Goal: Task Accomplishment & Management: Manage account settings

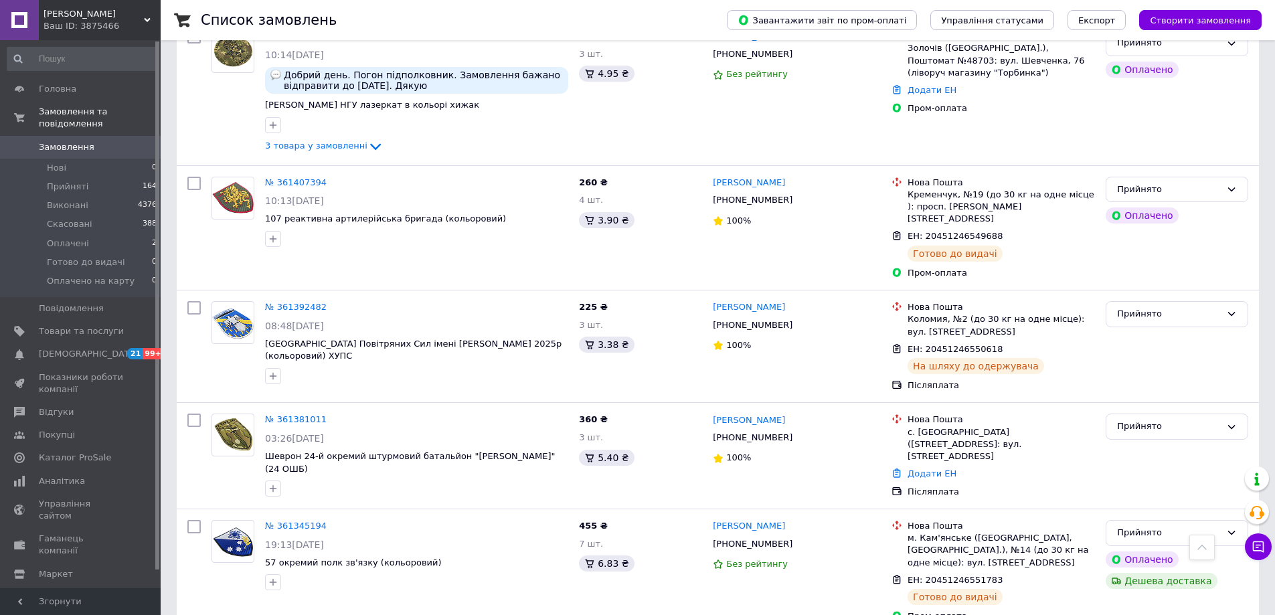
scroll to position [2040, 0]
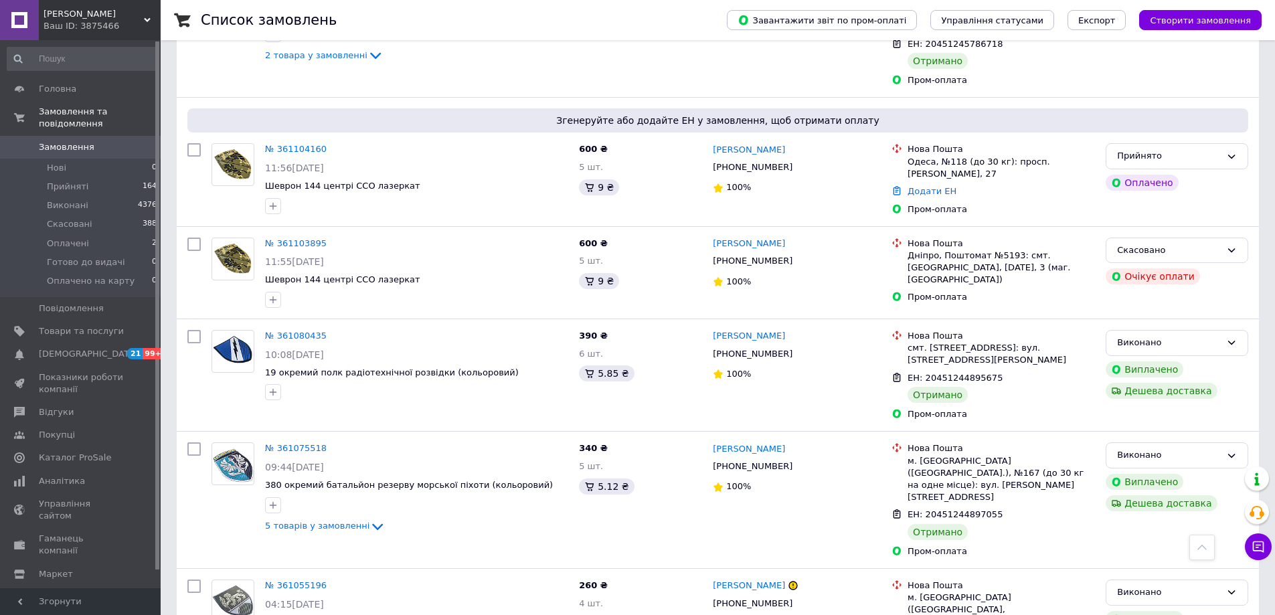
scroll to position [1137, 0]
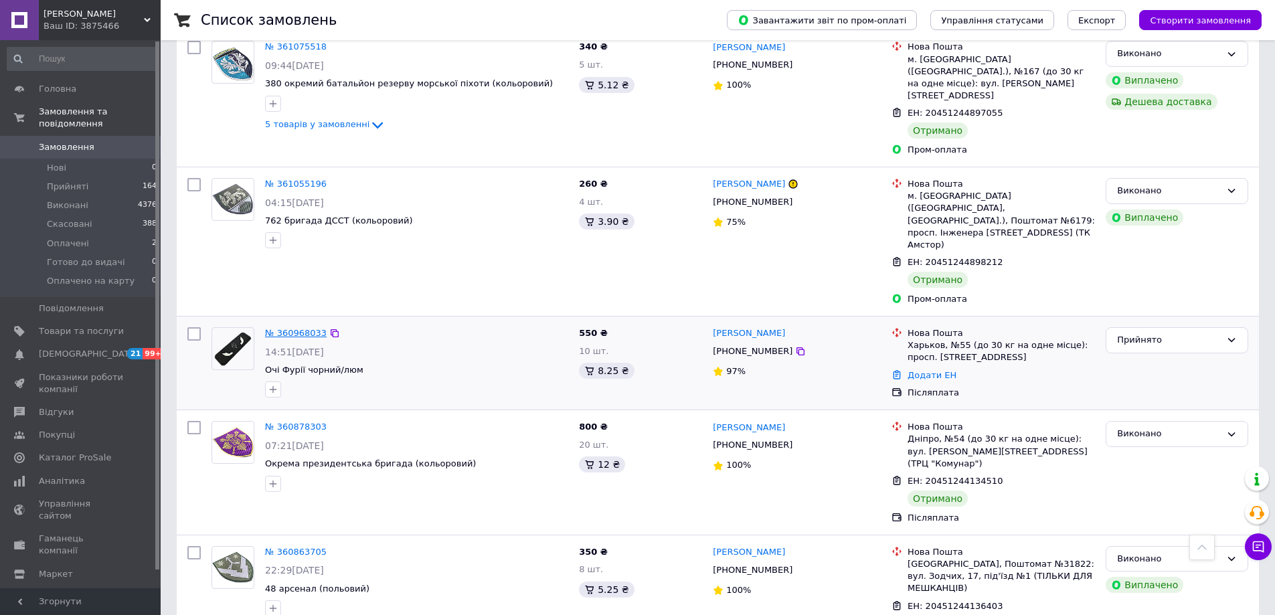
click at [296, 328] on link "№ 360968033" at bounding box center [296, 333] width 62 height 10
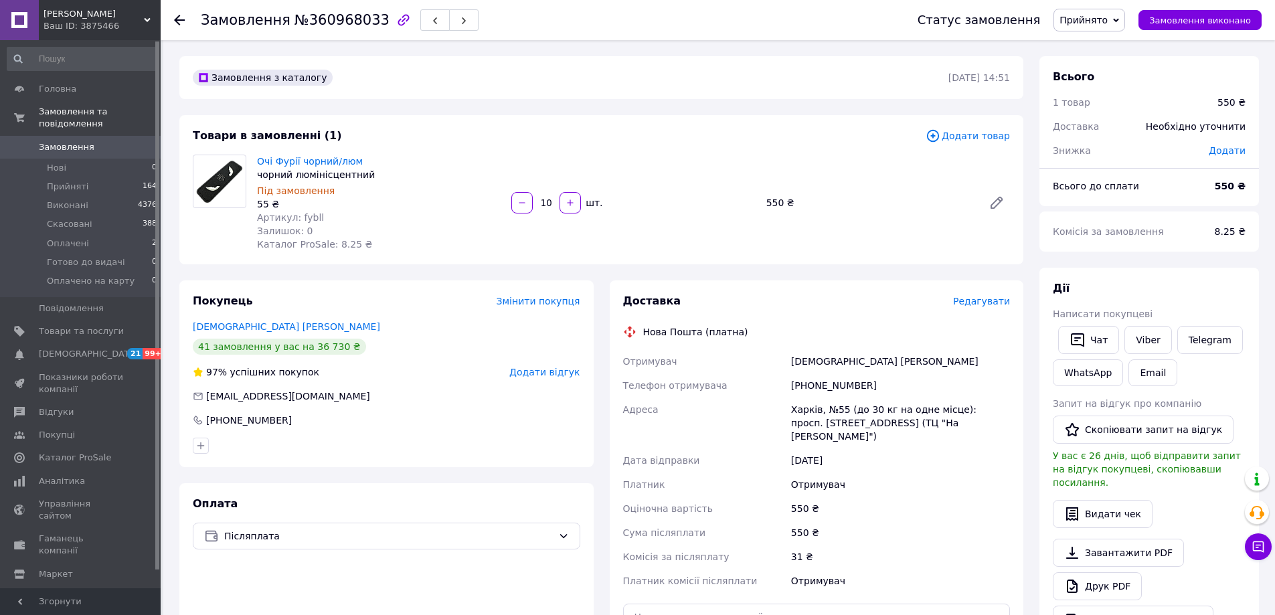
click at [976, 301] on span "Редагувати" at bounding box center [981, 301] width 57 height 11
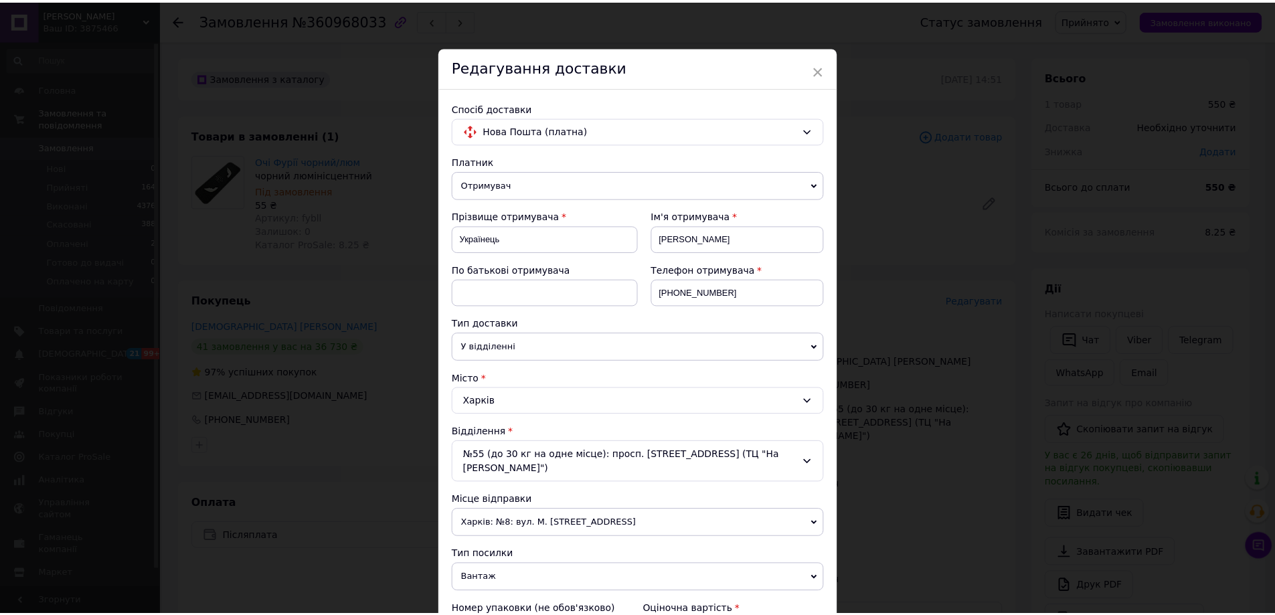
scroll to position [406, 0]
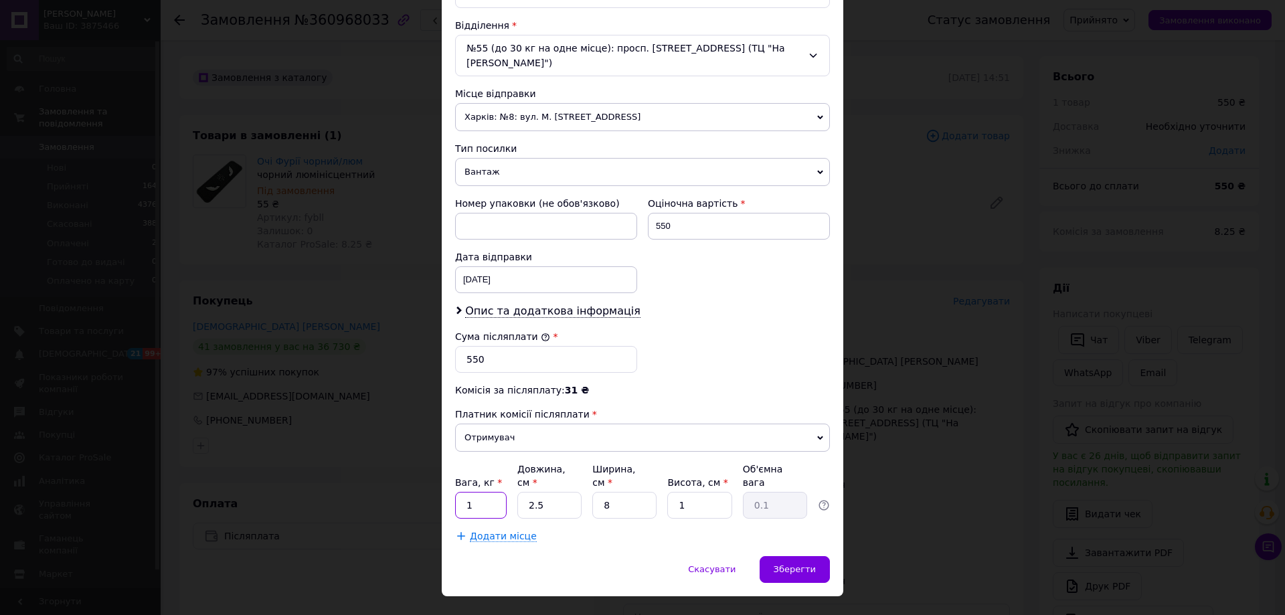
click at [486, 492] on input "1" at bounding box center [481, 505] width 52 height 27
type input "0.5"
click at [794, 564] on span "Зберегти" at bounding box center [794, 569] width 42 height 10
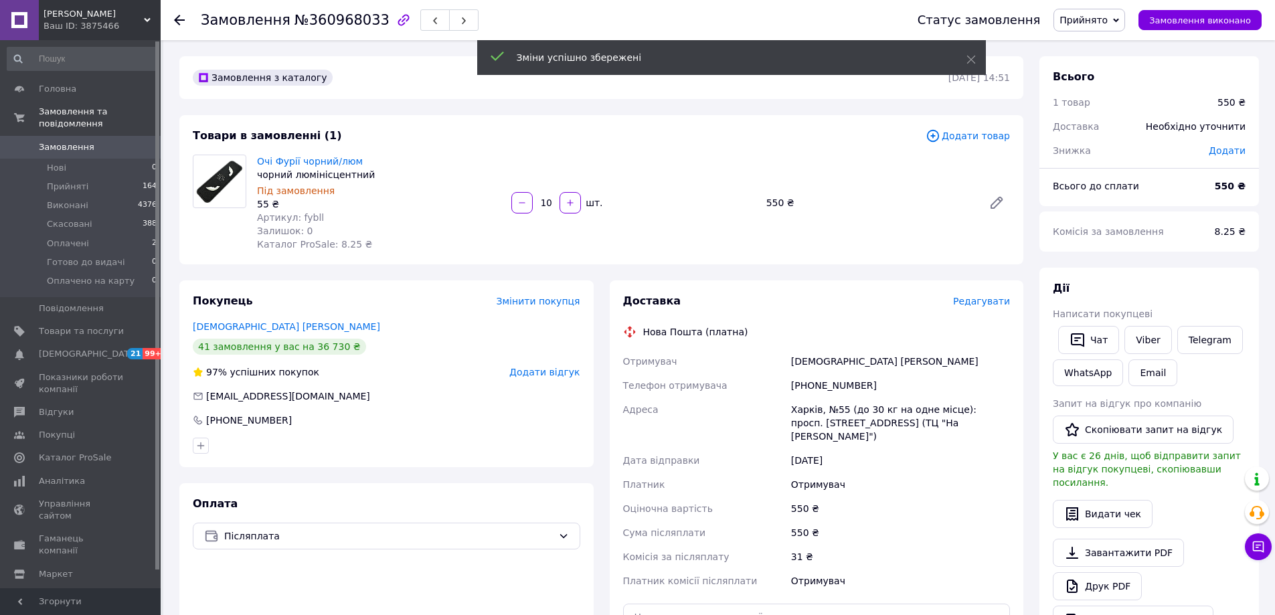
scroll to position [268, 0]
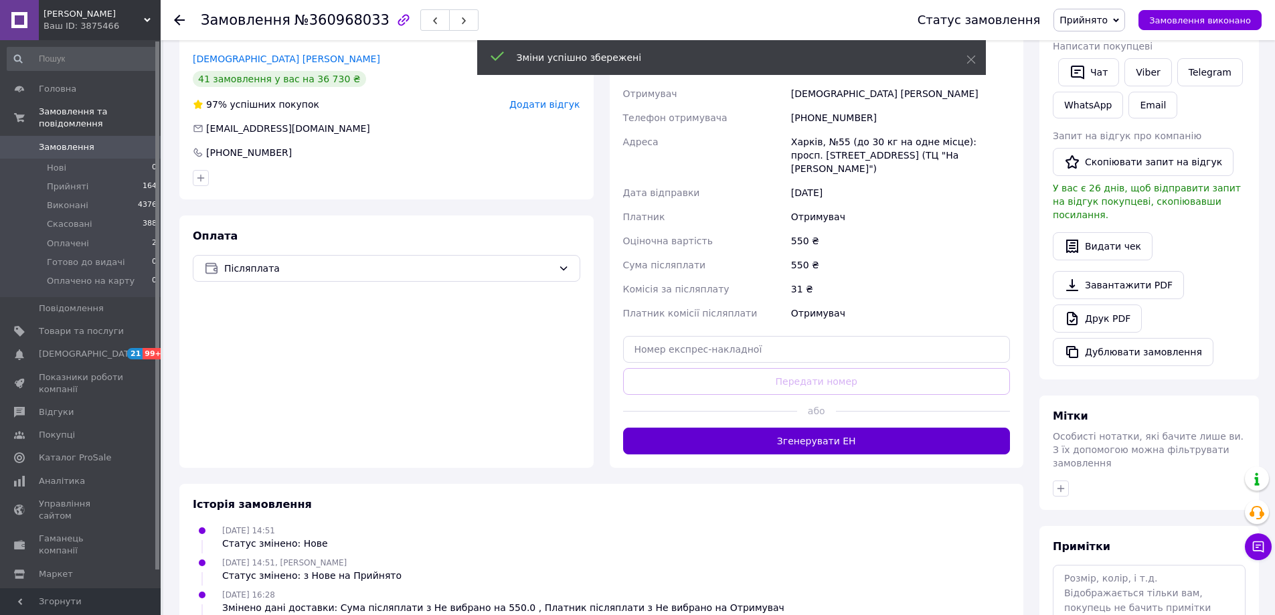
click at [854, 428] on button "Згенерувати ЕН" at bounding box center [816, 441] width 387 height 27
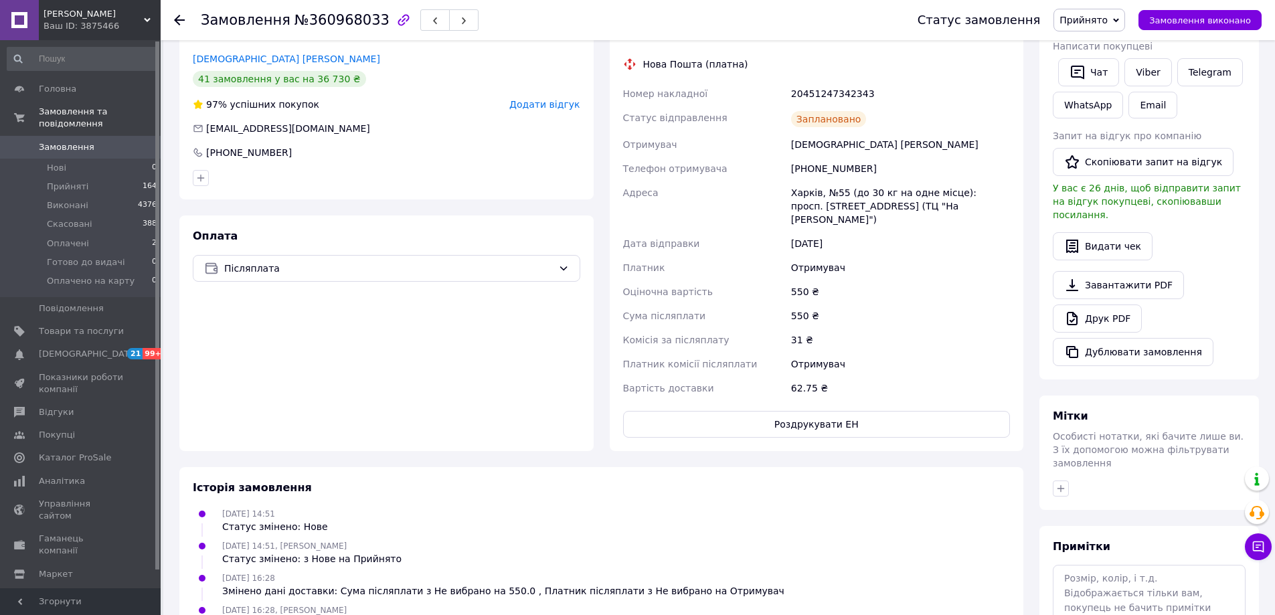
click at [179, 18] on icon at bounding box center [179, 20] width 11 height 11
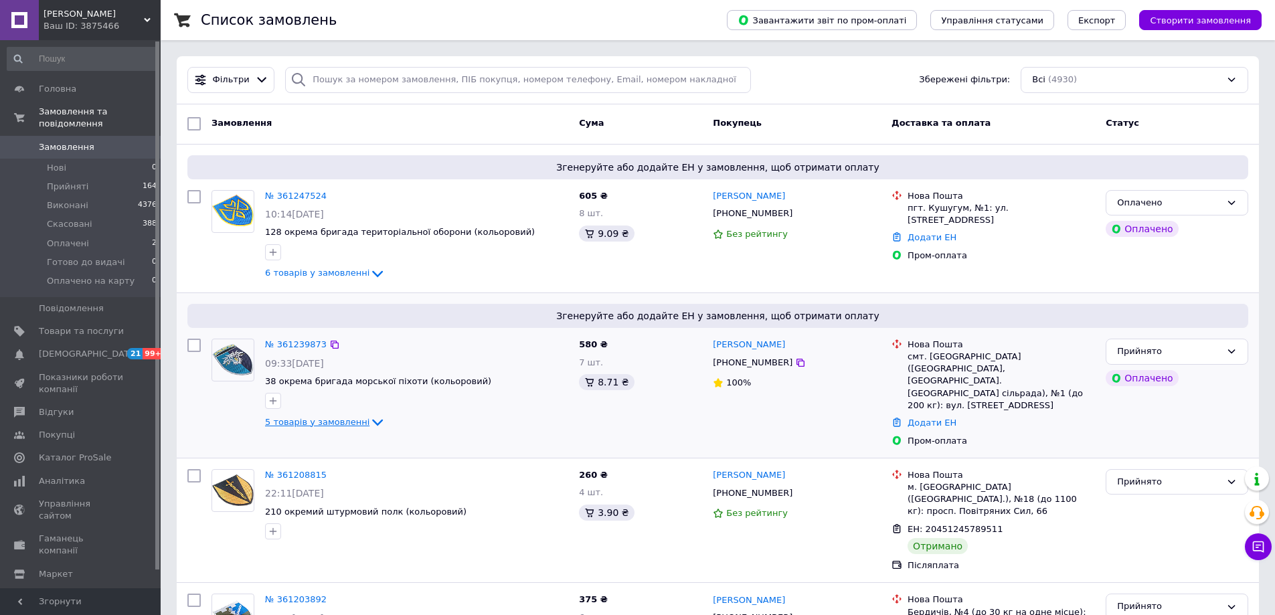
click at [372, 424] on icon at bounding box center [377, 423] width 11 height 7
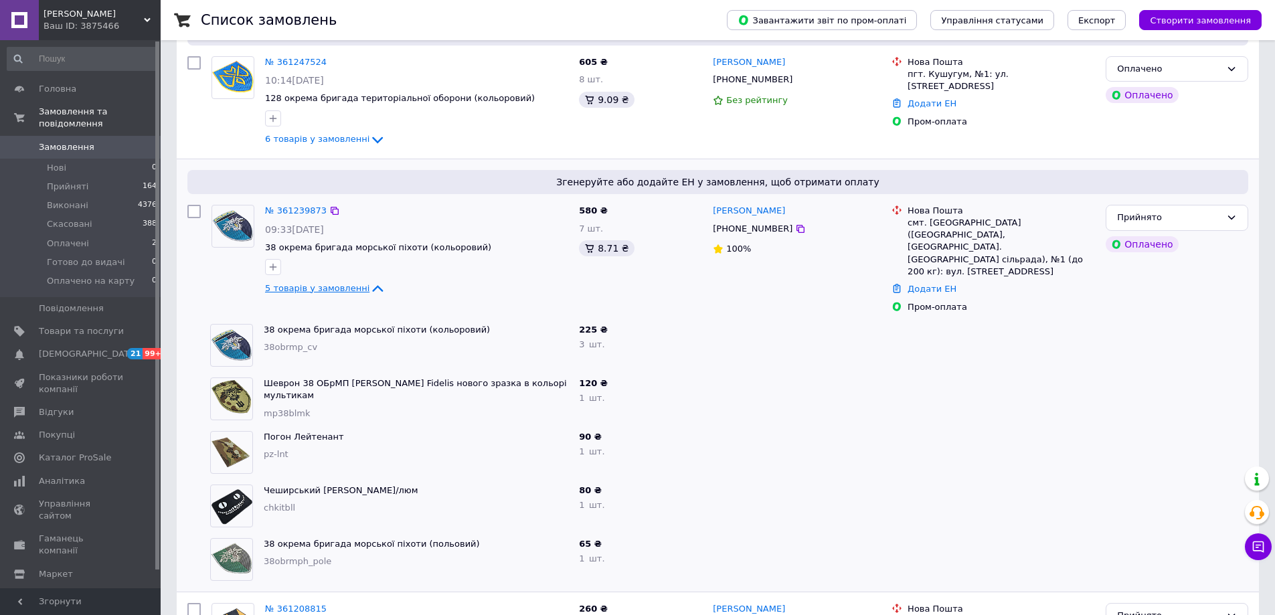
scroll to position [268, 0]
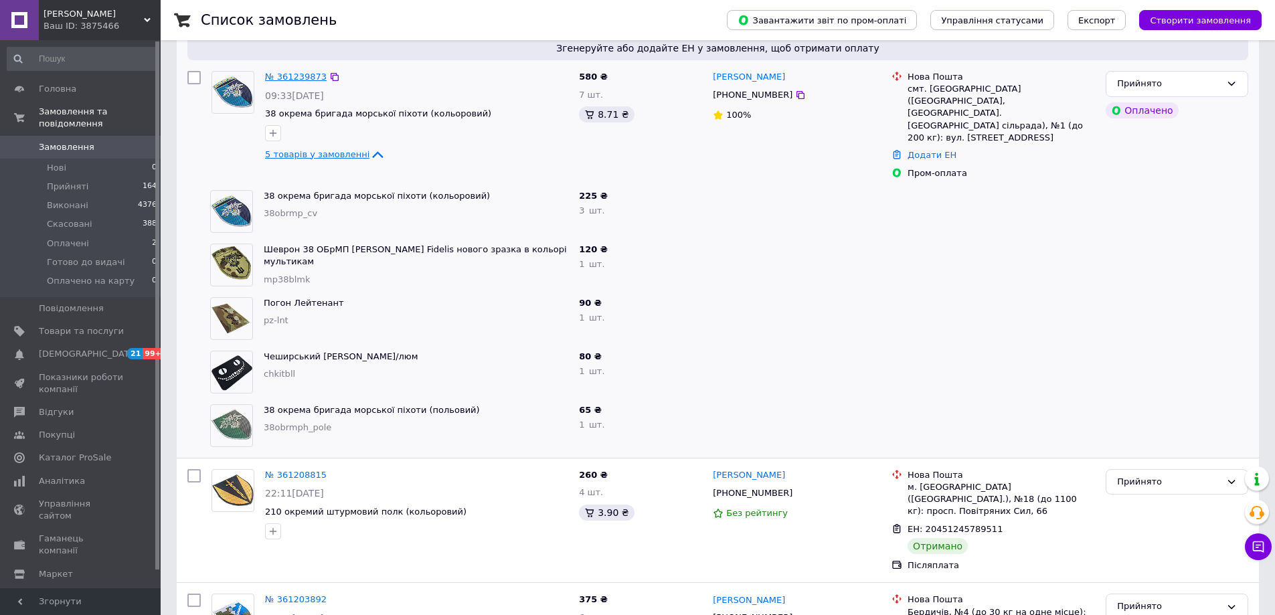
click at [291, 74] on link "№ 361239873" at bounding box center [296, 77] width 62 height 10
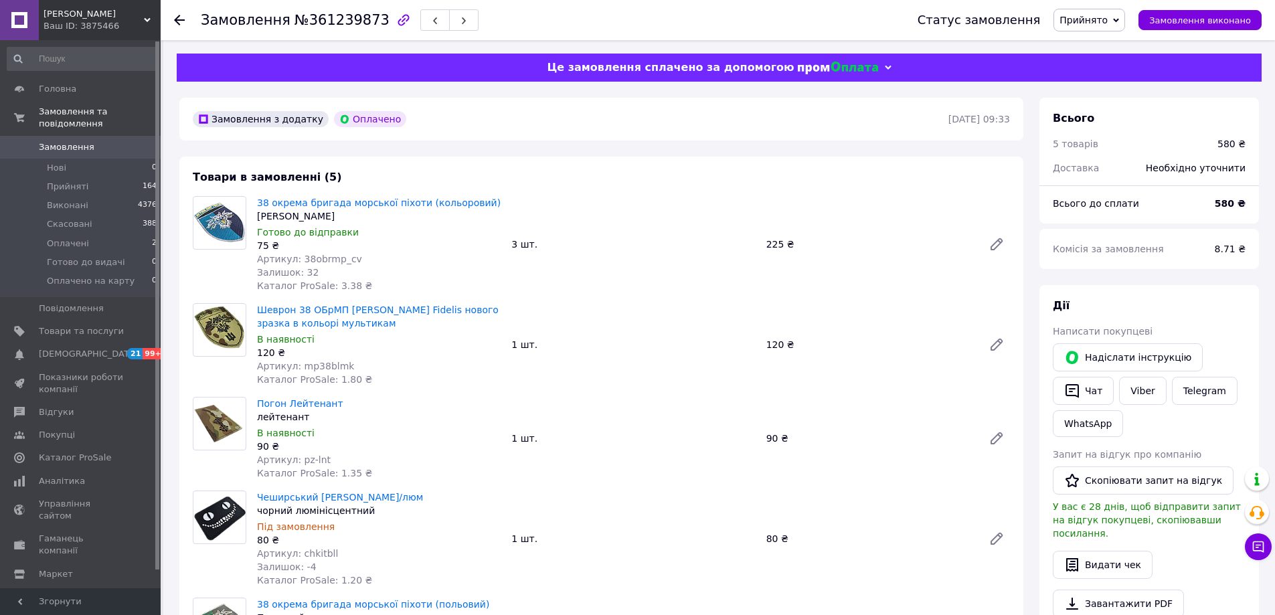
click at [178, 20] on use at bounding box center [179, 20] width 11 height 11
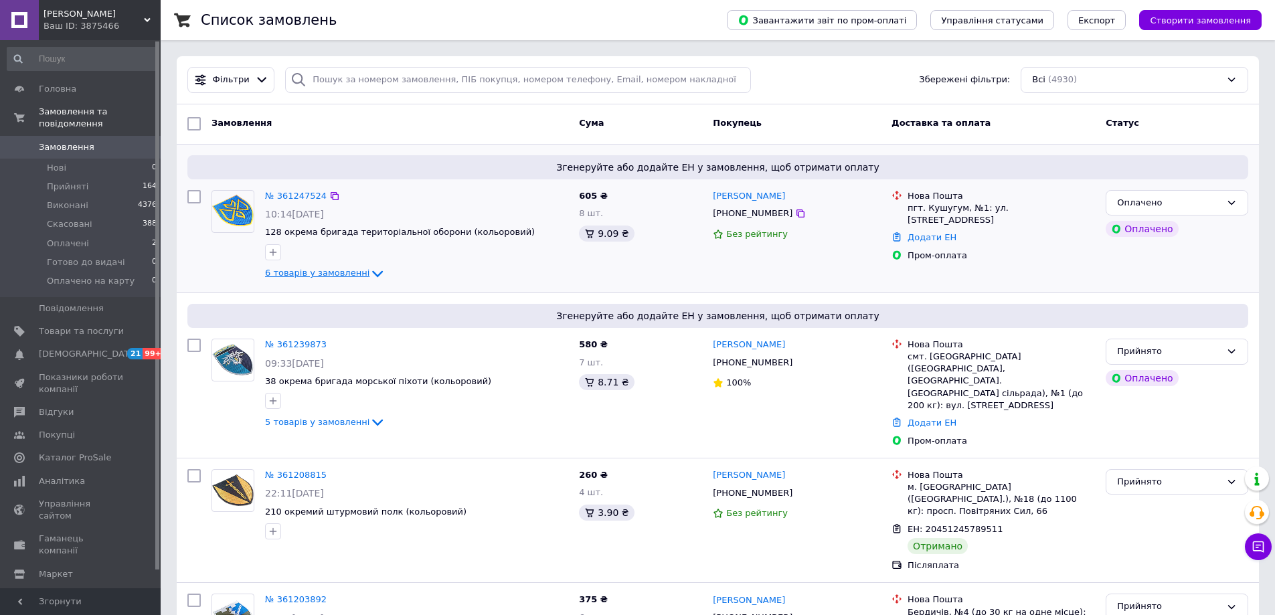
click at [372, 275] on icon at bounding box center [377, 274] width 11 height 7
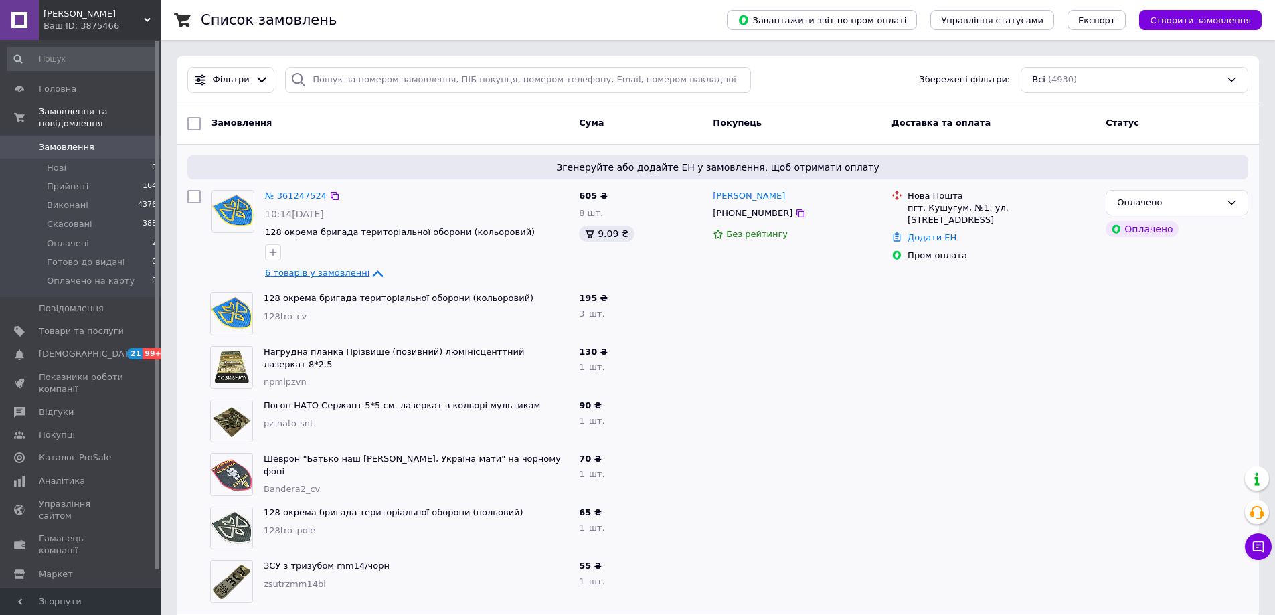
click at [373, 271] on icon at bounding box center [378, 273] width 11 height 7
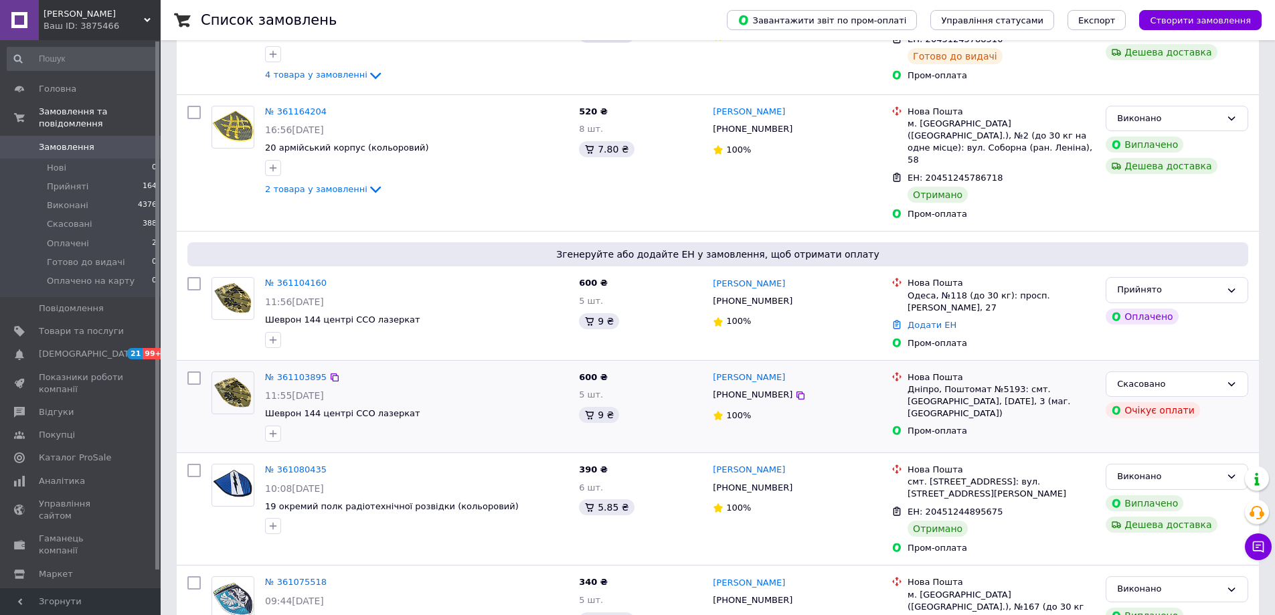
scroll to position [669, 0]
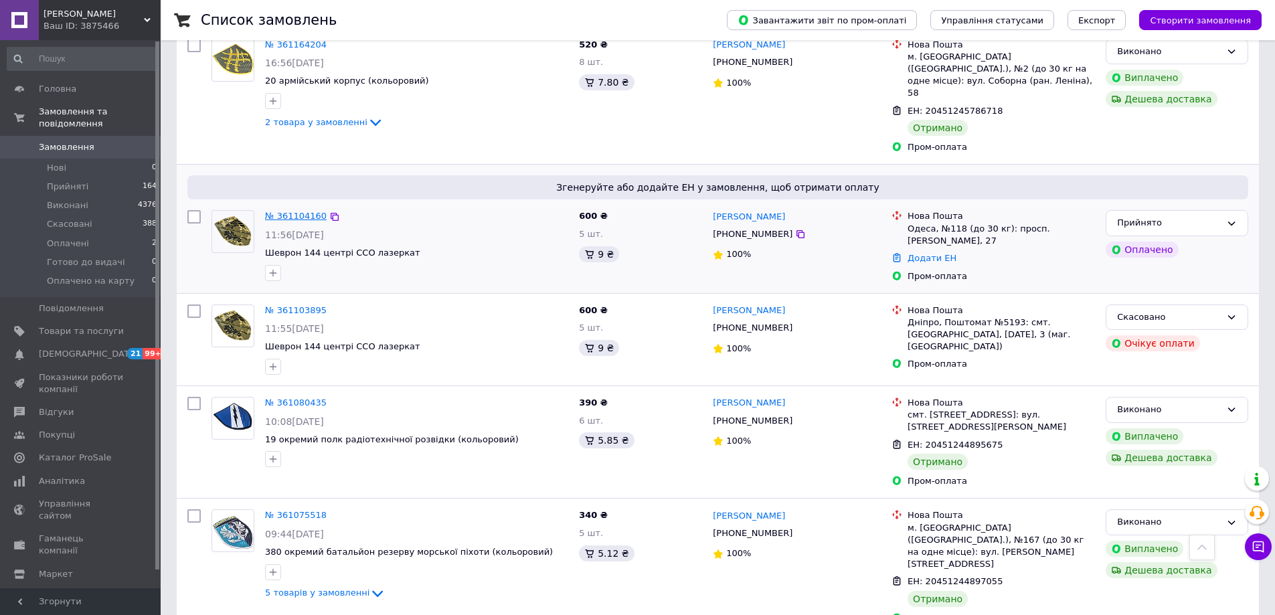
click at [299, 211] on link "№ 361104160" at bounding box center [296, 216] width 62 height 10
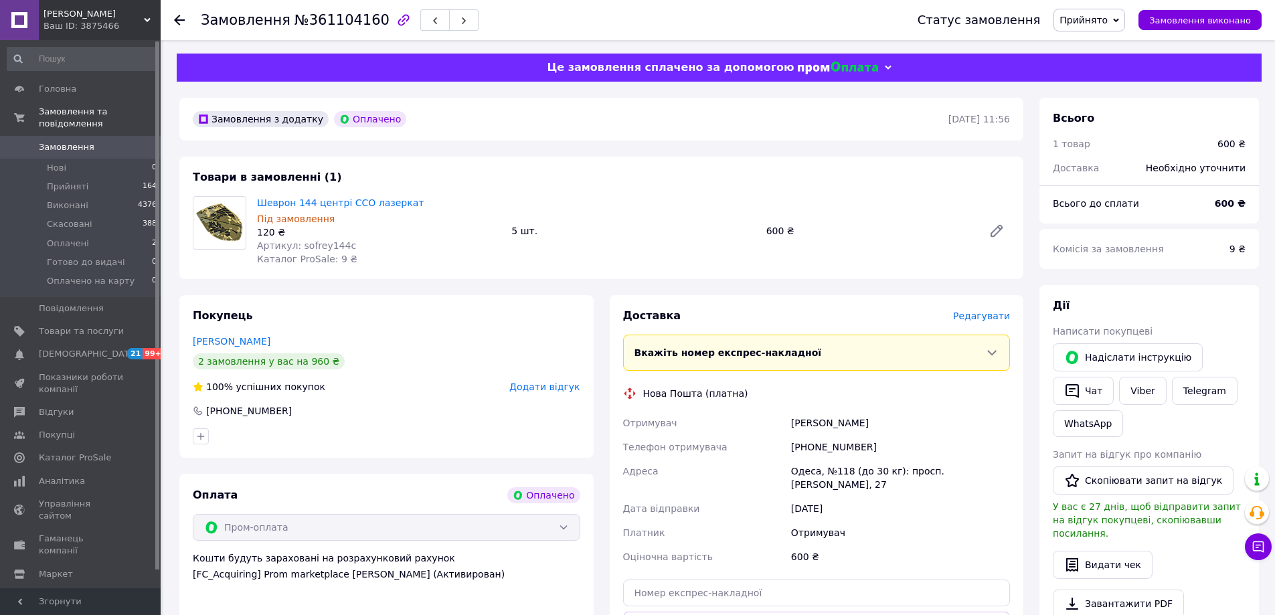
click at [988, 314] on span "Редагувати" at bounding box center [981, 315] width 57 height 11
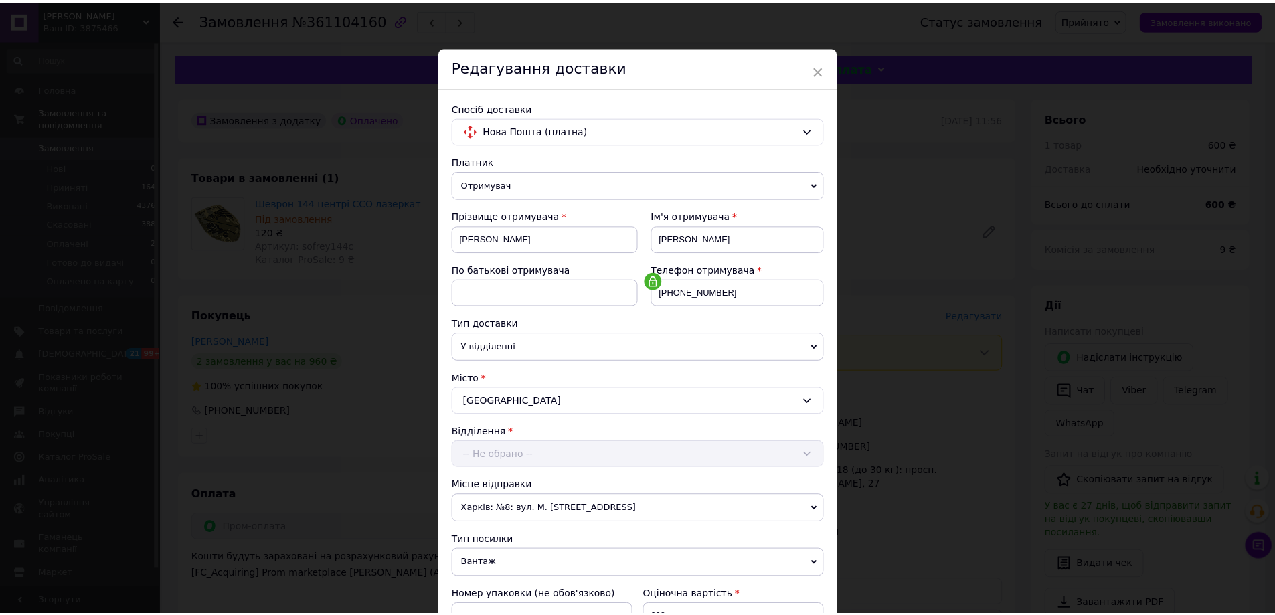
scroll to position [274, 0]
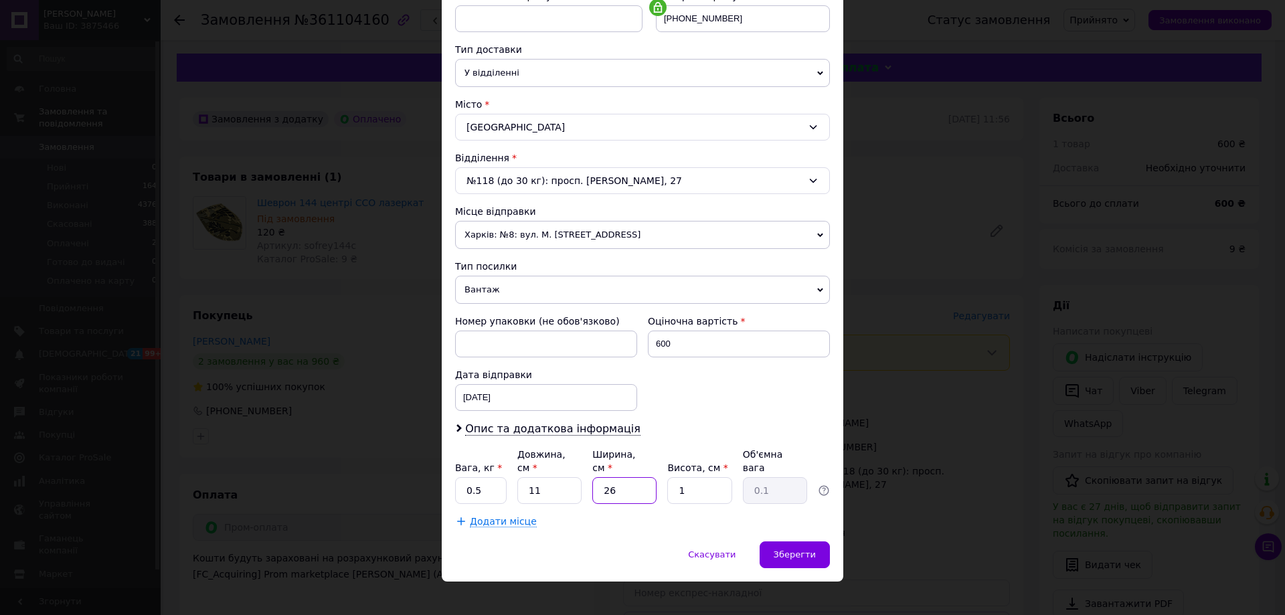
drag, startPoint x: 593, startPoint y: 476, endPoint x: 581, endPoint y: 475, distance: 12.1
click at [581, 475] on div "Вага, кг * 0.5 Довжина, см * 11 Ширина, см * 26 Висота, см * 1 Об'ємна вага 0.1" at bounding box center [642, 476] width 375 height 56
type input "10"
click at [796, 549] on span "Зберегти" at bounding box center [794, 554] width 42 height 10
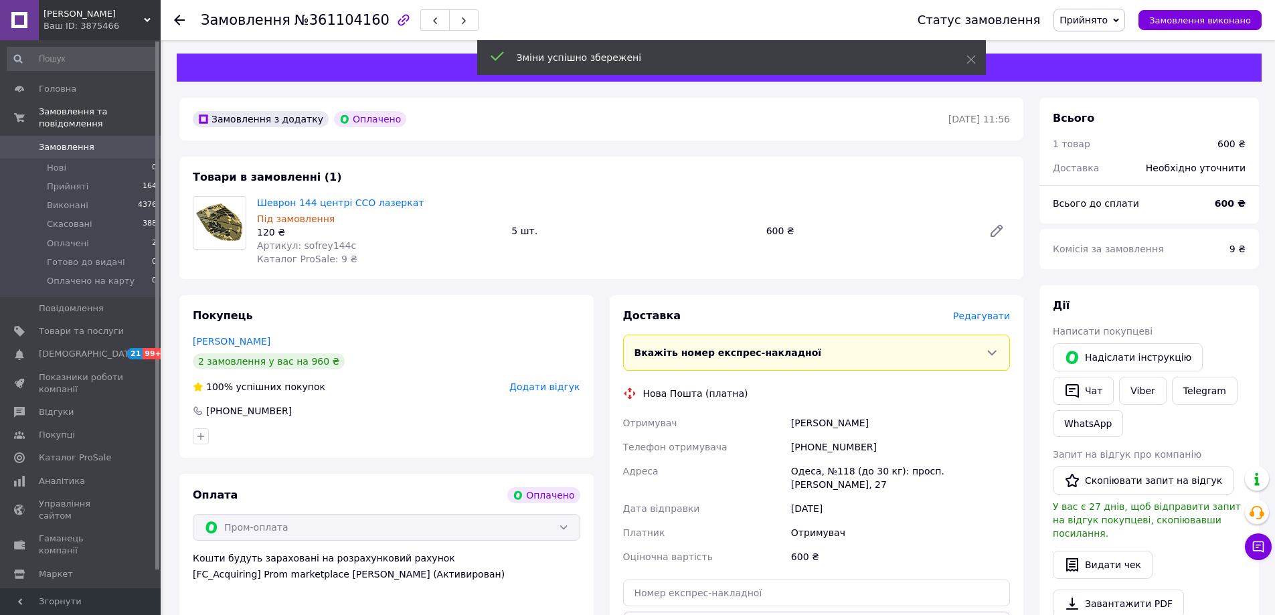
scroll to position [201, 0]
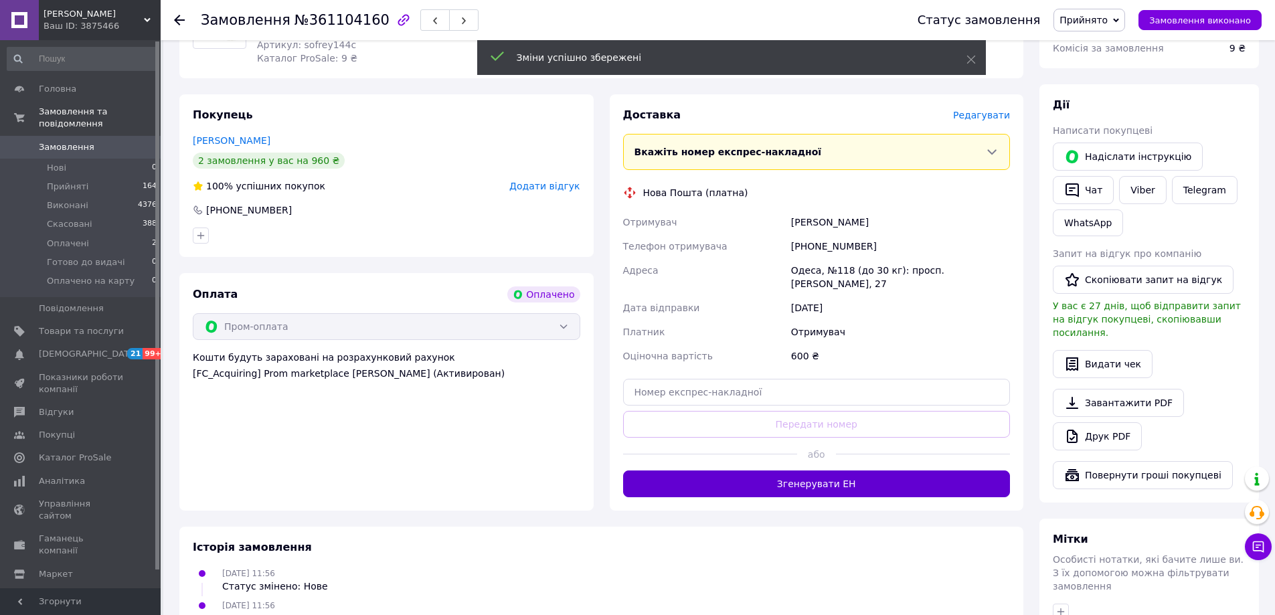
click at [796, 470] on button "Згенерувати ЕН" at bounding box center [816, 483] width 387 height 27
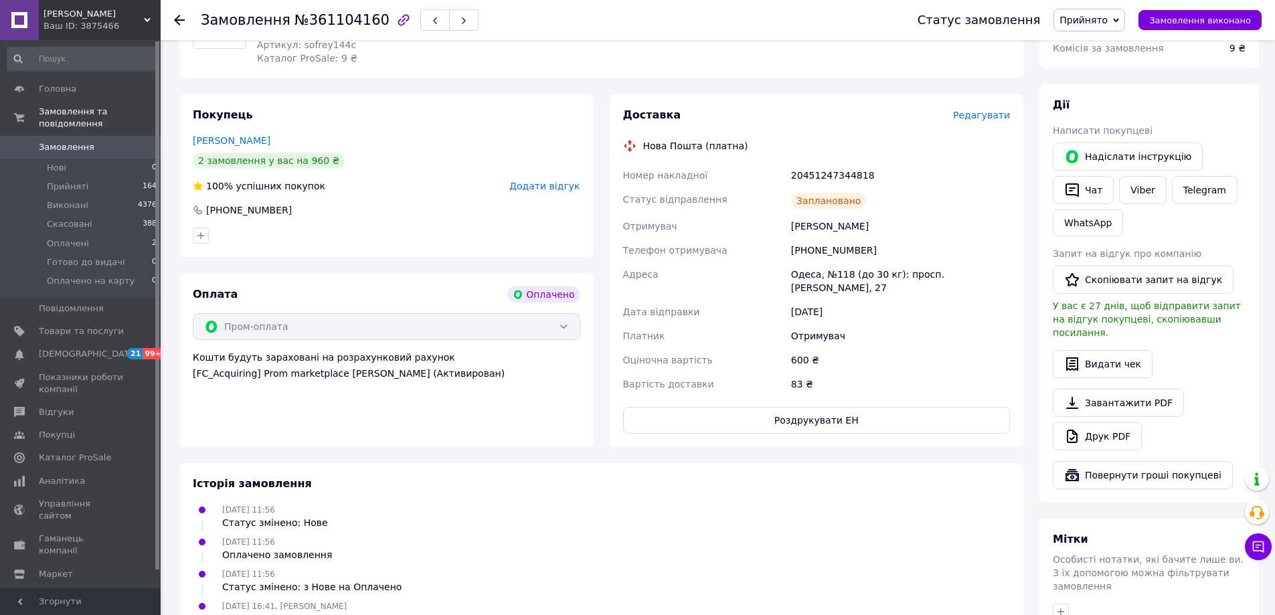
click at [180, 20] on use at bounding box center [179, 20] width 11 height 11
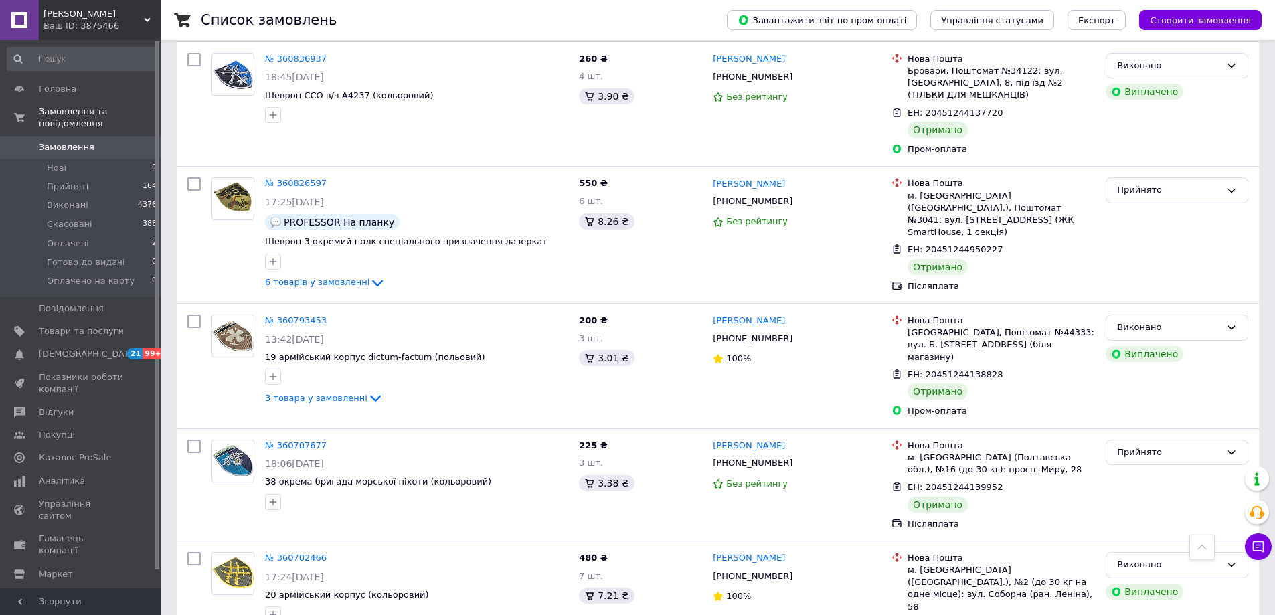
scroll to position [1980, 0]
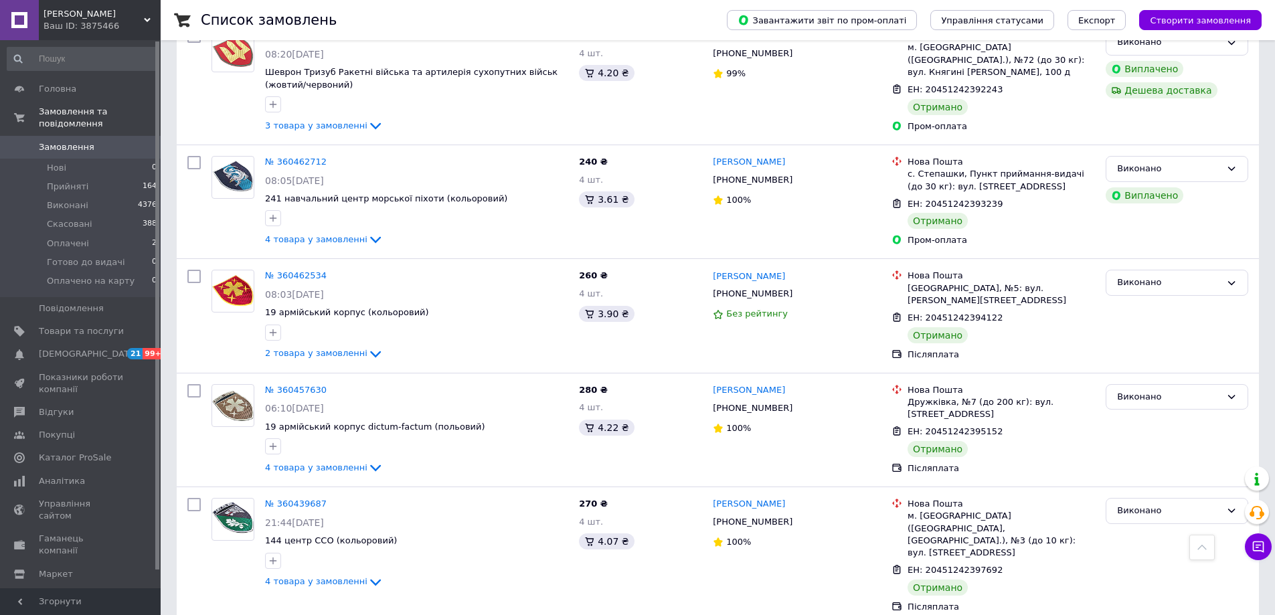
scroll to position [1941, 0]
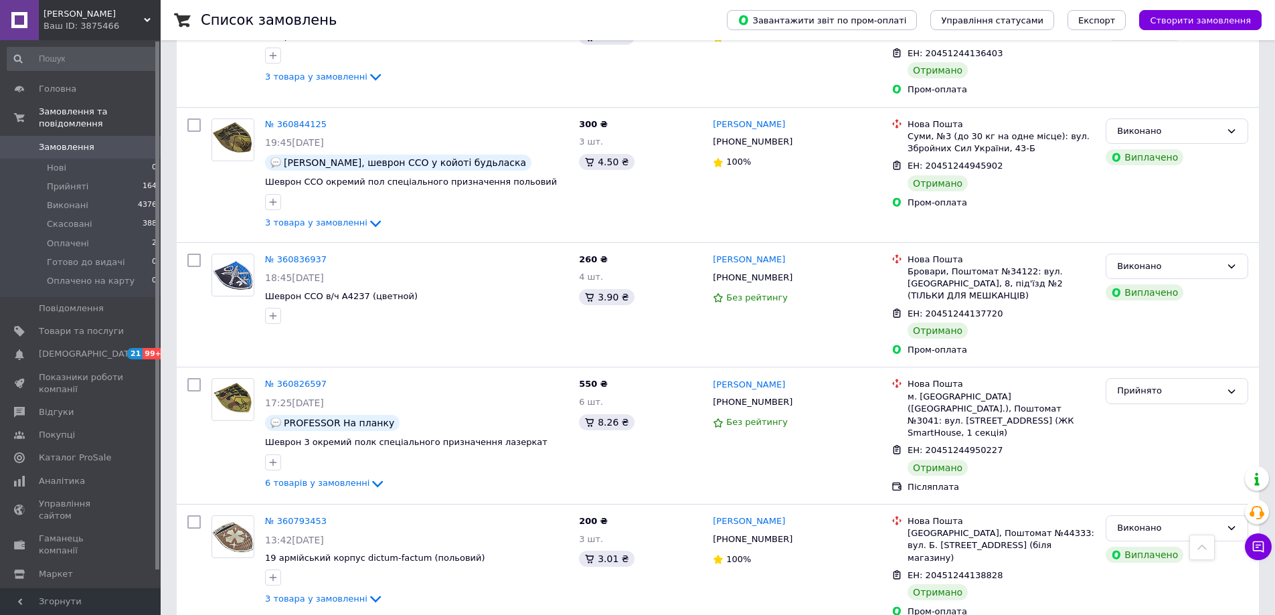
scroll to position [1980, 0]
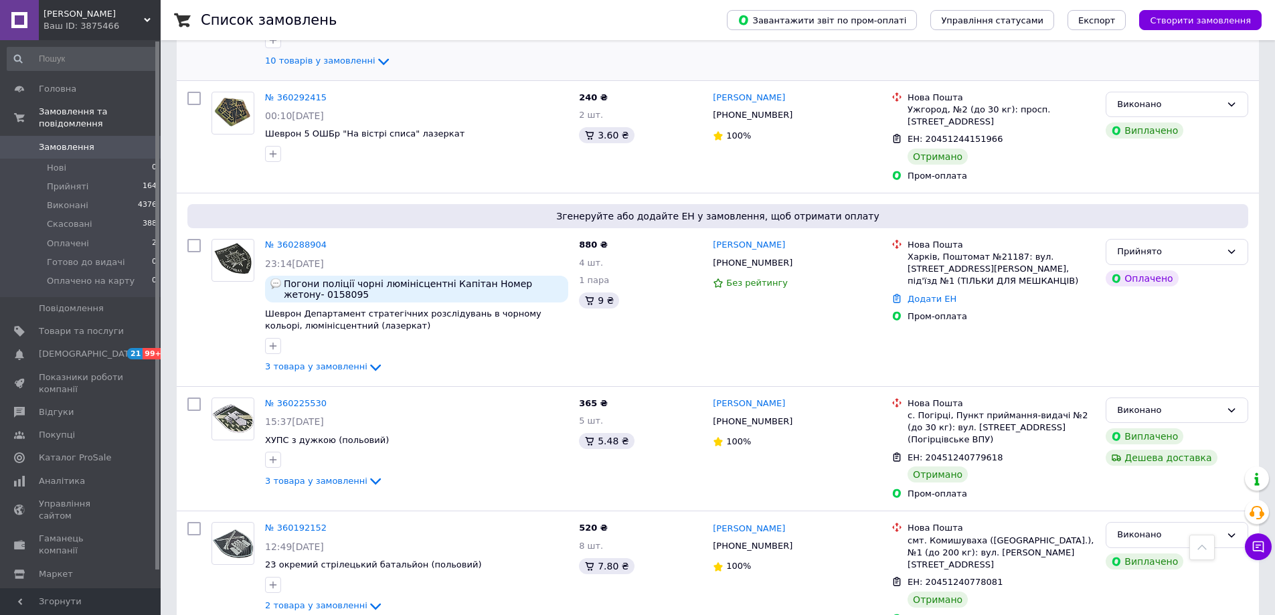
scroll to position [736, 0]
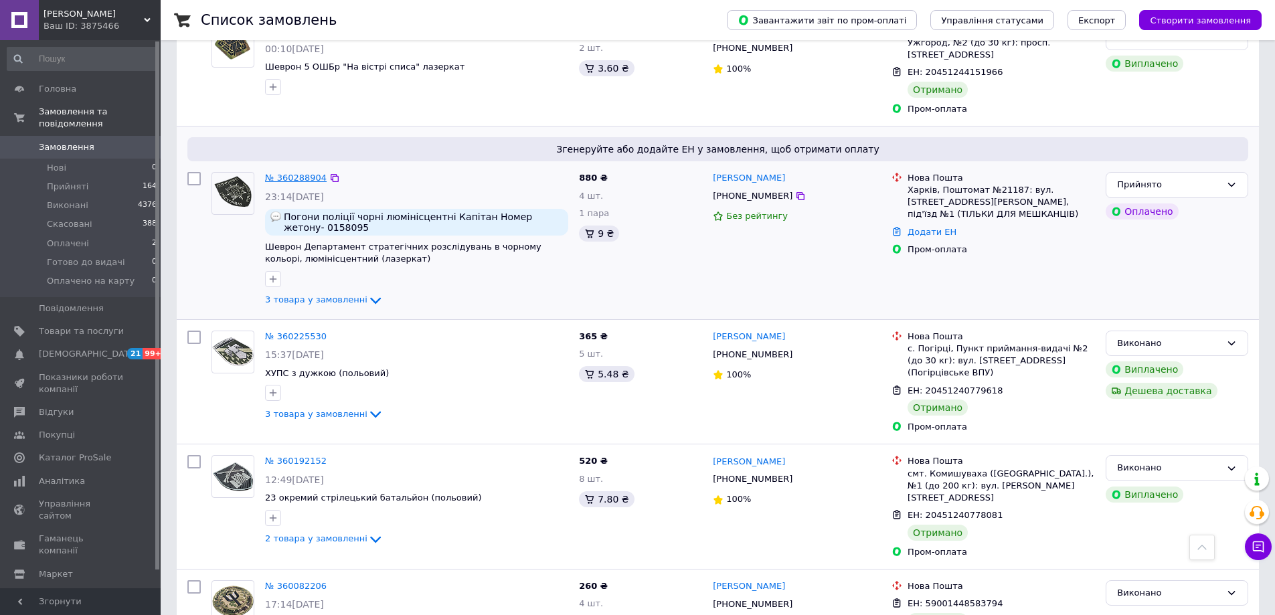
click at [284, 173] on link "№ 360288904" at bounding box center [296, 178] width 62 height 10
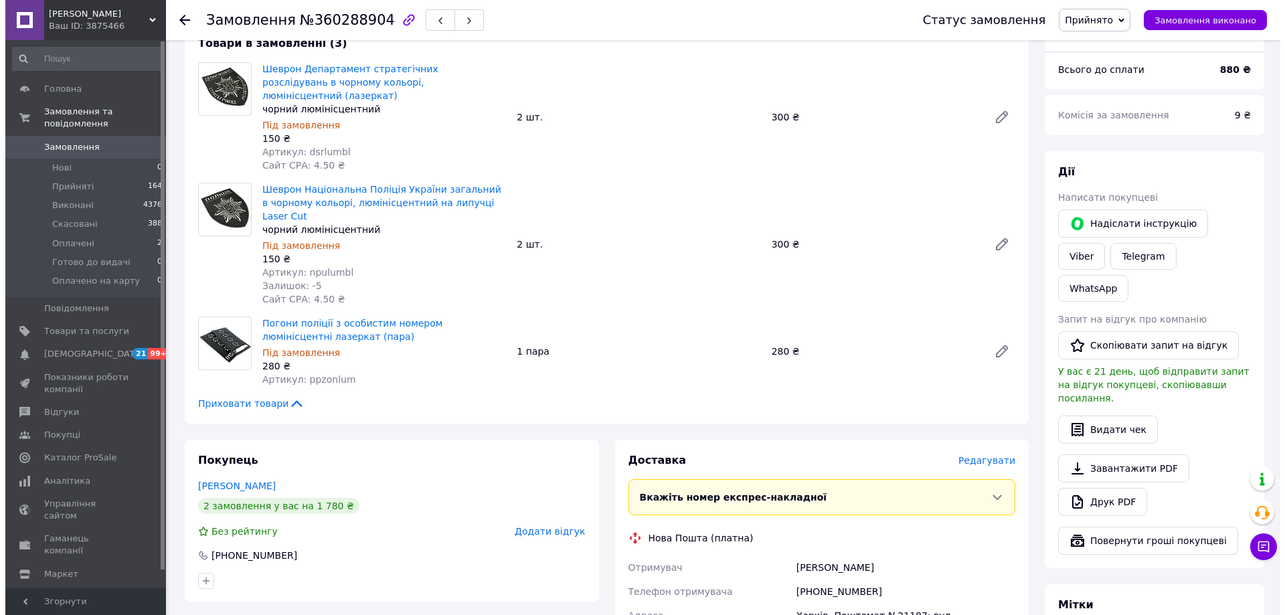
scroll to position [268, 0]
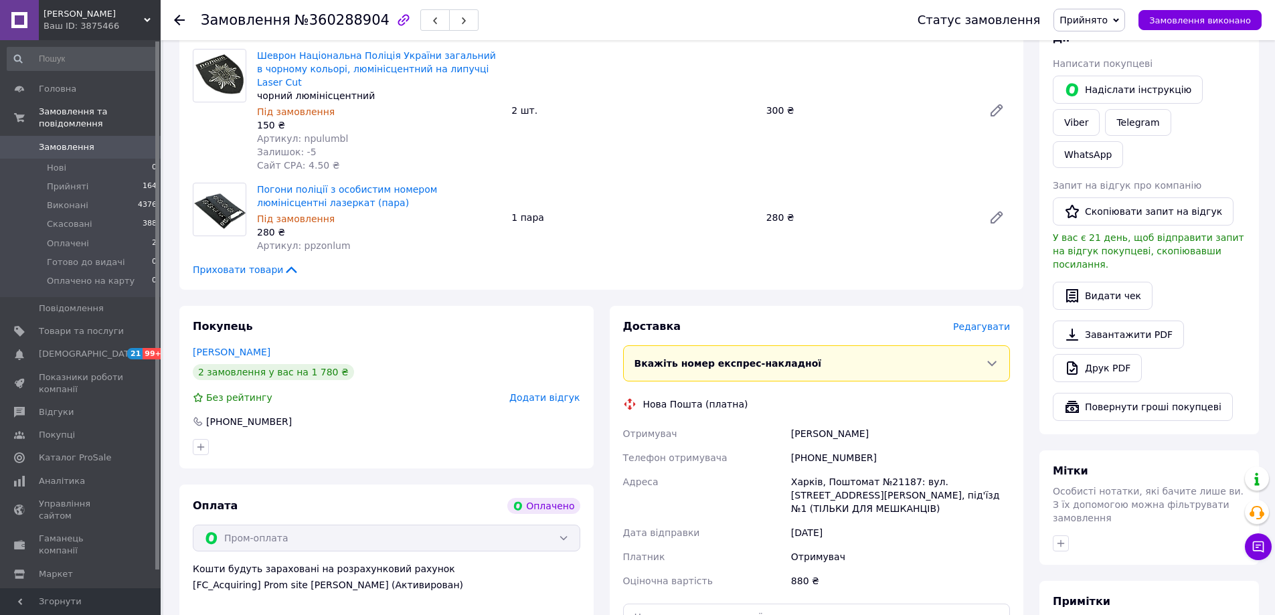
click at [997, 321] on span "Редагувати" at bounding box center [981, 326] width 57 height 11
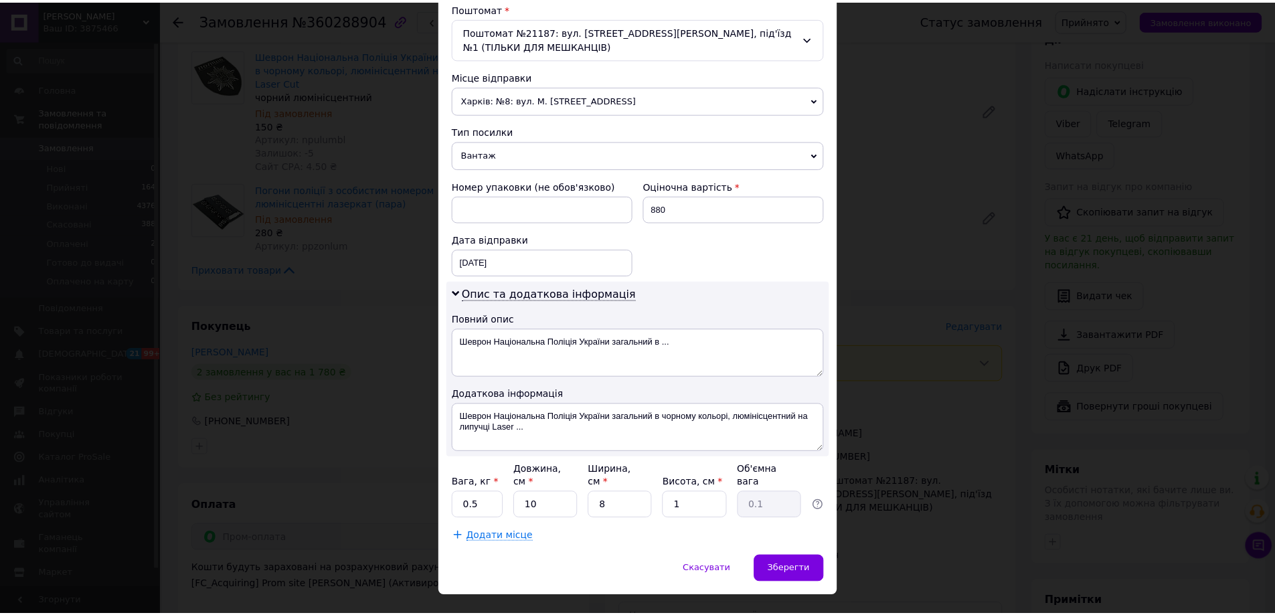
scroll to position [438, 0]
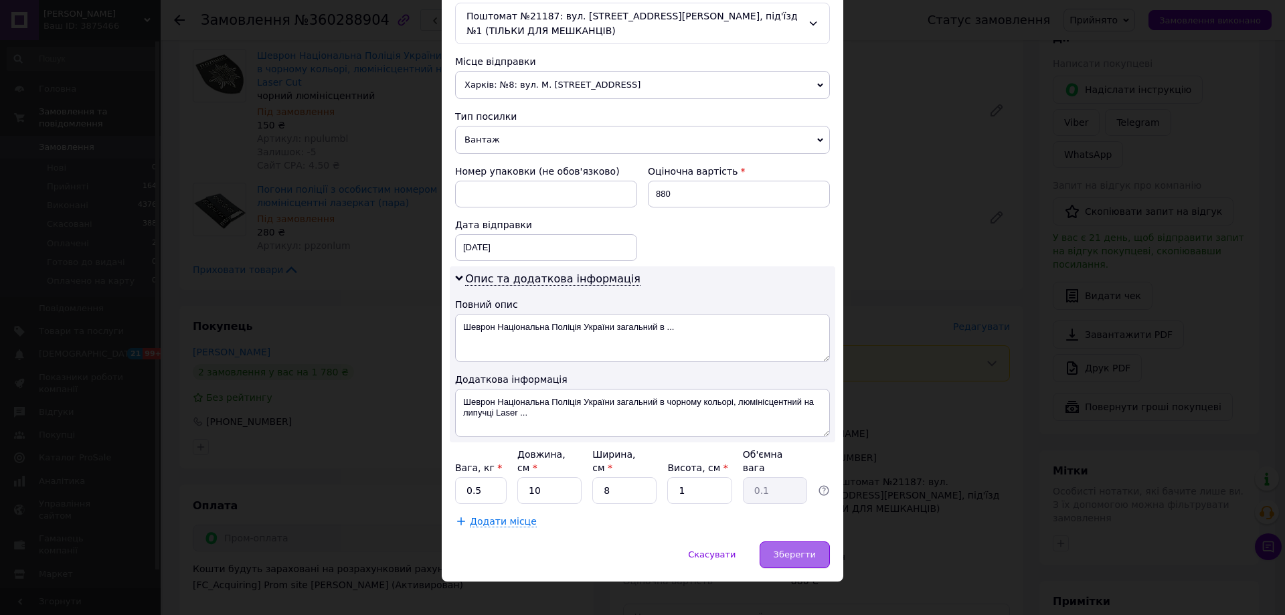
click at [792, 549] on div "Зберегти" at bounding box center [794, 554] width 70 height 27
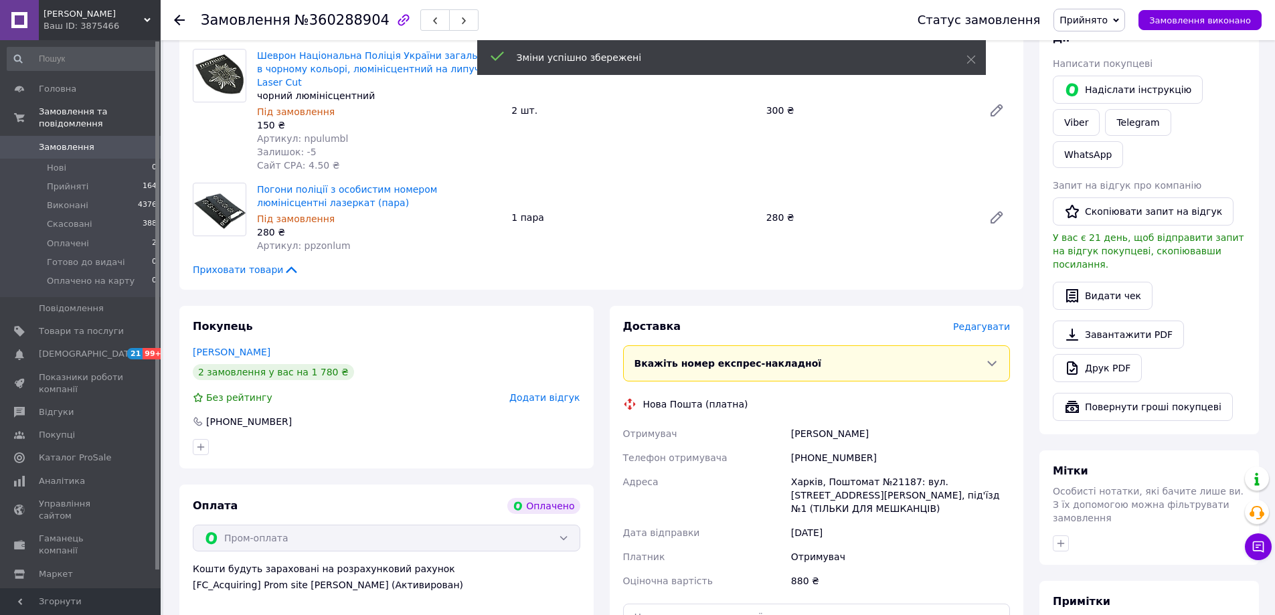
scroll to position [642, 0]
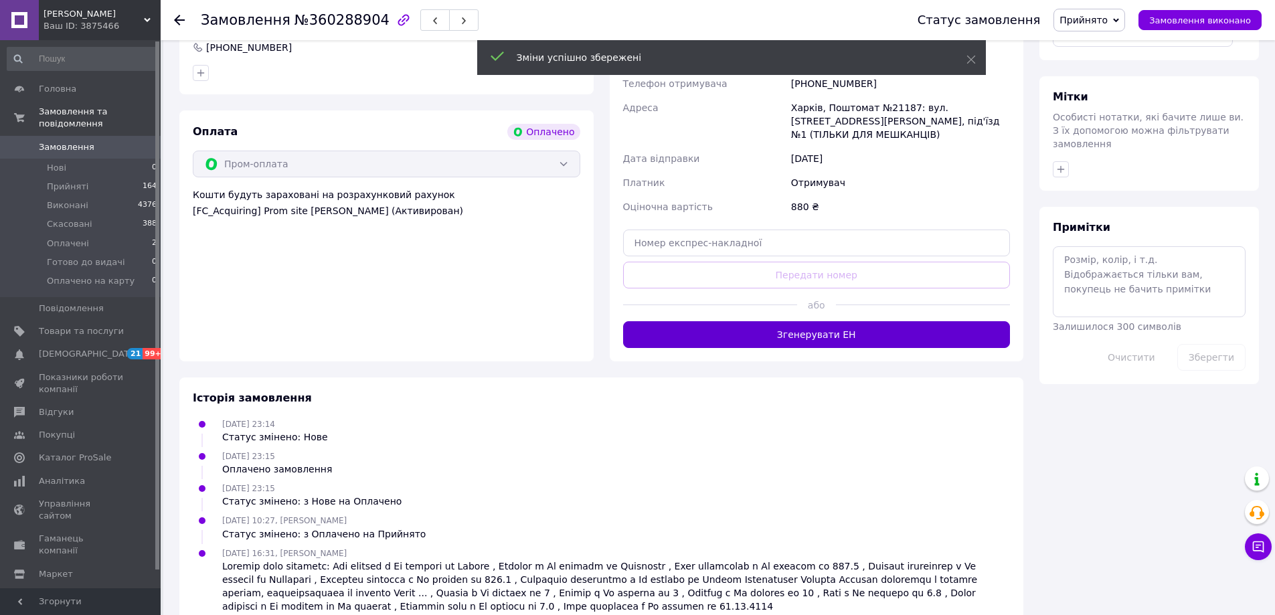
click at [740, 321] on button "Згенерувати ЕН" at bounding box center [816, 334] width 387 height 27
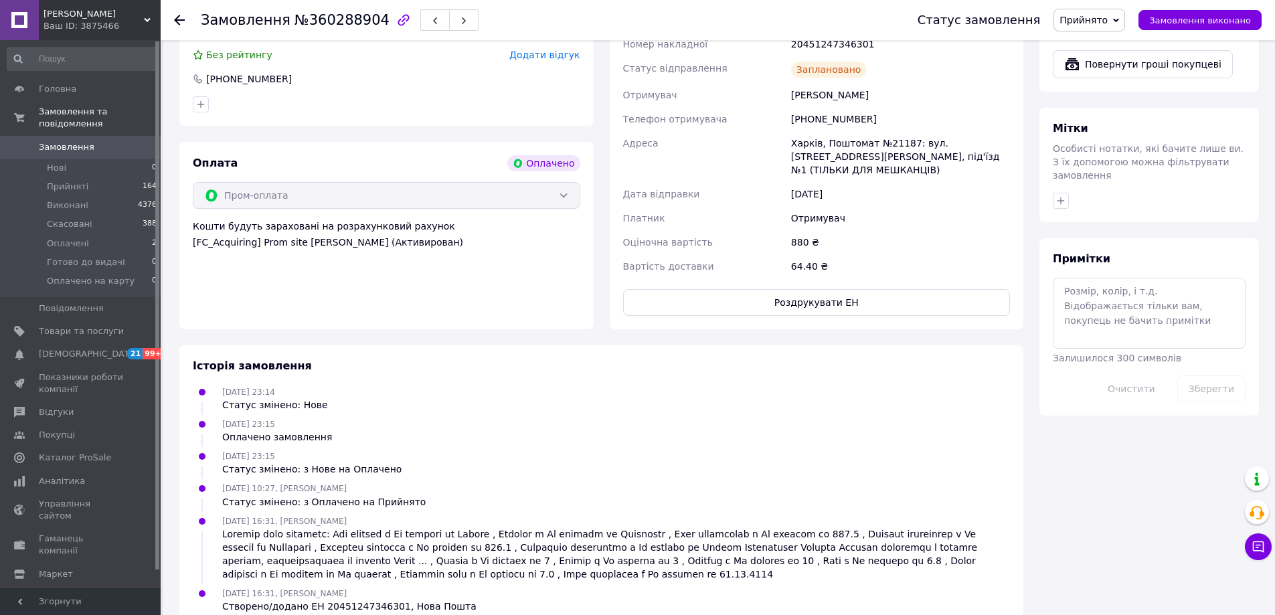
scroll to position [343, 0]
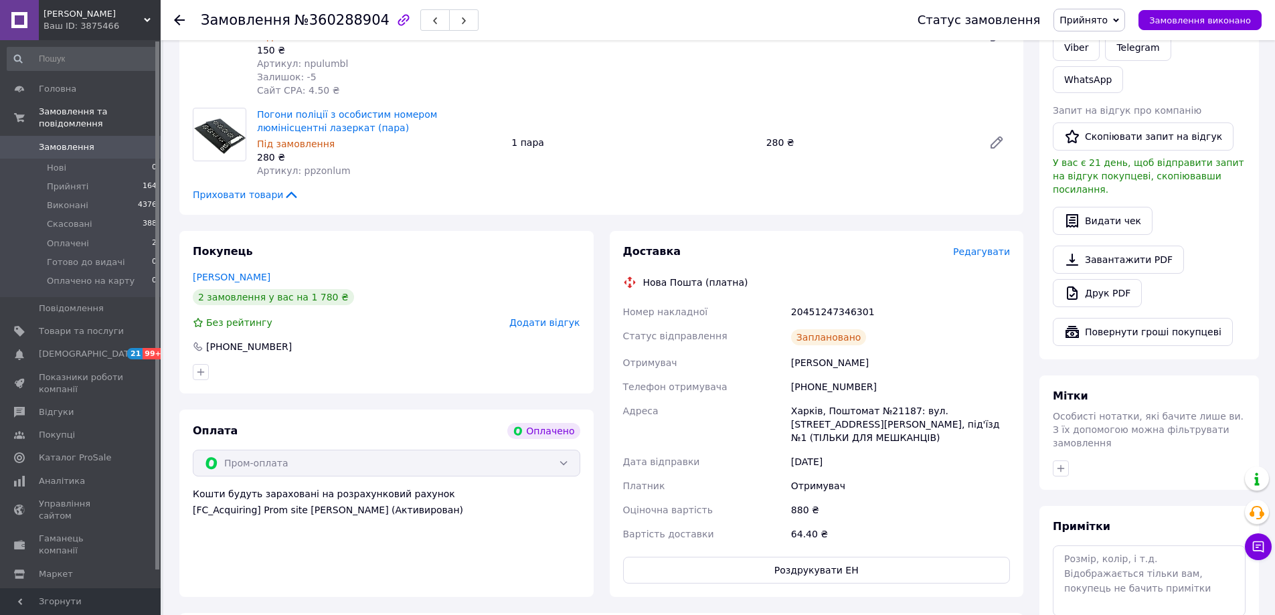
click at [179, 19] on icon at bounding box center [179, 20] width 11 height 11
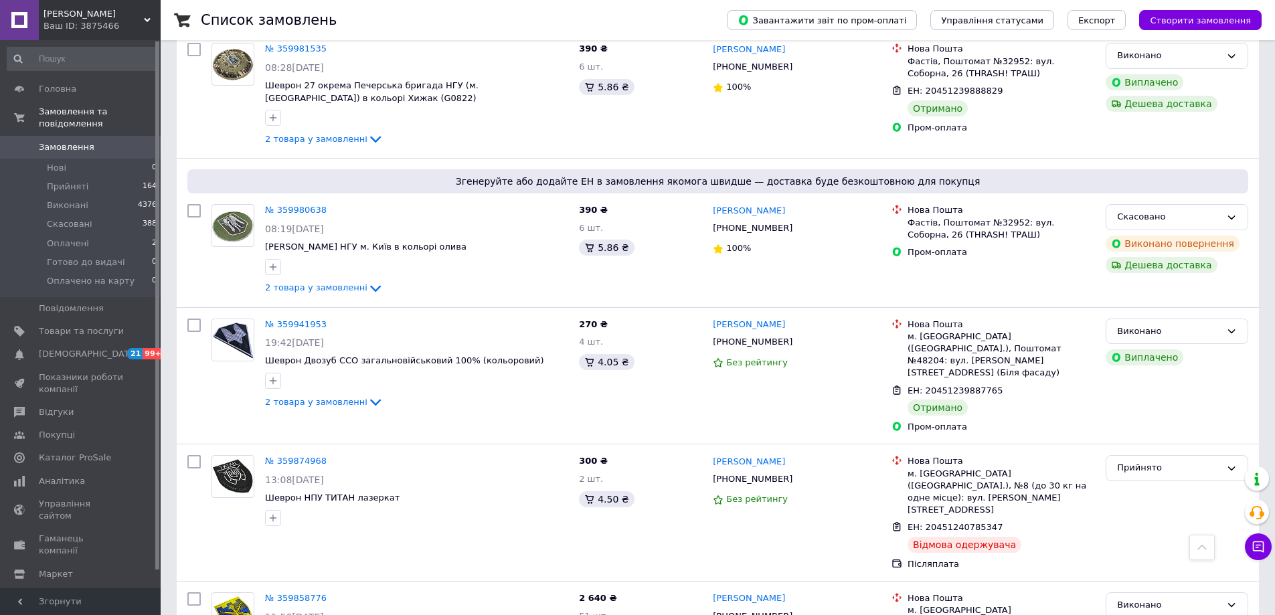
scroll to position [1986, 0]
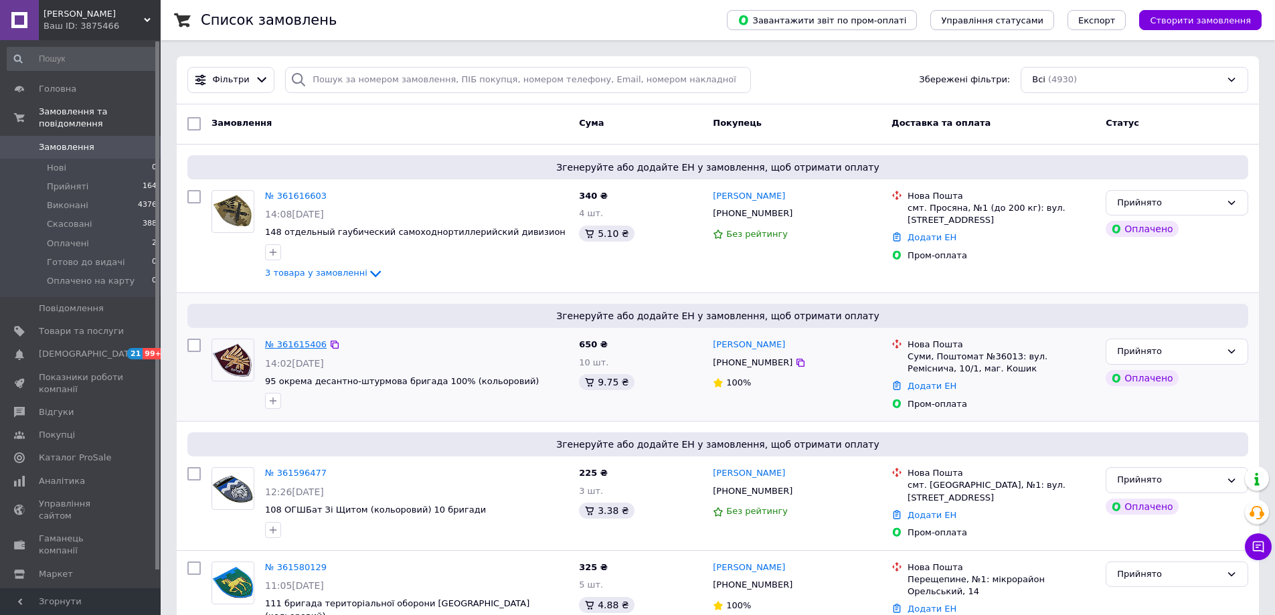
click at [304, 347] on link "№ 361615406" at bounding box center [296, 344] width 62 height 10
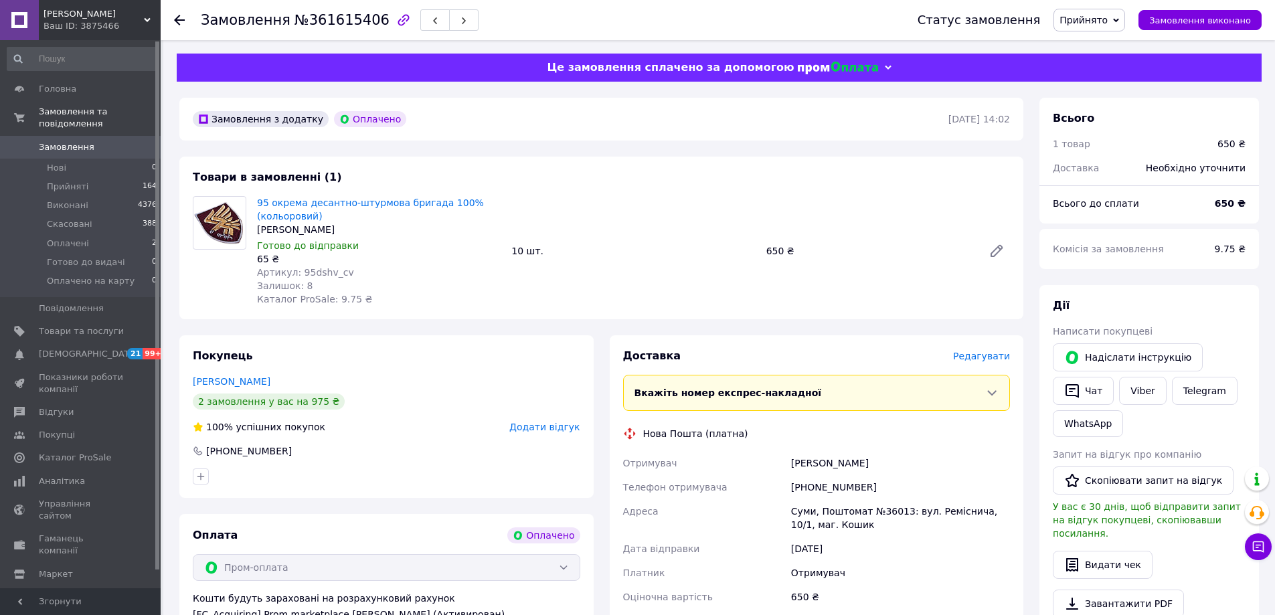
click at [996, 353] on span "Редагувати" at bounding box center [981, 356] width 57 height 11
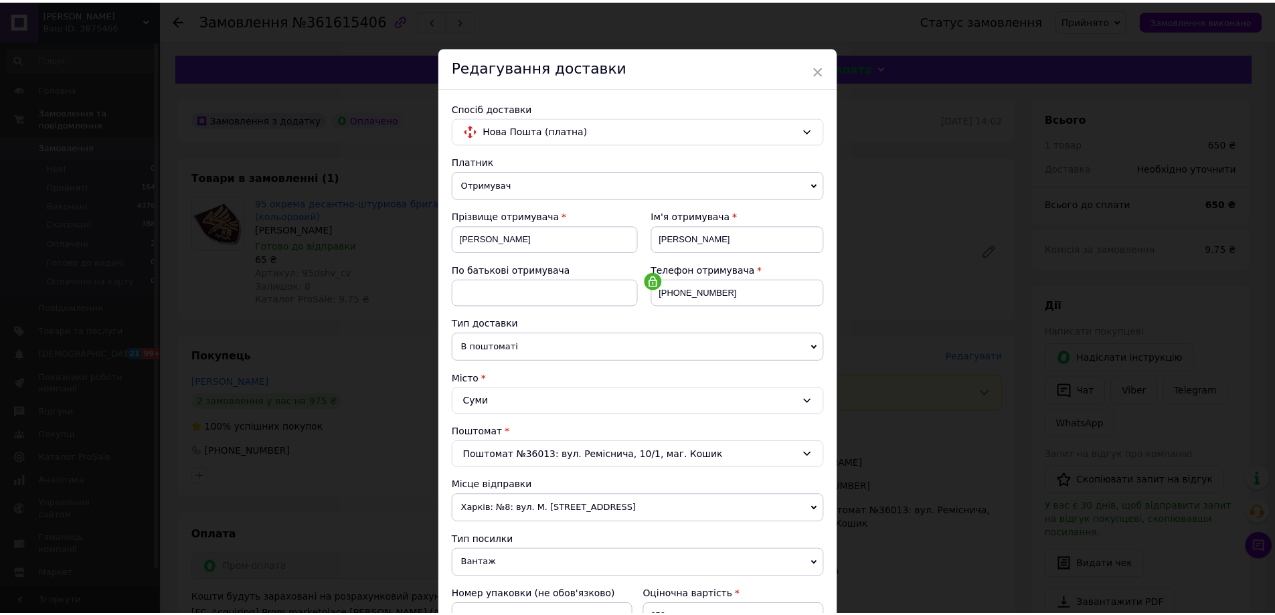
scroll to position [424, 0]
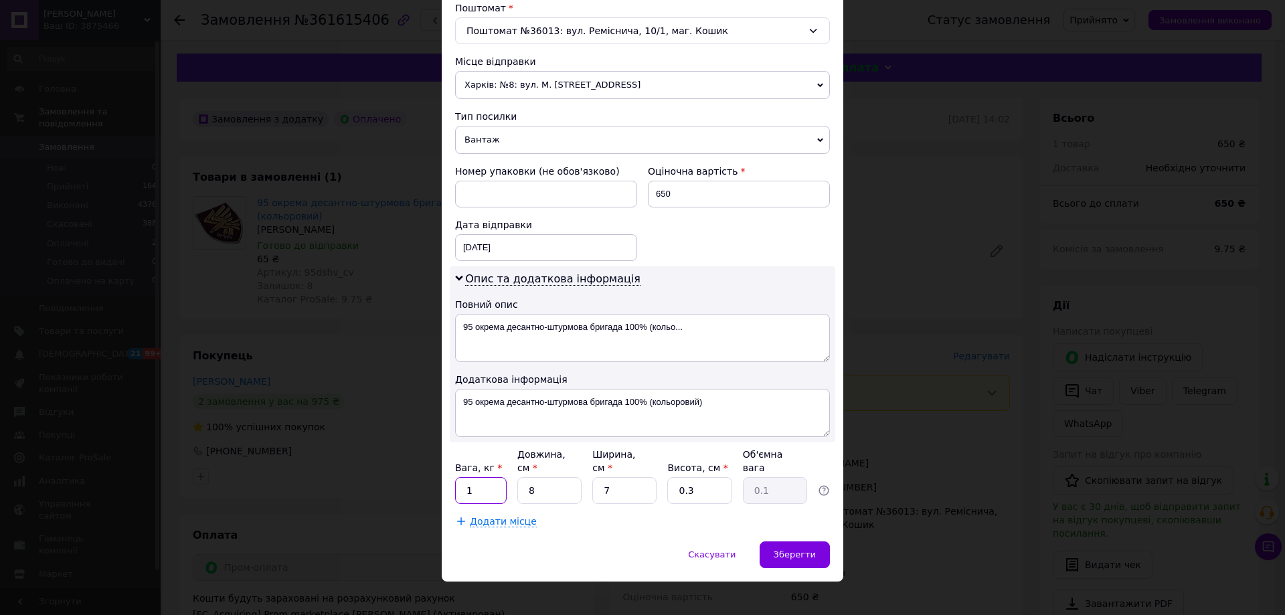
click at [480, 483] on input "1" at bounding box center [481, 490] width 52 height 27
type input "0.5"
drag, startPoint x: 684, startPoint y: 479, endPoint x: 640, endPoint y: 472, distance: 45.3
click at [640, 473] on div "Вага, кг * 0.5 Довжина, см * 8 Ширина, см * 7 Висота, см * 0.3 Об'ємна вага 0.1" at bounding box center [642, 476] width 375 height 56
type input "1"
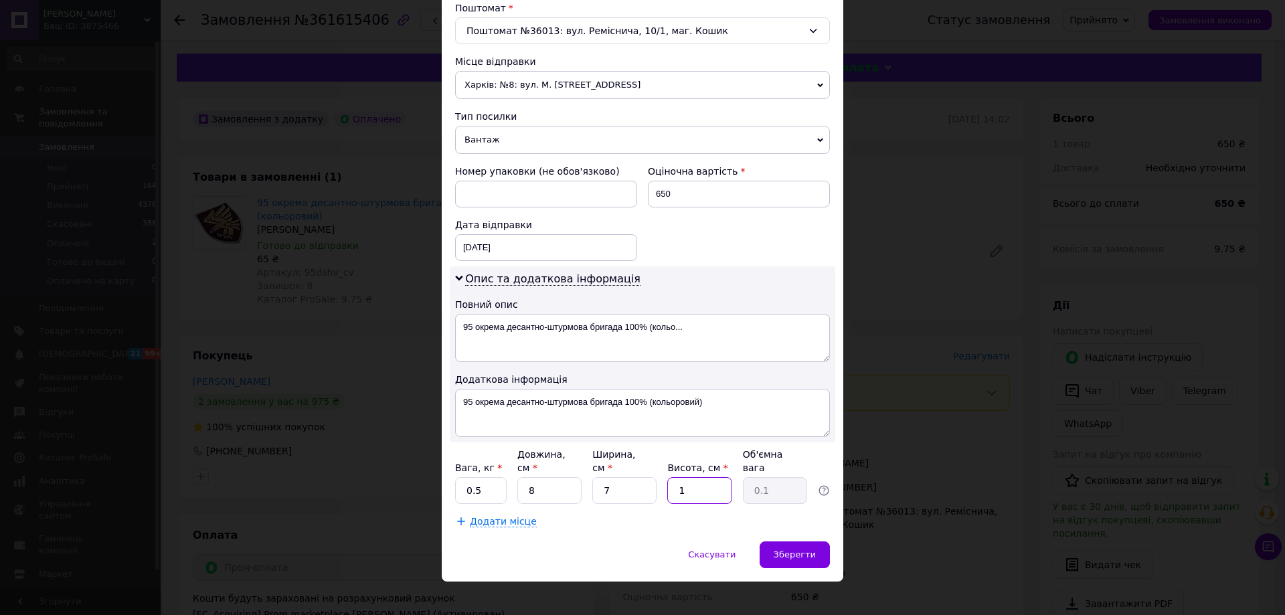
click at [701, 477] on input "1" at bounding box center [699, 490] width 64 height 27
click at [793, 549] on span "Зберегти" at bounding box center [794, 554] width 42 height 10
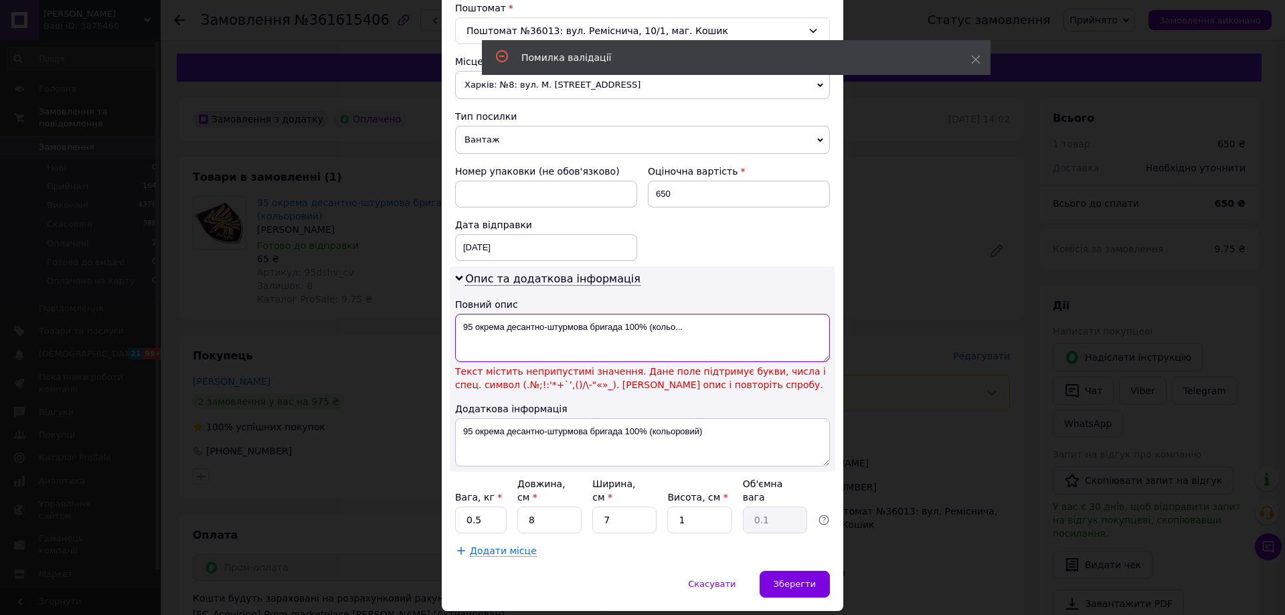
drag, startPoint x: 699, startPoint y: 332, endPoint x: 622, endPoint y: 328, distance: 77.0
click at [622, 328] on textarea "95 окрема десантно-штурмова бригада 100% (кольо..." at bounding box center [642, 338] width 375 height 48
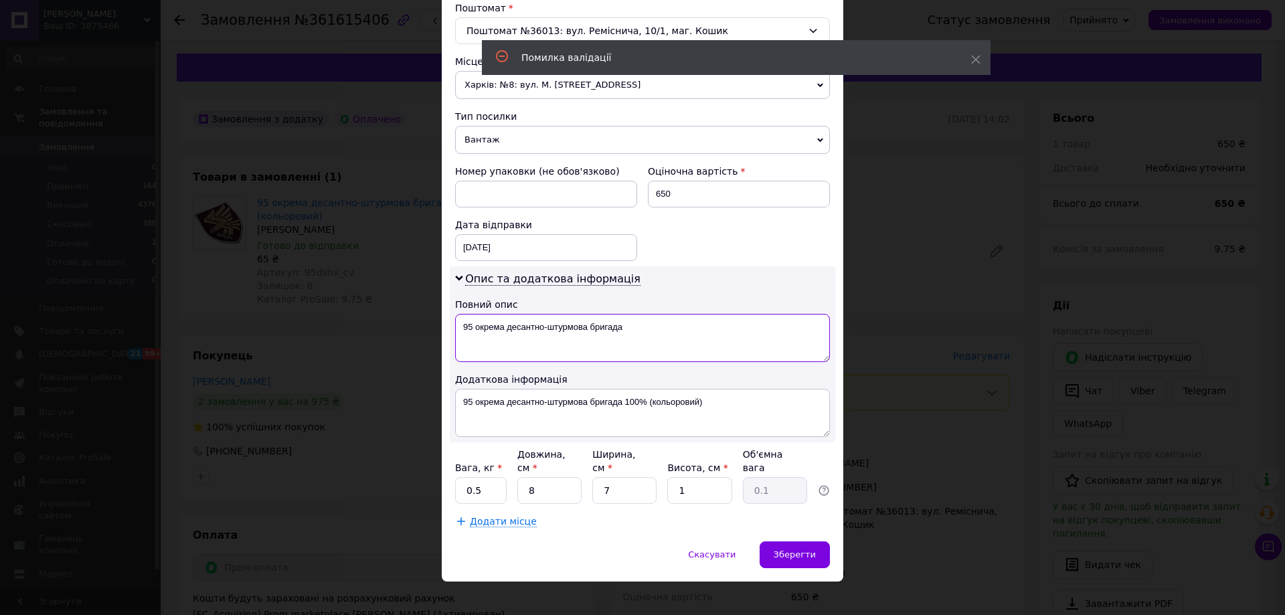
type textarea "95 окрема десантно-штурмова бригада"
drag, startPoint x: 650, startPoint y: 409, endPoint x: 619, endPoint y: 407, distance: 30.8
click at [619, 407] on textarea "95 окрема десантно-штурмова бригада 100% (кольоровий)" at bounding box center [642, 413] width 375 height 48
type textarea "95 окрема десантно-штурмова бригада"
click at [797, 549] on span "Зберегти" at bounding box center [794, 554] width 42 height 10
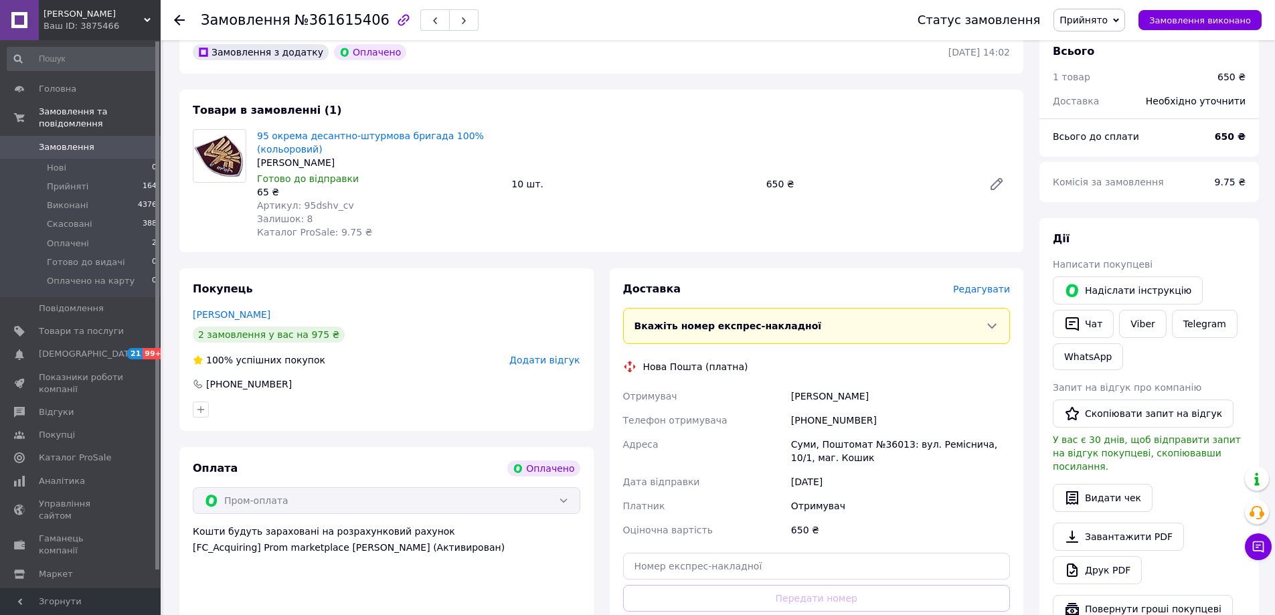
scroll to position [201, 0]
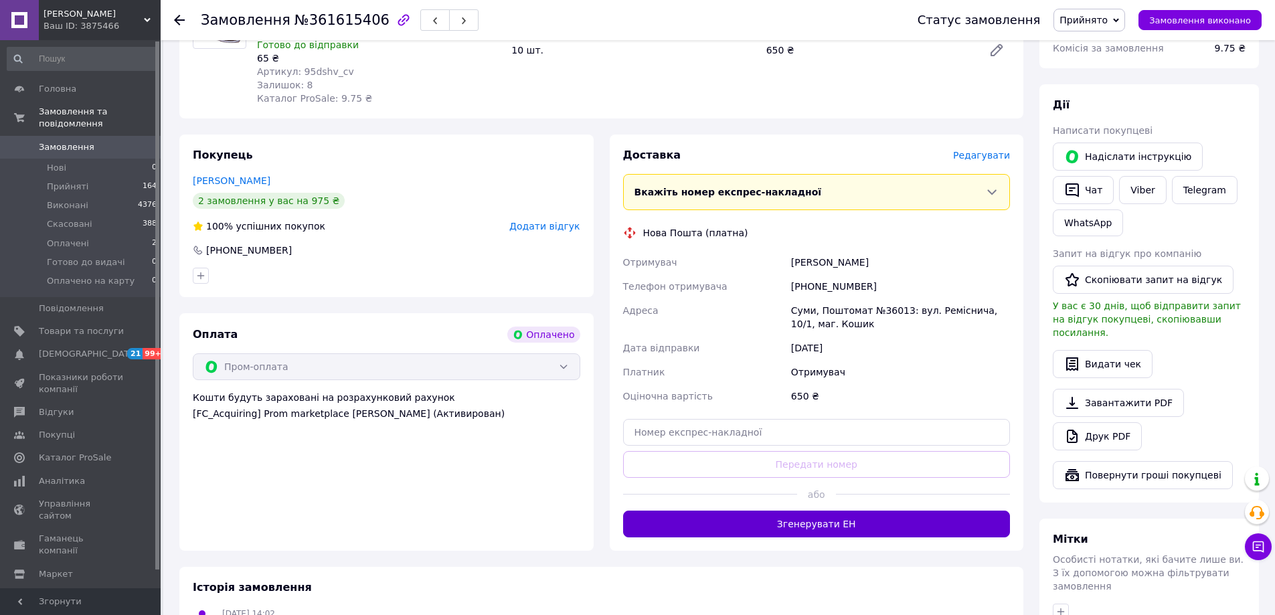
click at [844, 524] on button "Згенерувати ЕН" at bounding box center [816, 524] width 387 height 27
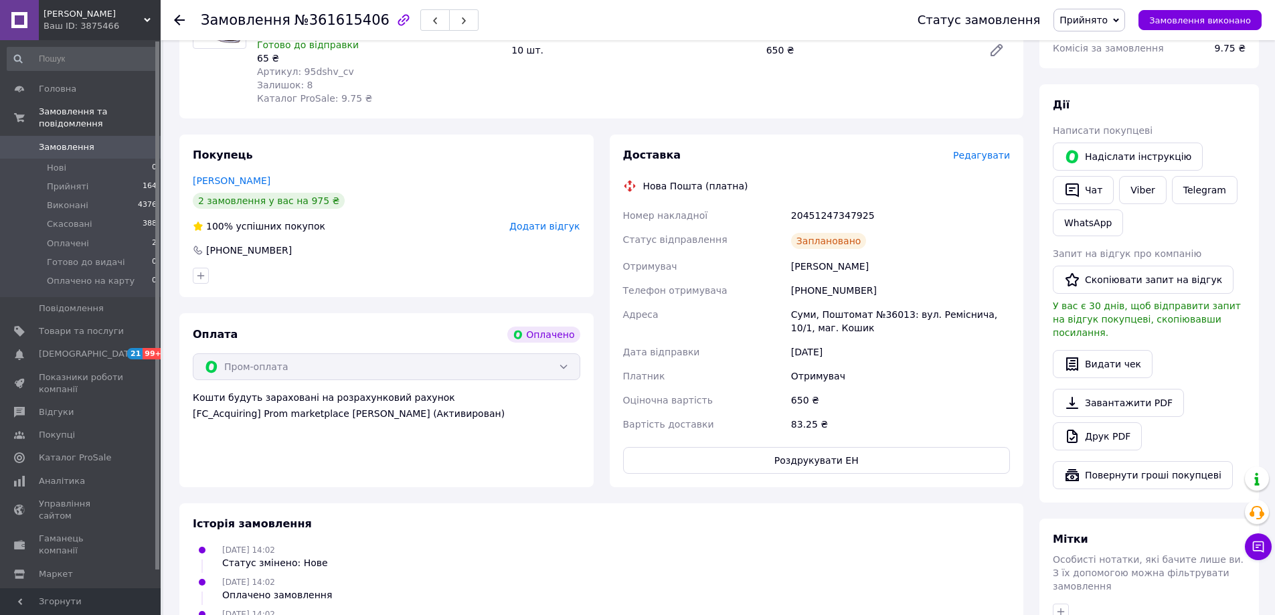
click at [176, 20] on use at bounding box center [179, 20] width 11 height 11
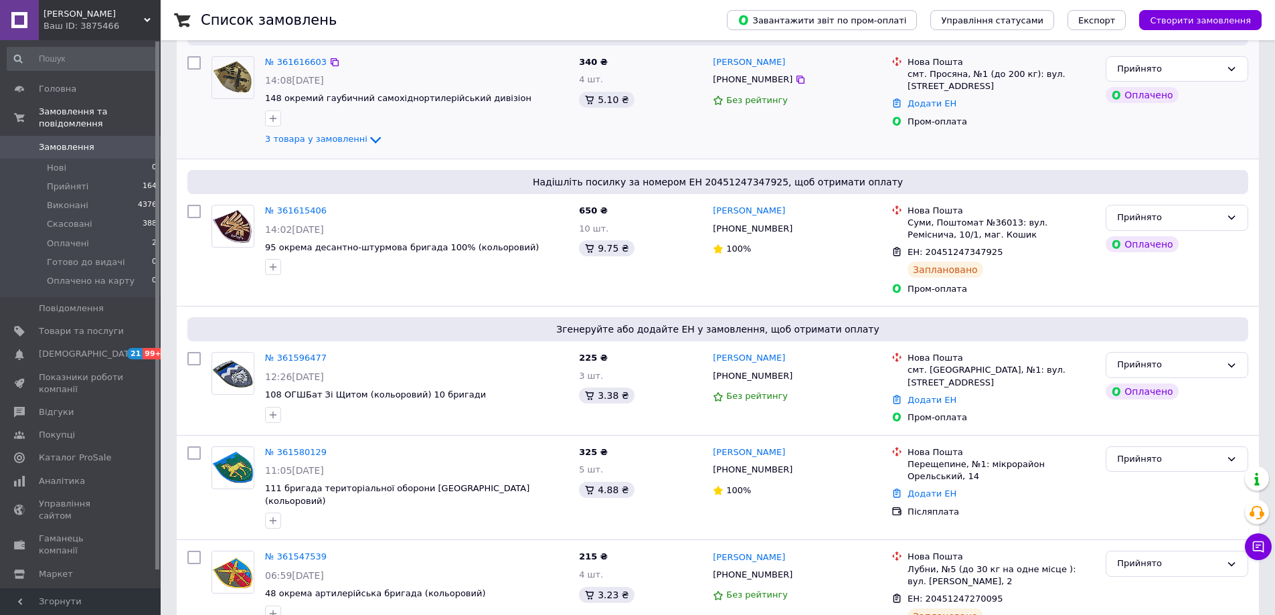
scroll to position [201, 0]
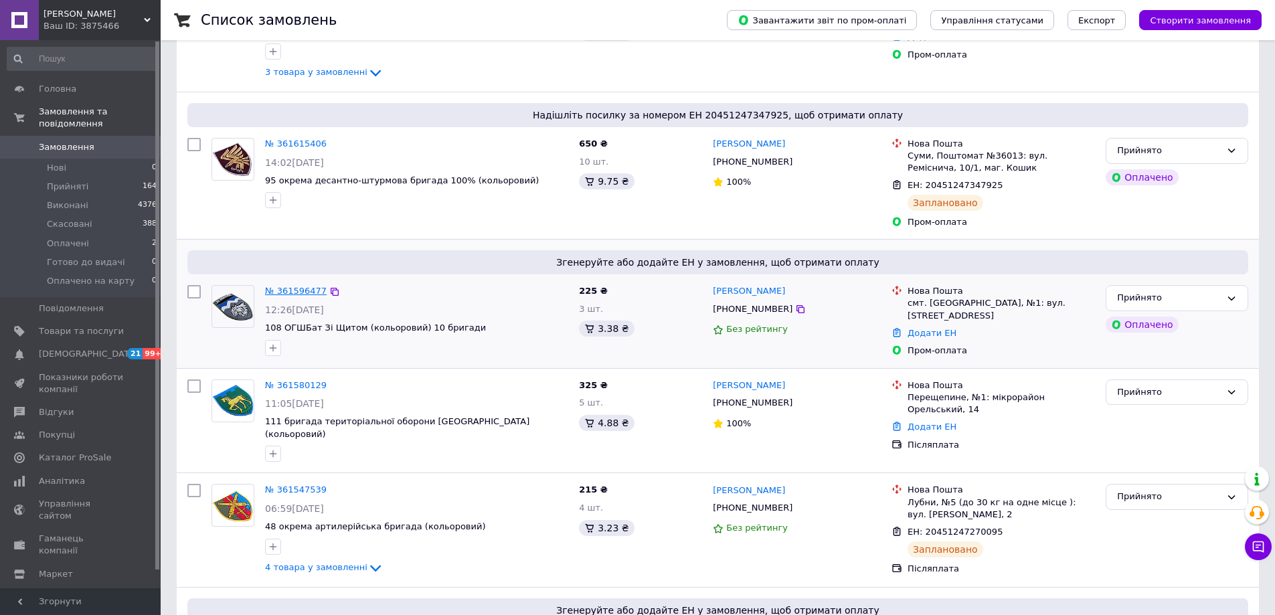
click at [294, 292] on link "№ 361596477" at bounding box center [296, 291] width 62 height 10
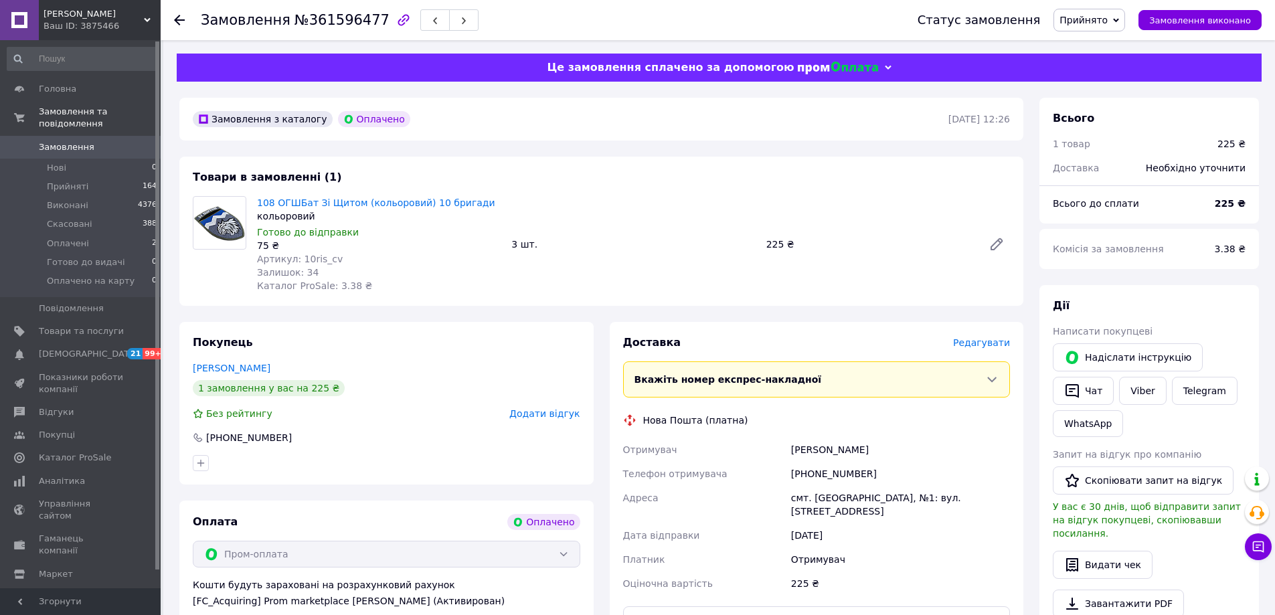
click at [996, 343] on span "Редагувати" at bounding box center [981, 342] width 57 height 11
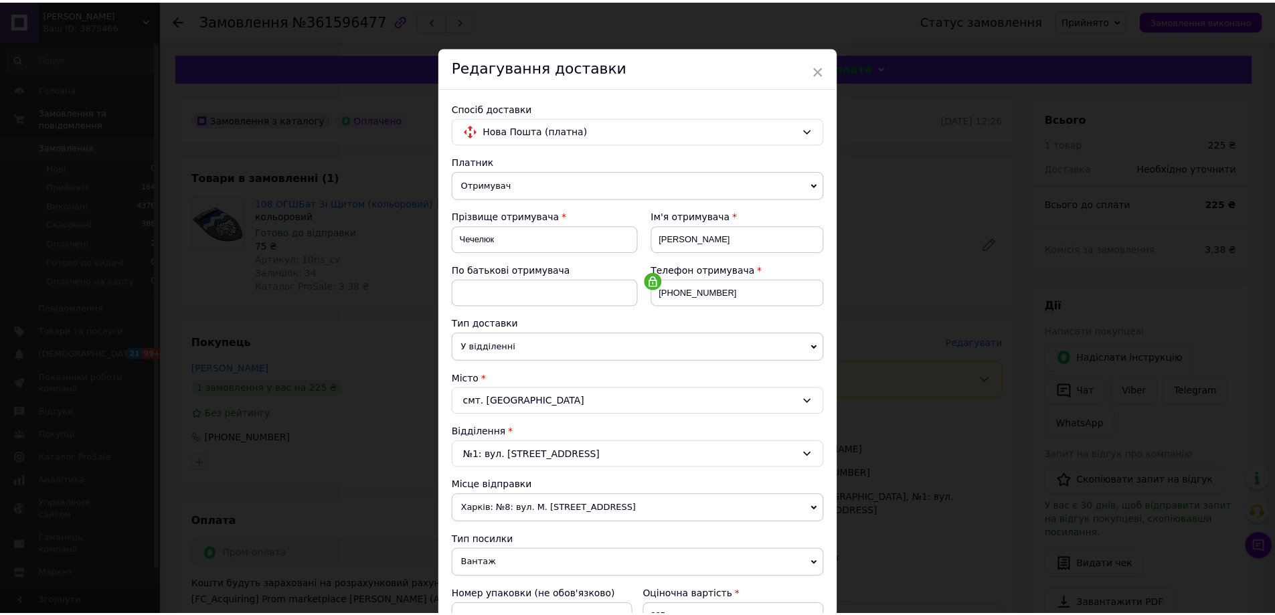
scroll to position [274, 0]
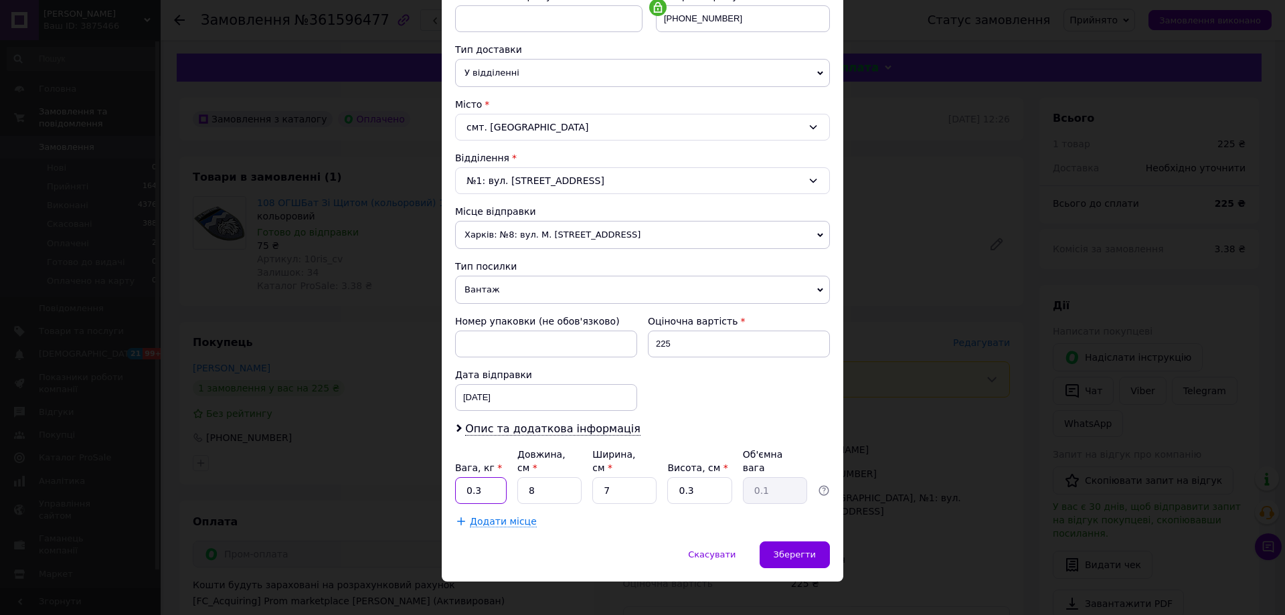
click at [484, 480] on input "0.3" at bounding box center [481, 490] width 52 height 27
type input "0.5"
click at [653, 481] on div "Вага, кг * 0.5 Довжина, см * 8 Ширина, см * 7 Висота, см * 0.3 Об'ємна вага 0.1" at bounding box center [642, 476] width 375 height 56
type input "1"
click at [792, 549] on span "Зберегти" at bounding box center [794, 554] width 42 height 10
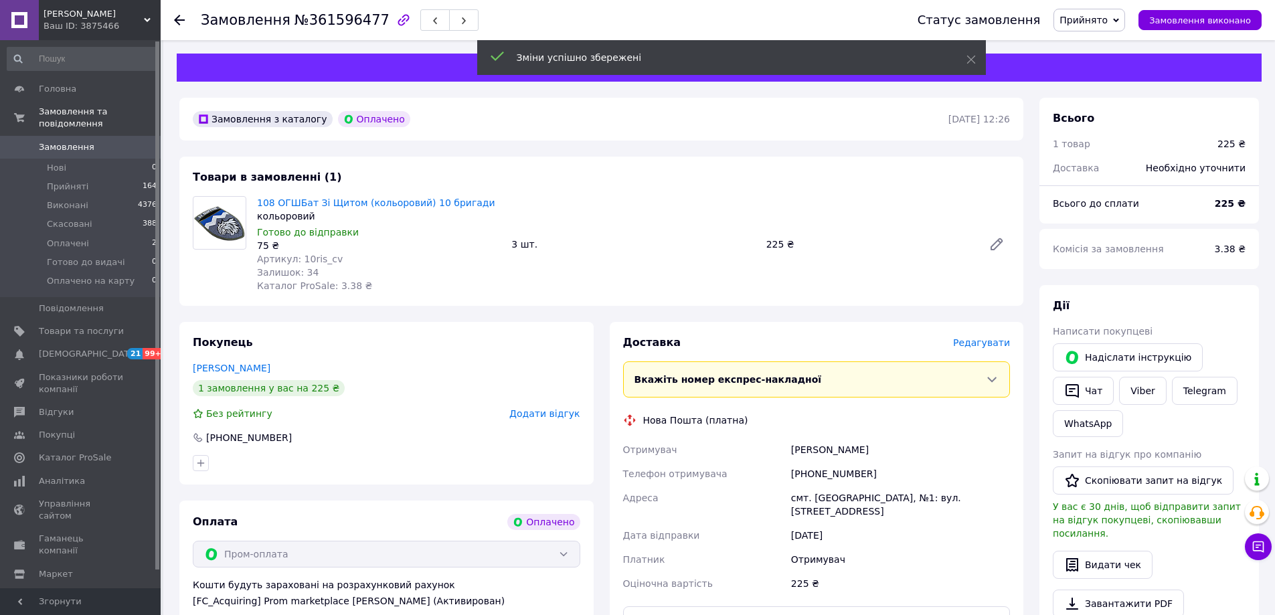
scroll to position [335, 0]
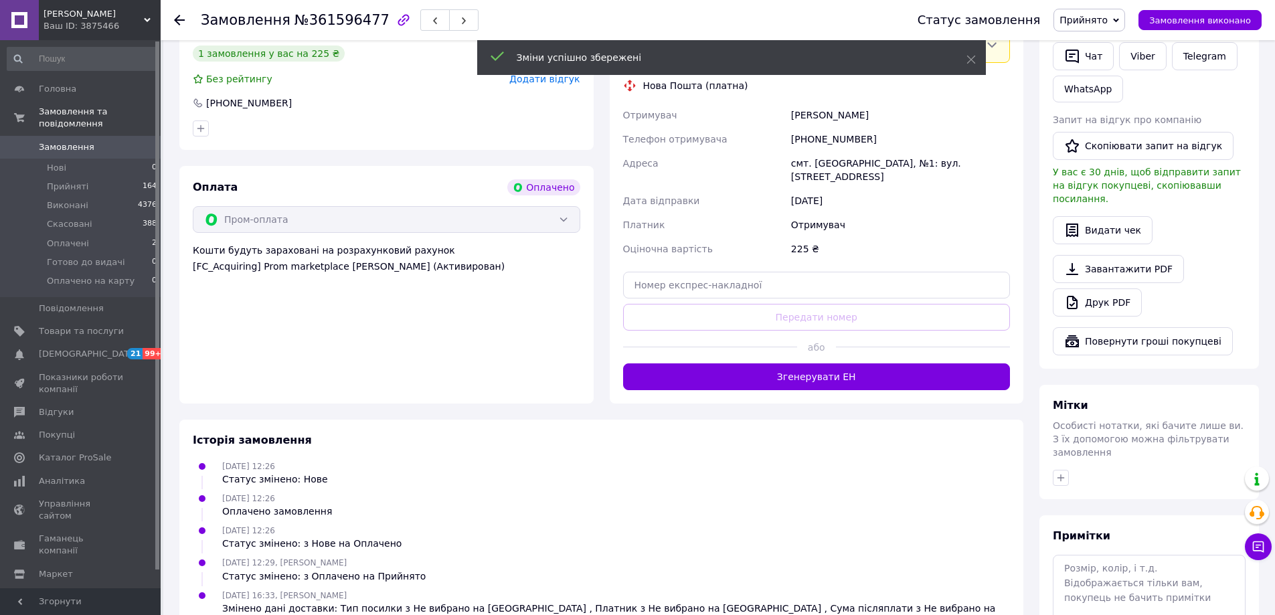
click at [808, 363] on button "Згенерувати ЕН" at bounding box center [816, 376] width 387 height 27
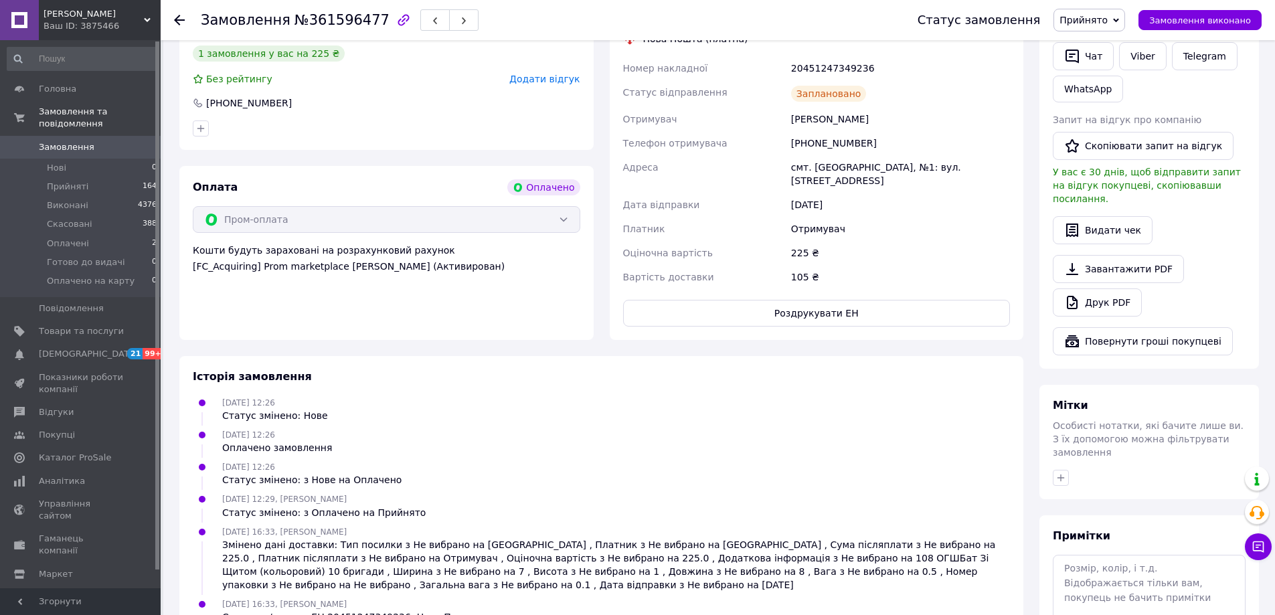
click at [179, 19] on icon at bounding box center [179, 20] width 11 height 11
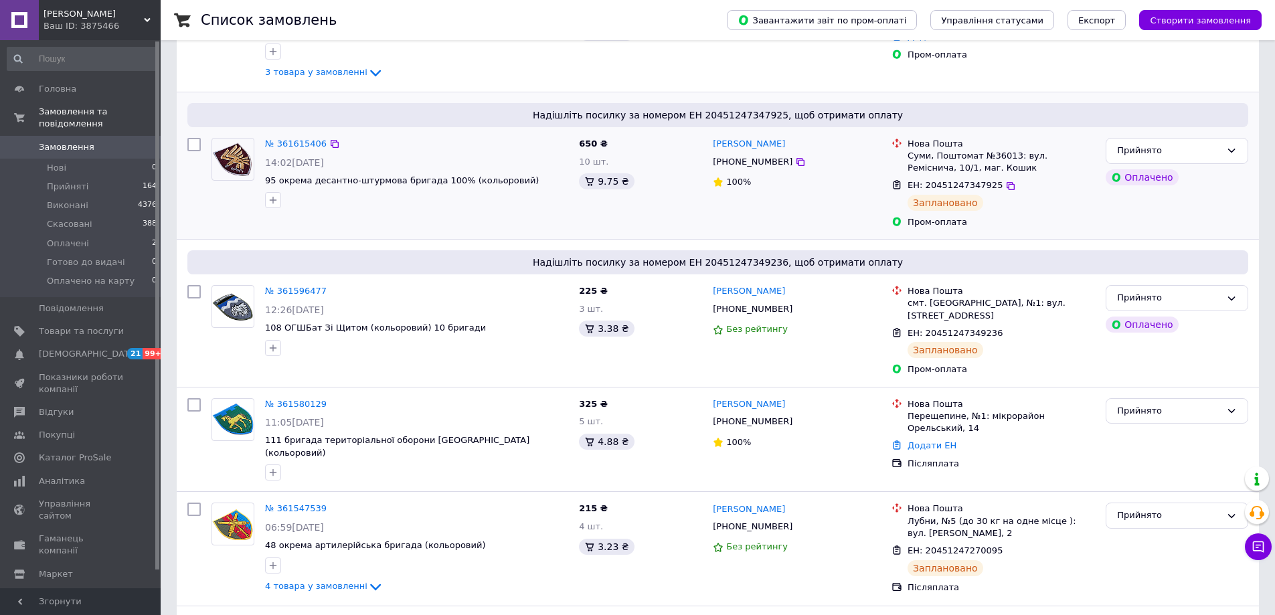
scroll to position [335, 0]
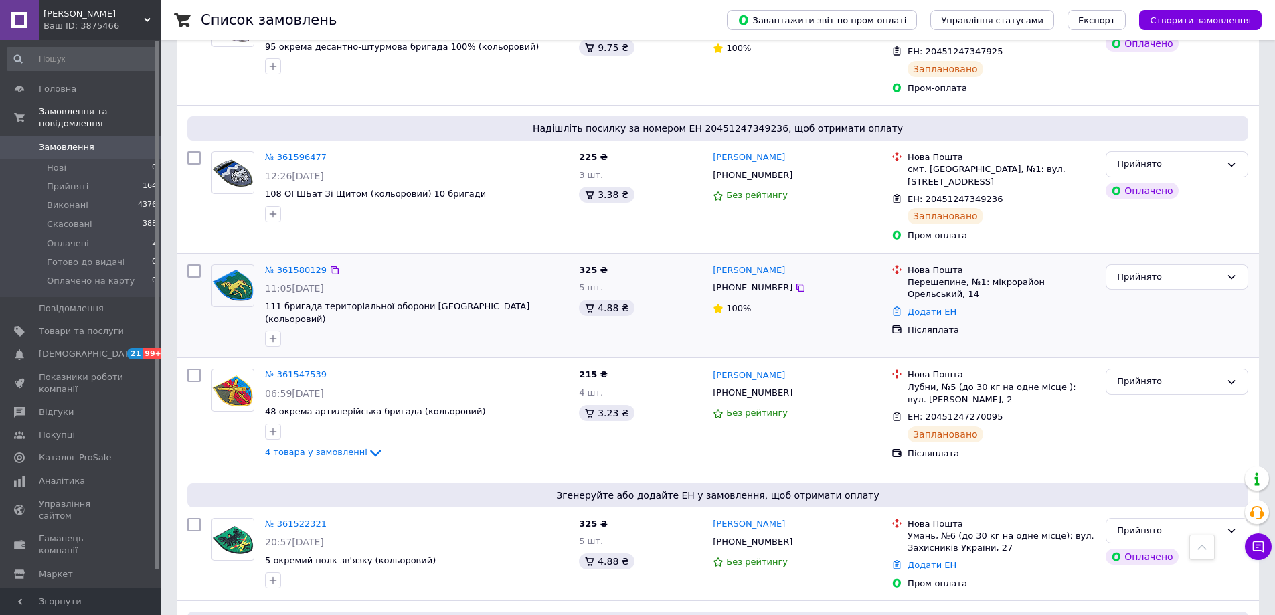
click at [280, 265] on link "№ 361580129" at bounding box center [296, 270] width 62 height 10
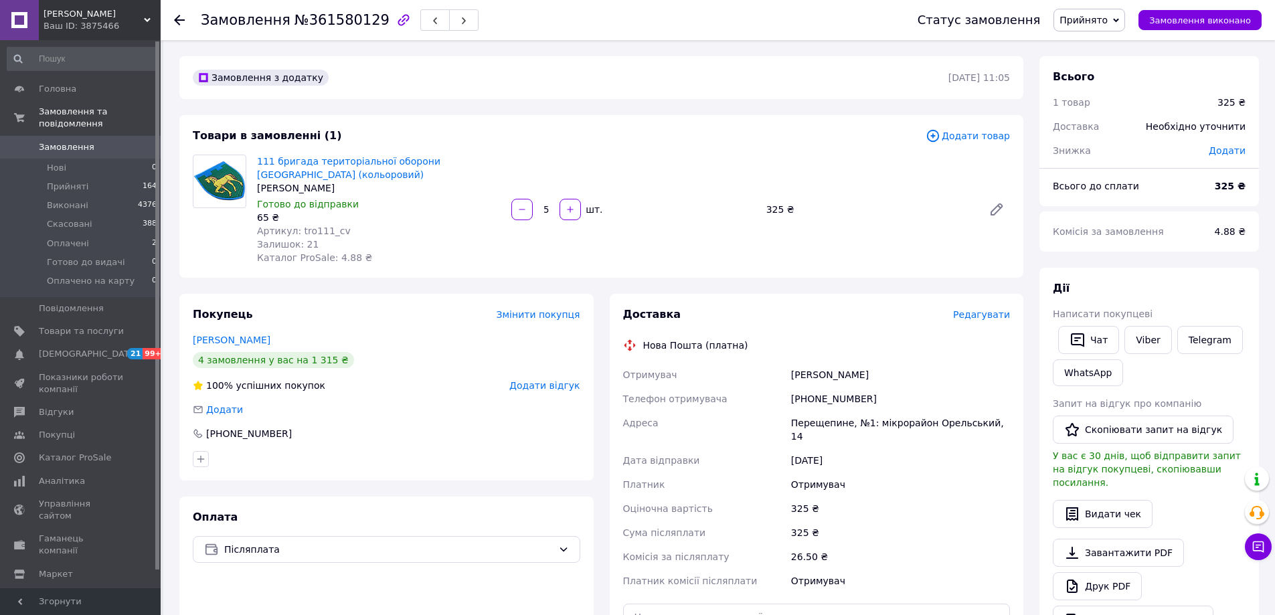
click at [978, 313] on span "Редагувати" at bounding box center [981, 314] width 57 height 11
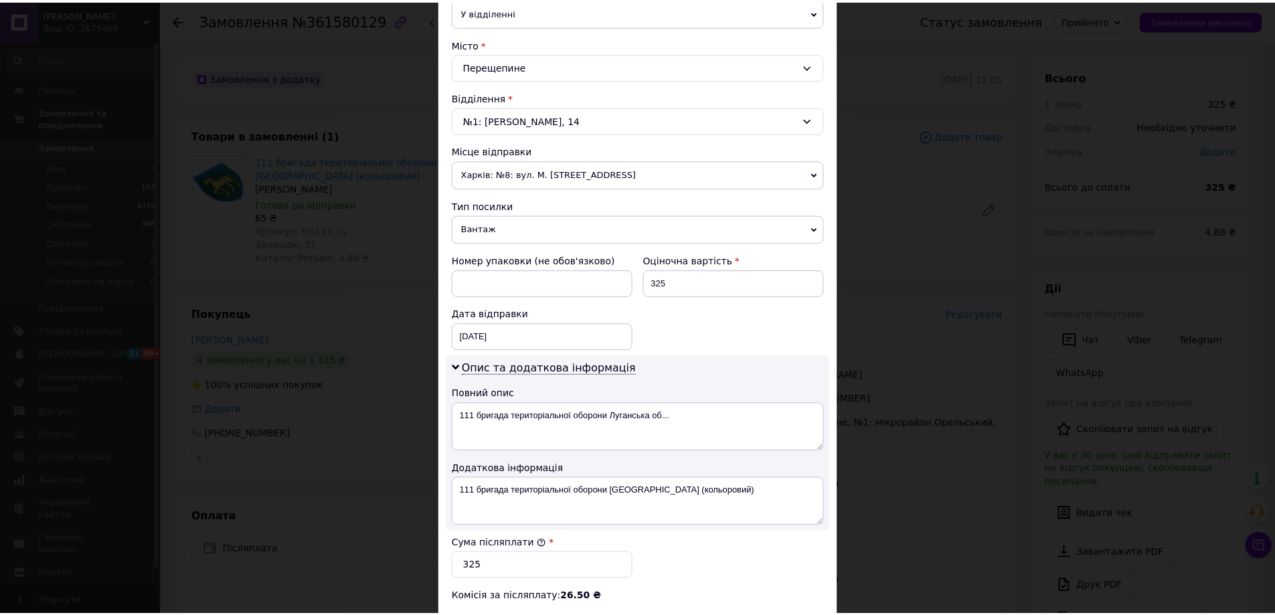
scroll to position [556, 0]
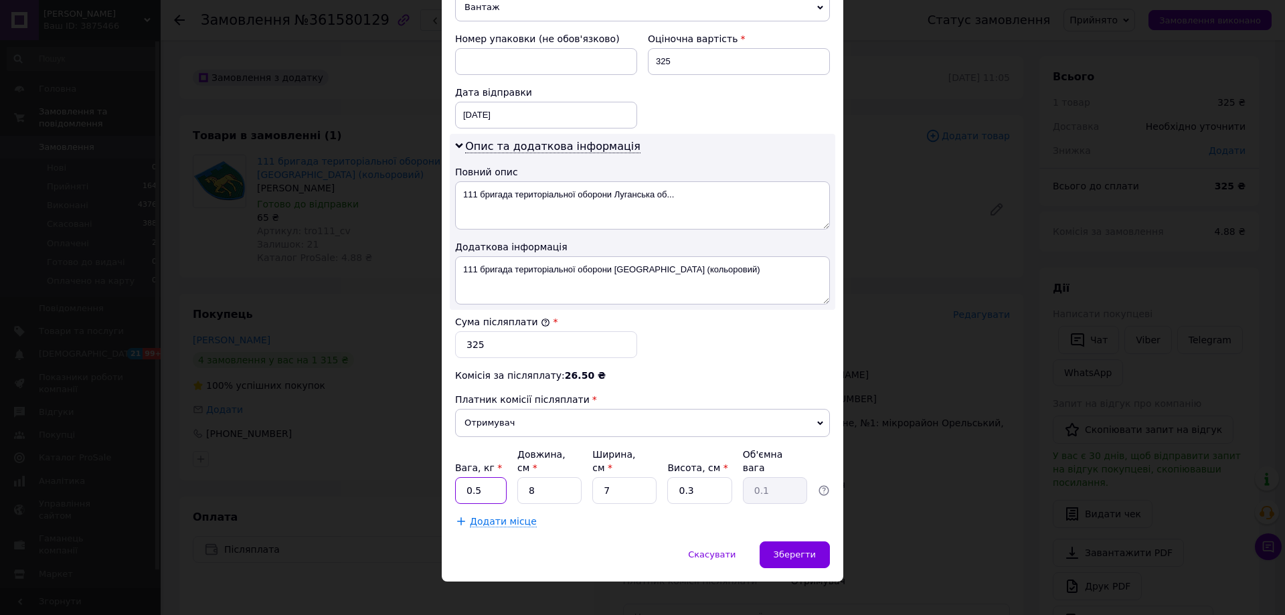
click at [492, 478] on input "0.5" at bounding box center [481, 490] width 52 height 27
drag, startPoint x: 684, startPoint y: 476, endPoint x: 664, endPoint y: 478, distance: 19.4
click at [664, 478] on div "Вага, кг * 0.5 Довжина, см * 8 Ширина, см * 7 Висота, см * 0.3 Об'ємна вага 0.1" at bounding box center [642, 476] width 375 height 56
type input "1"
click at [785, 549] on span "Зберегти" at bounding box center [794, 554] width 42 height 10
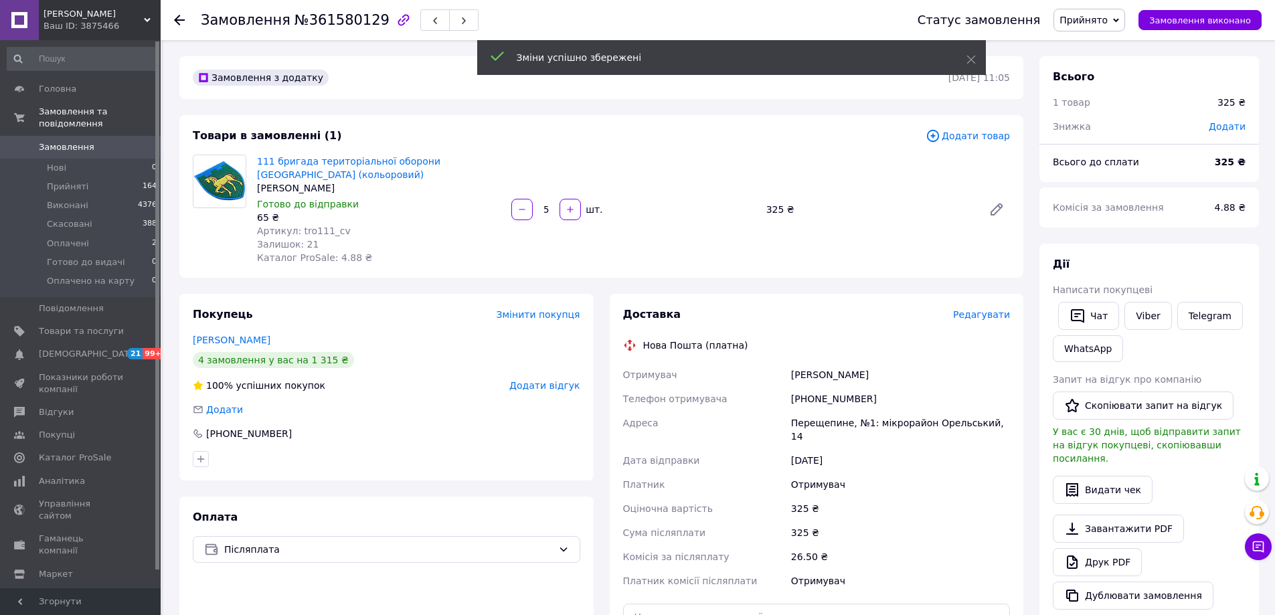
scroll to position [268, 0]
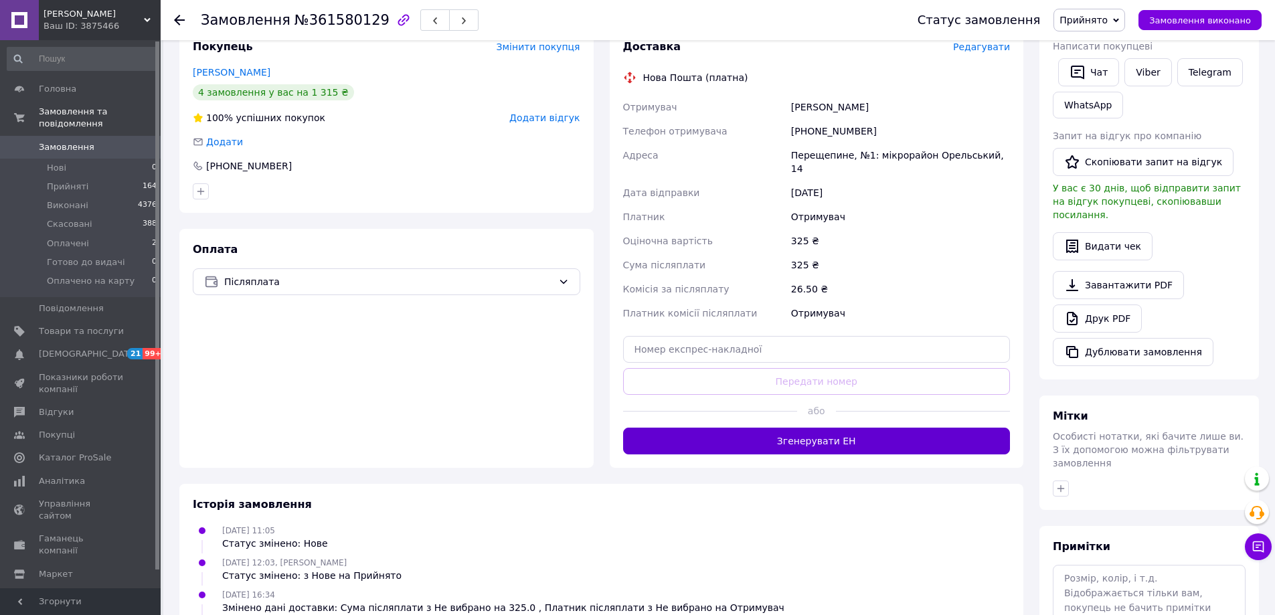
click at [779, 432] on button "Згенерувати ЕН" at bounding box center [816, 441] width 387 height 27
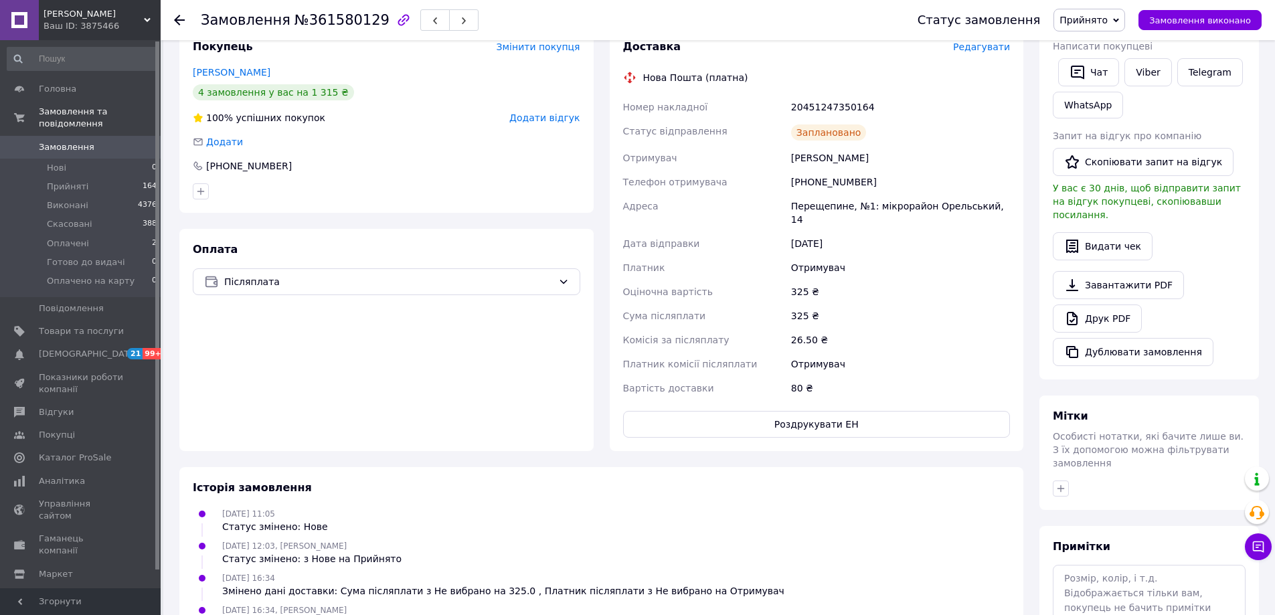
click at [178, 17] on use at bounding box center [179, 20] width 11 height 11
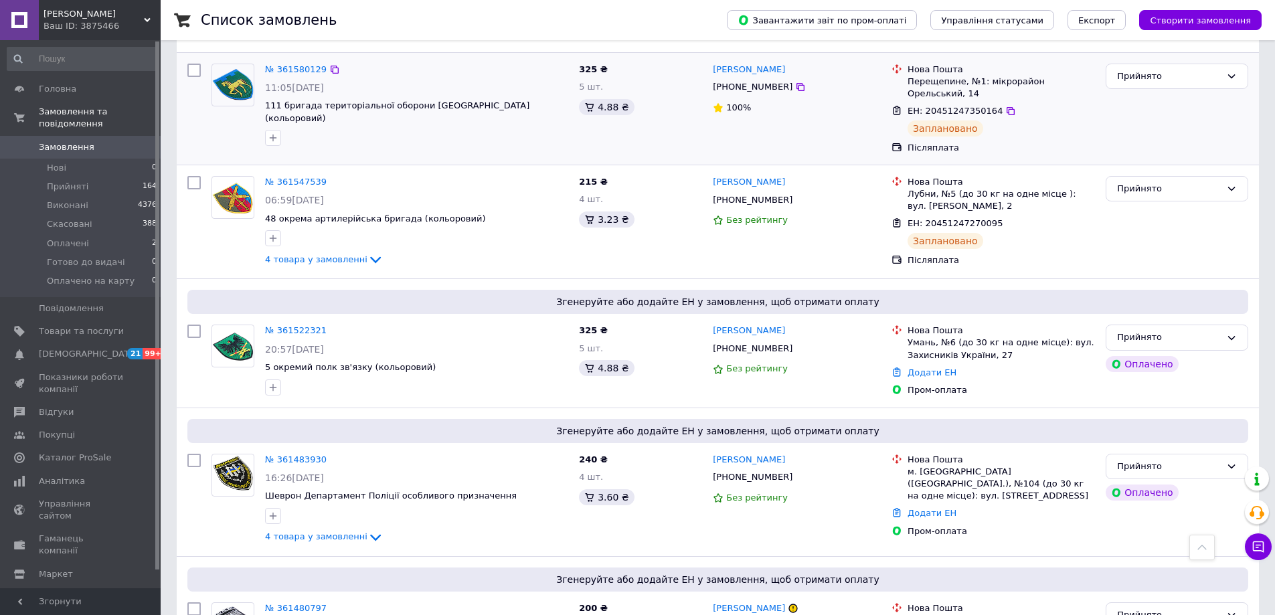
scroll to position [602, 0]
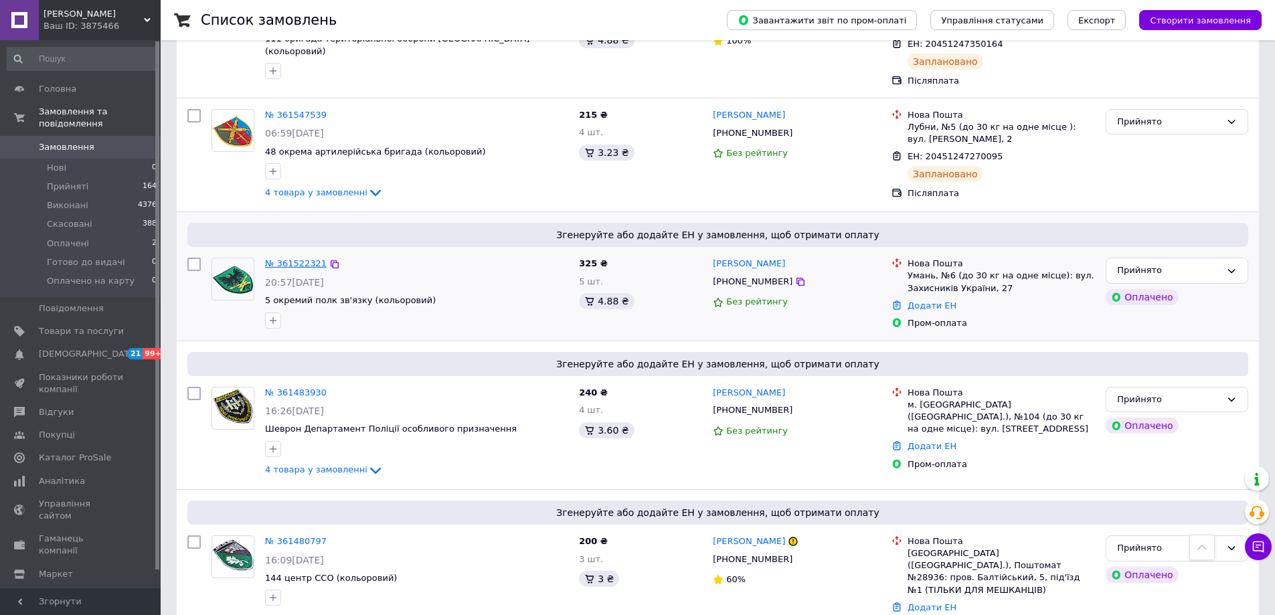
click at [308, 258] on link "№ 361522321" at bounding box center [296, 263] width 62 height 10
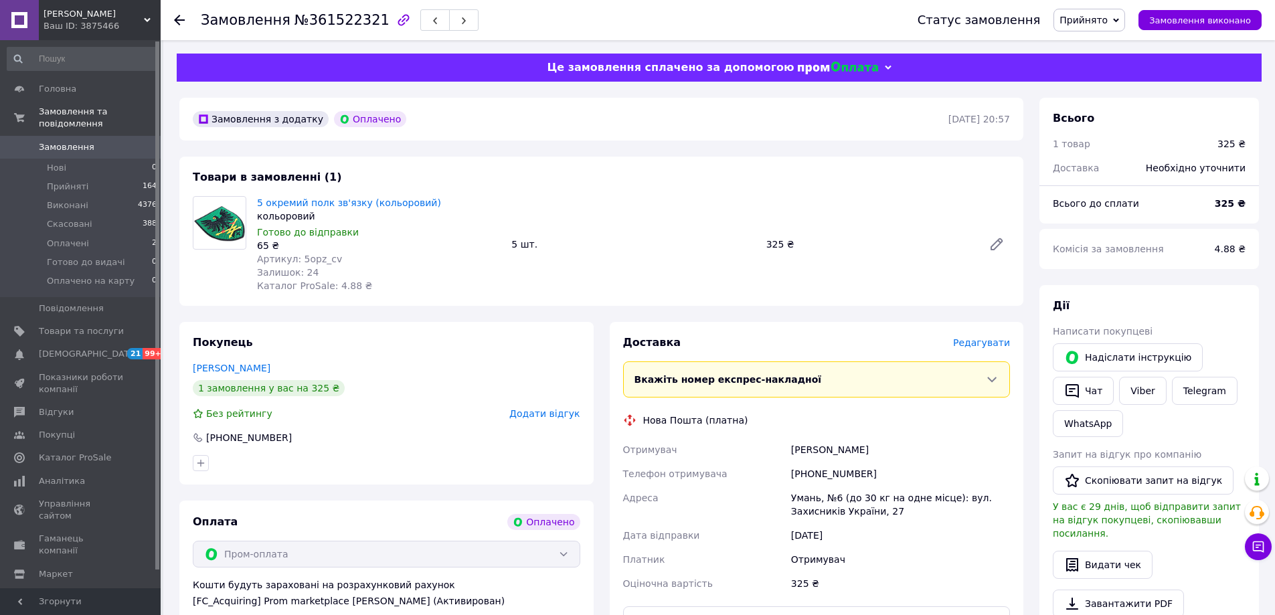
click at [989, 348] on span "Редагувати" at bounding box center [981, 342] width 57 height 11
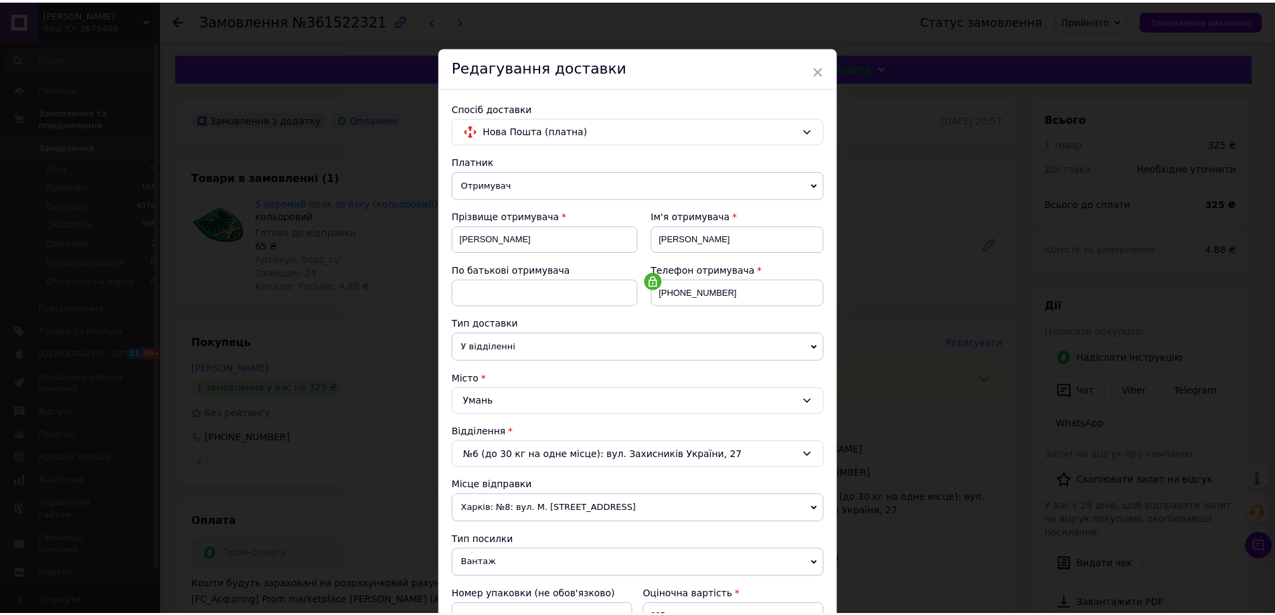
scroll to position [274, 0]
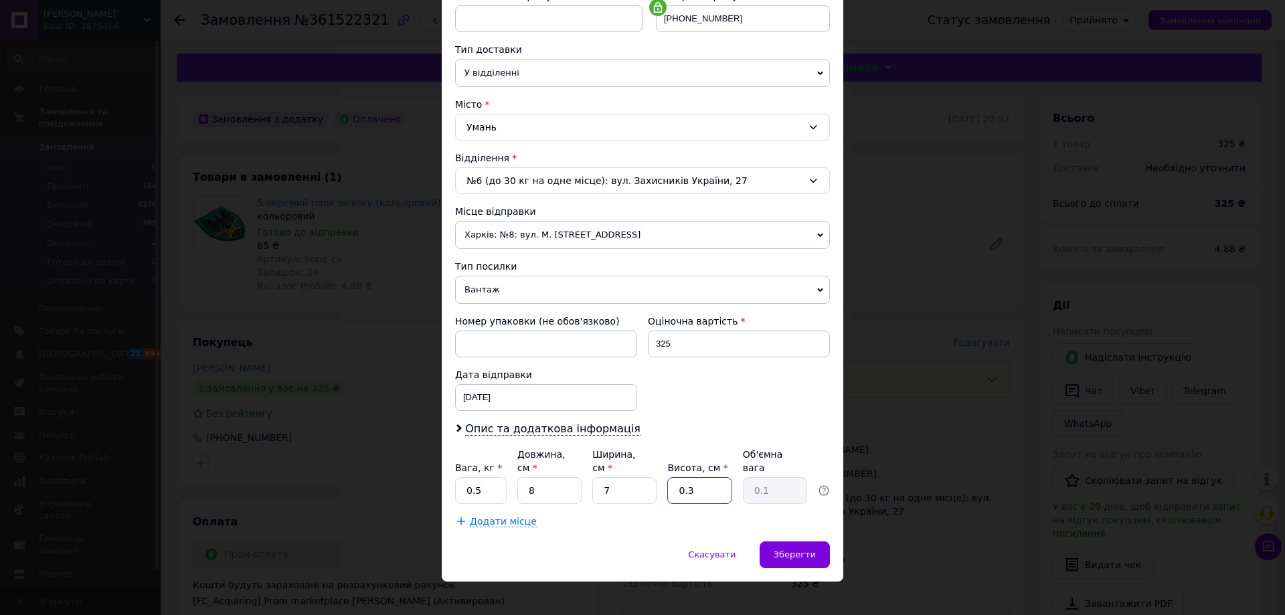
drag, startPoint x: 692, startPoint y: 472, endPoint x: 660, endPoint y: 489, distance: 35.6
click at [660, 489] on div "Вага, кг * 0.5 Довжина, см * 8 Ширина, см * 7 Висота, см * 0.3 Об'ємна вага 0.1" at bounding box center [642, 476] width 375 height 56
type input "1"
click at [793, 541] on div "Зберегти" at bounding box center [794, 554] width 70 height 27
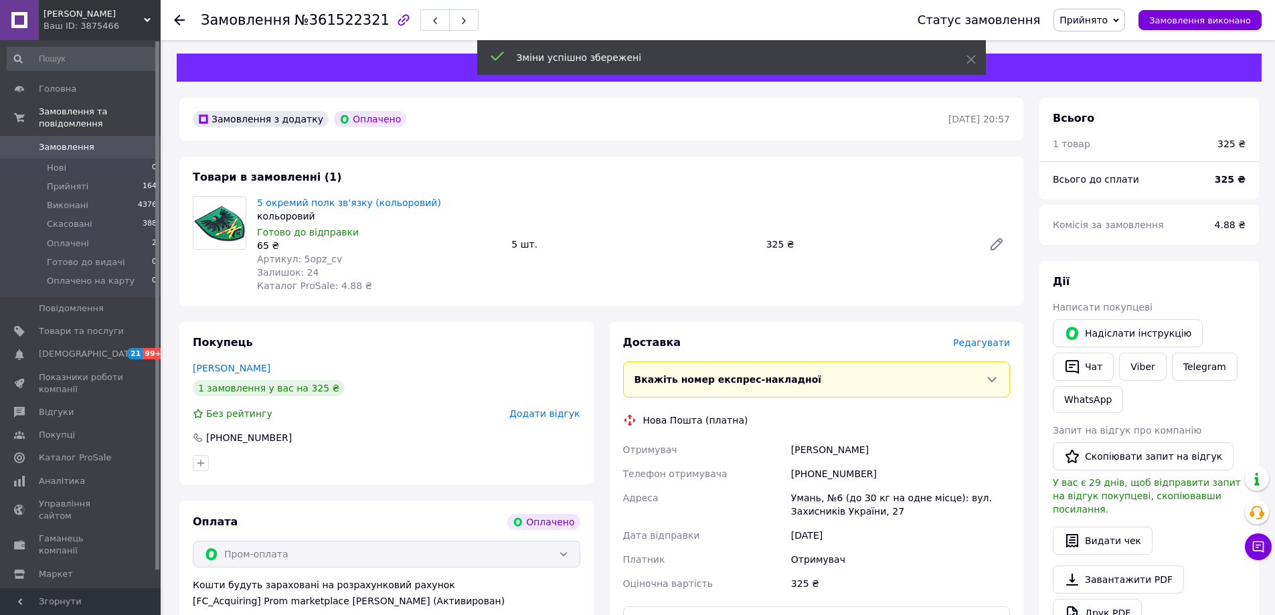
scroll to position [201, 0]
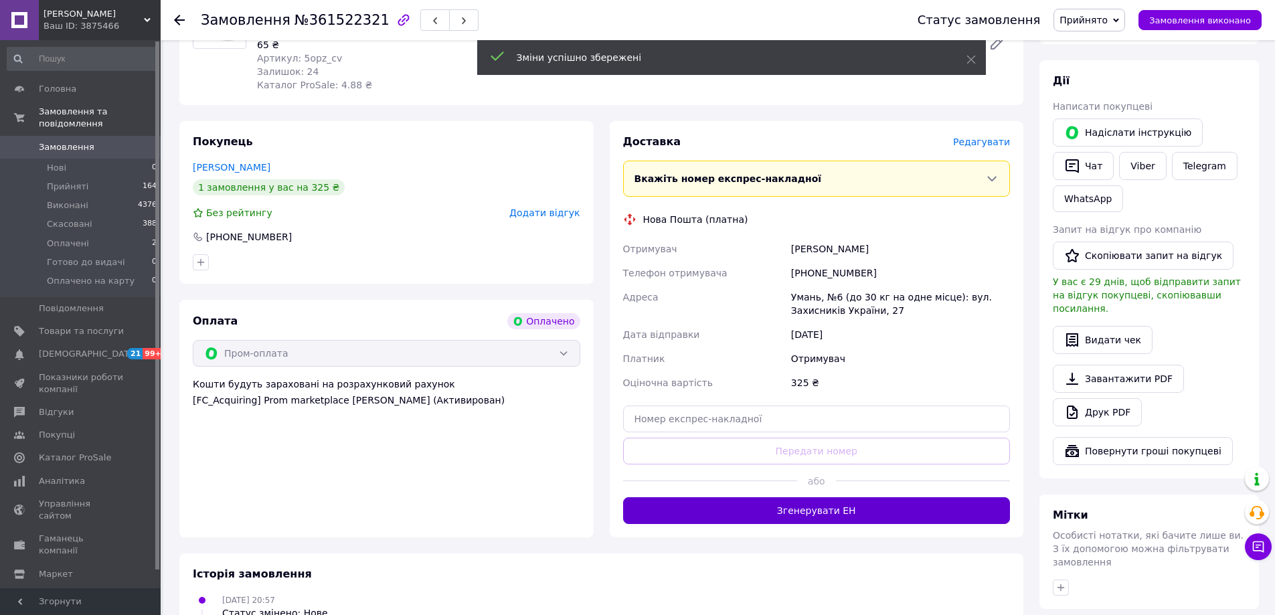
click at [837, 521] on button "Згенерувати ЕН" at bounding box center [816, 510] width 387 height 27
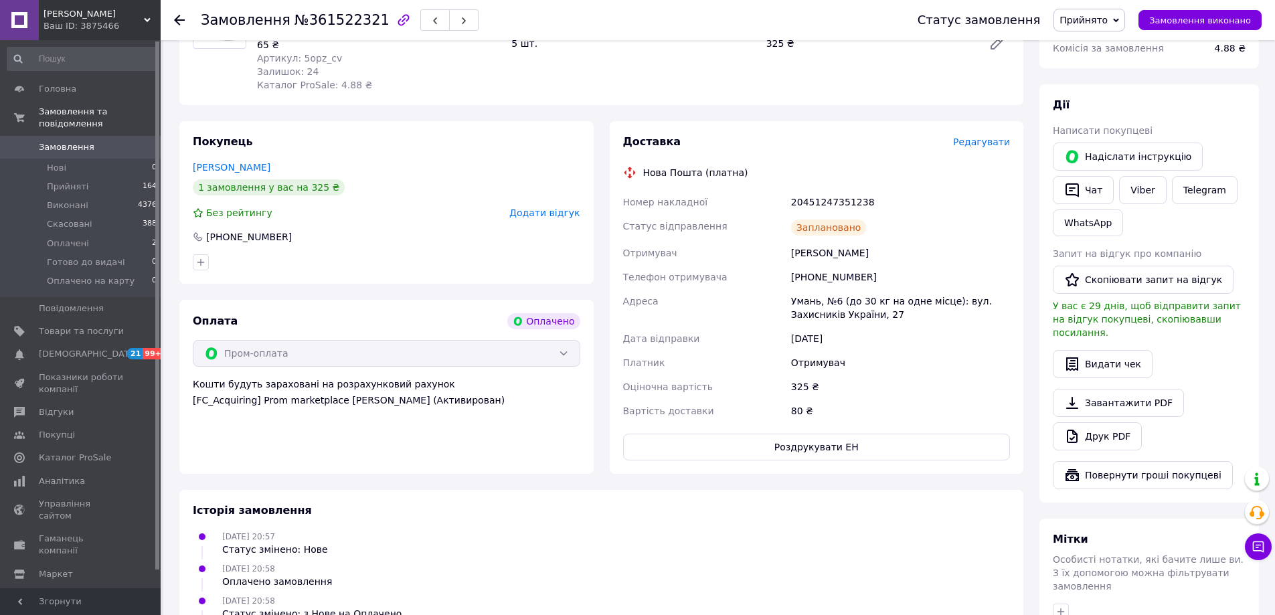
click at [183, 21] on use at bounding box center [179, 20] width 11 height 11
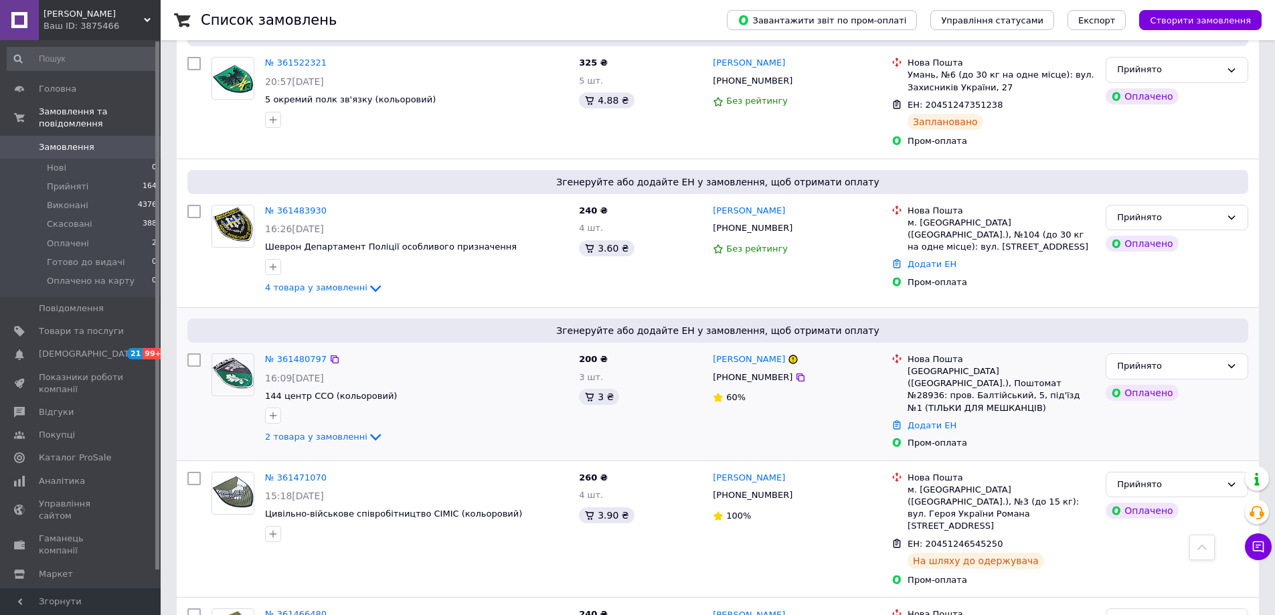
scroll to position [870, 0]
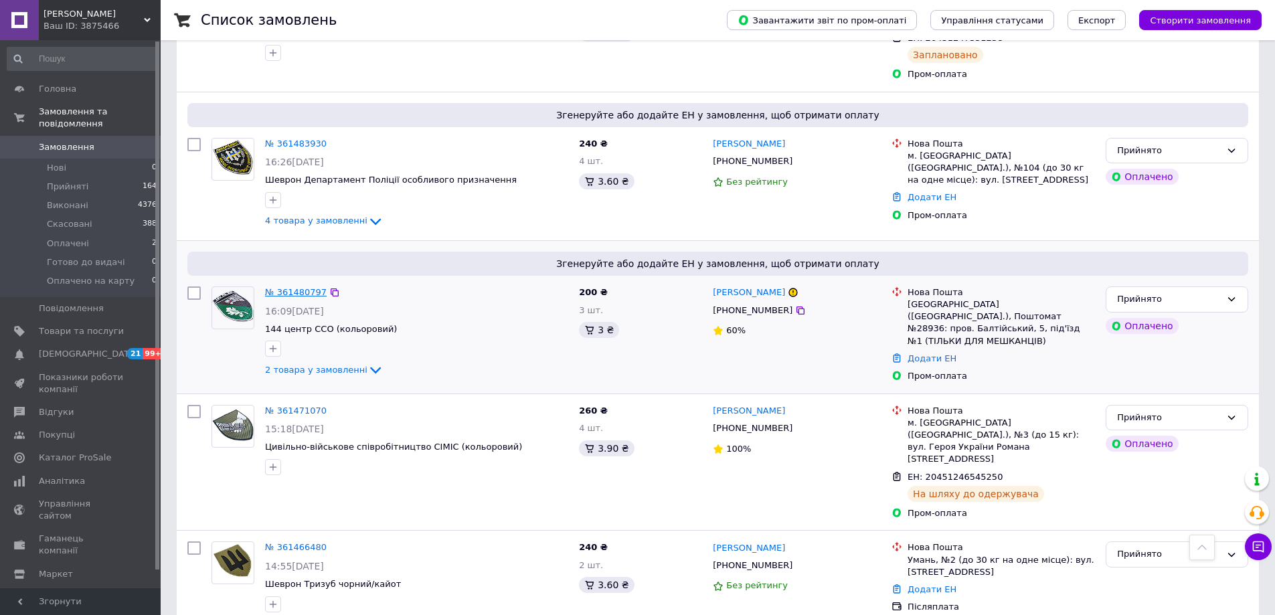
click at [288, 287] on link "№ 361480797" at bounding box center [296, 292] width 62 height 10
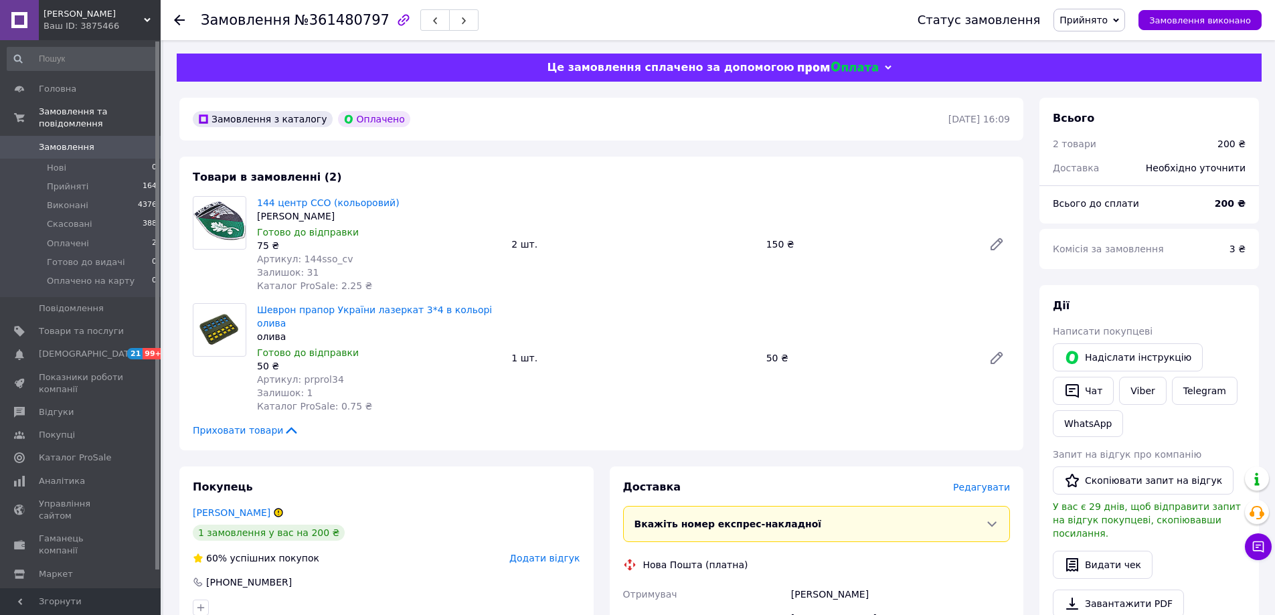
click at [181, 18] on icon at bounding box center [179, 20] width 11 height 11
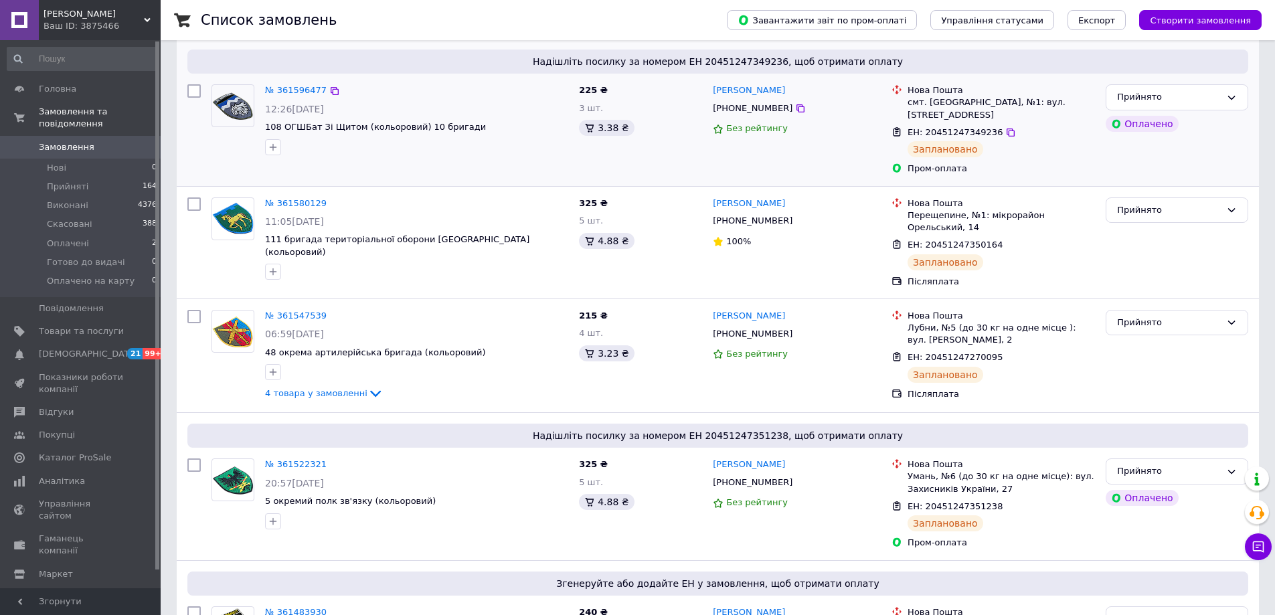
scroll to position [736, 0]
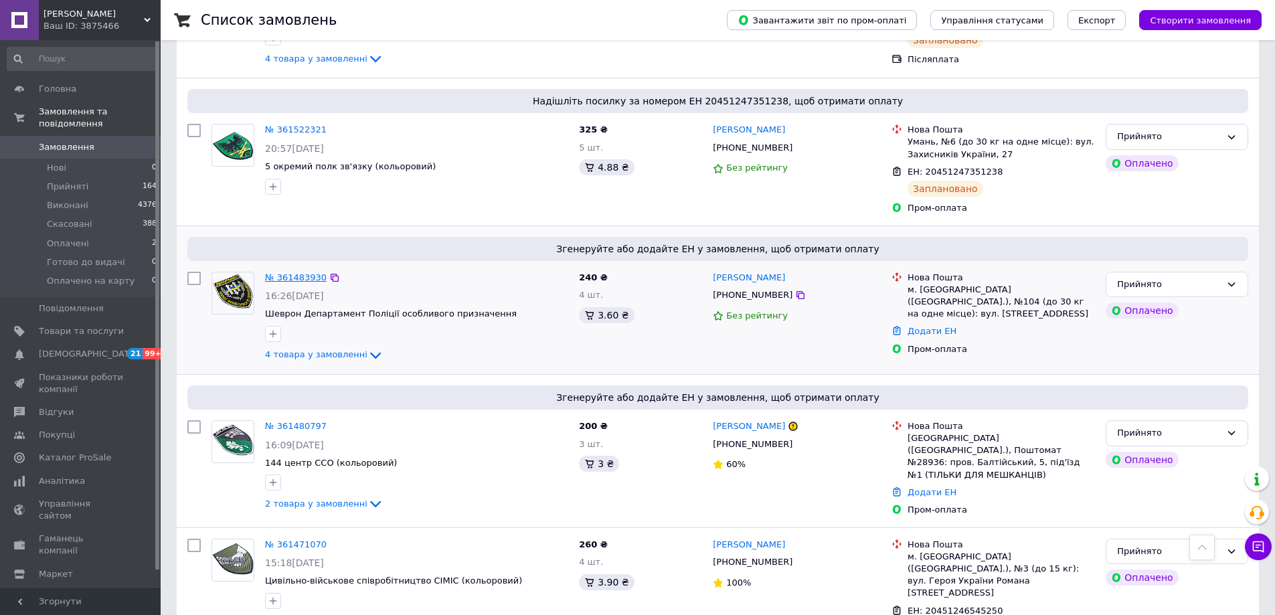
click at [283, 272] on link "№ 361483930" at bounding box center [296, 277] width 62 height 10
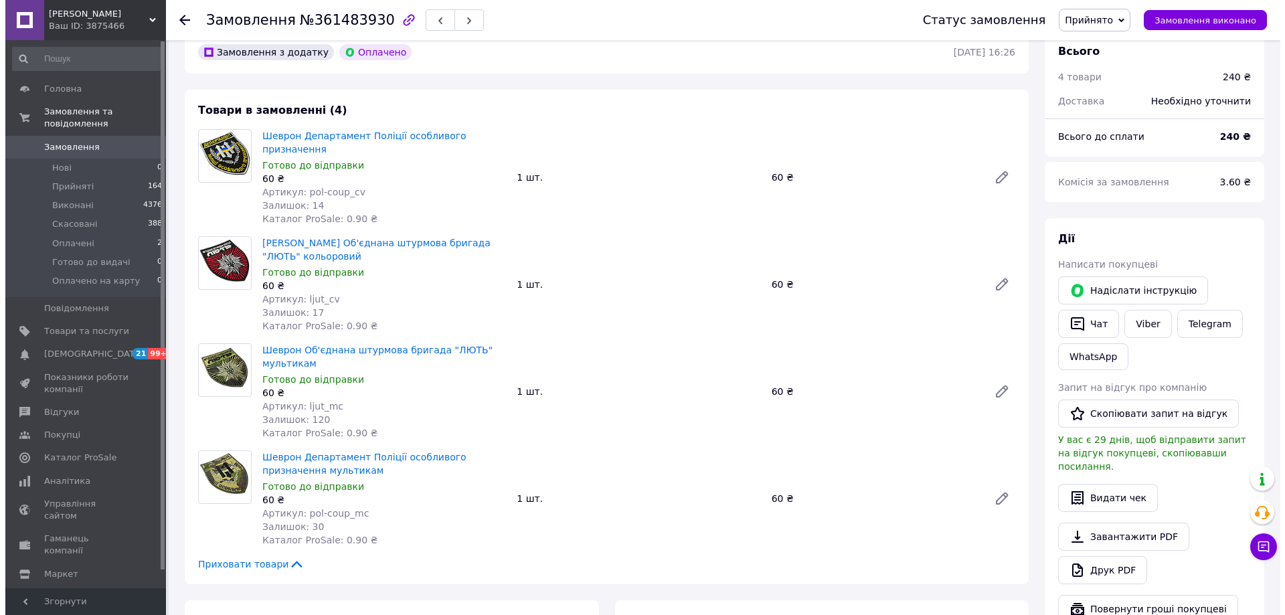
scroll to position [268, 0]
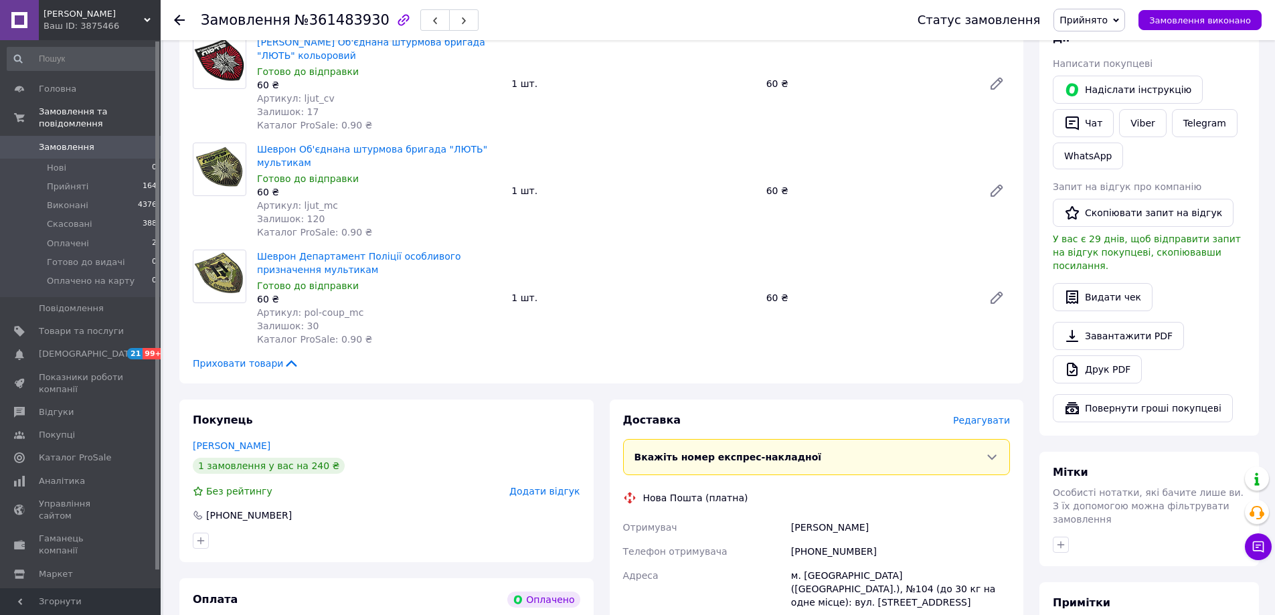
click at [984, 415] on span "Редагувати" at bounding box center [981, 420] width 57 height 11
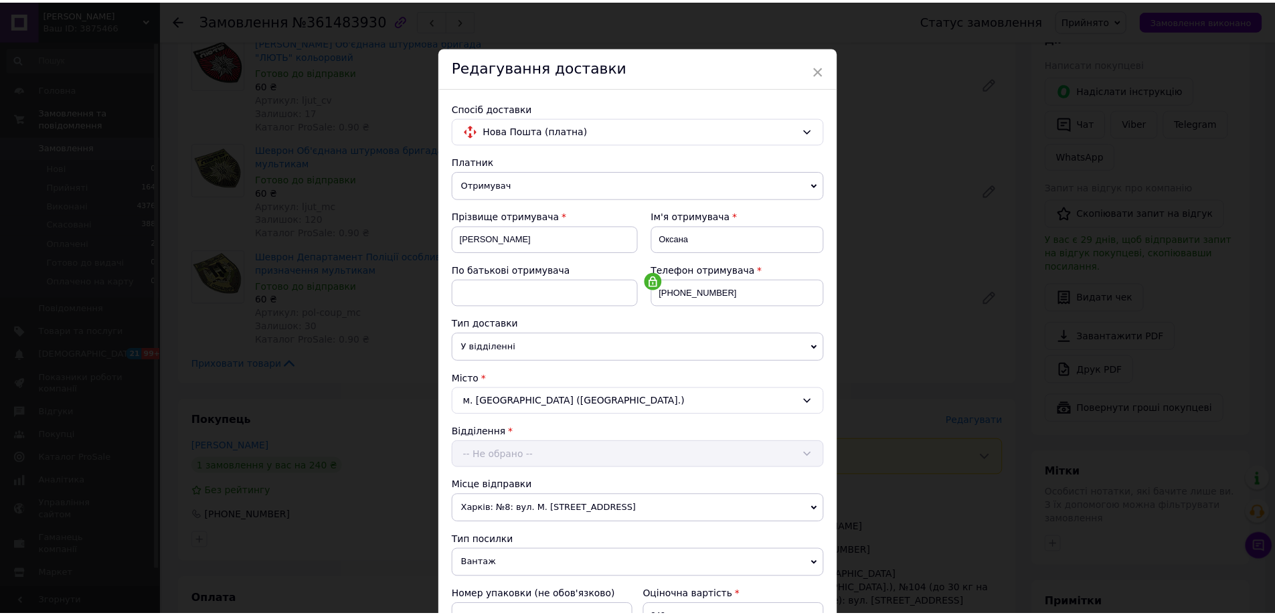
scroll to position [424, 0]
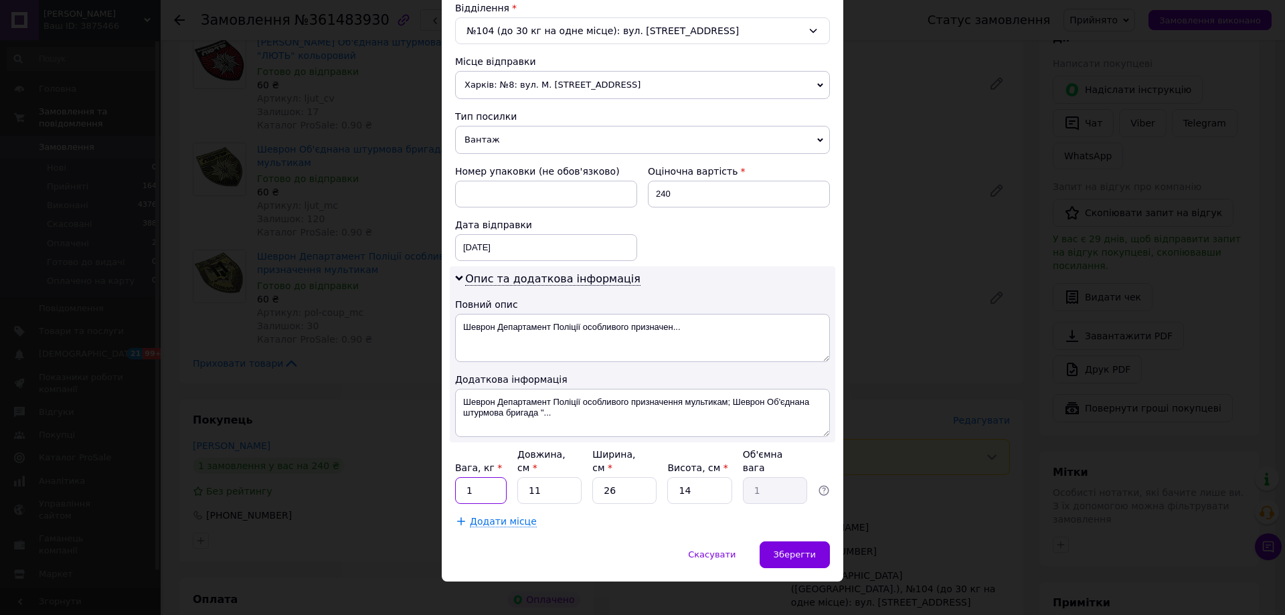
click at [483, 480] on input "1" at bounding box center [481, 490] width 52 height 27
type input "0.5"
drag, startPoint x: 714, startPoint y: 478, endPoint x: 658, endPoint y: 483, distance: 55.8
click at [658, 483] on div "Вага, кг * 0.5 Довжина, см * 11 Ширина, см * 26 Висота, см * 14 Об'ємна вага 1" at bounding box center [642, 476] width 375 height 56
type input "1"
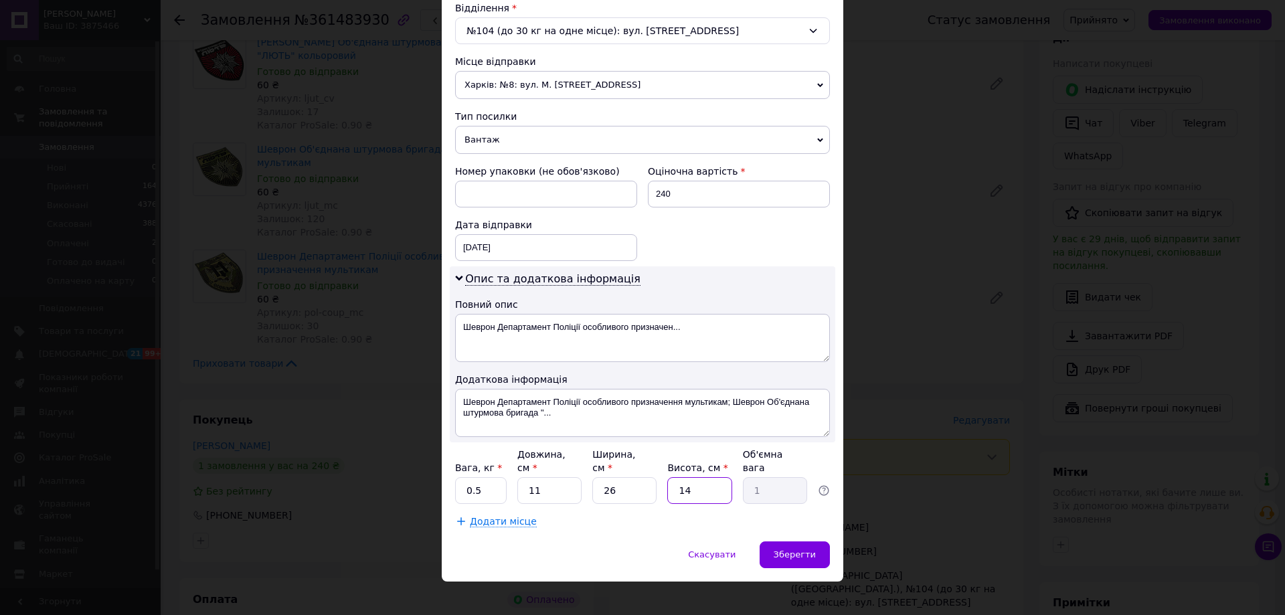
type input "0.1"
type input "1"
drag, startPoint x: 630, startPoint y: 476, endPoint x: 581, endPoint y: 481, distance: 49.1
click at [581, 481] on div "Вага, кг * 0.5 Довжина, см * 11 Ширина, см * 26 Висота, см * 1 Об'ємна вага 0.1" at bounding box center [642, 476] width 375 height 56
type input "10"
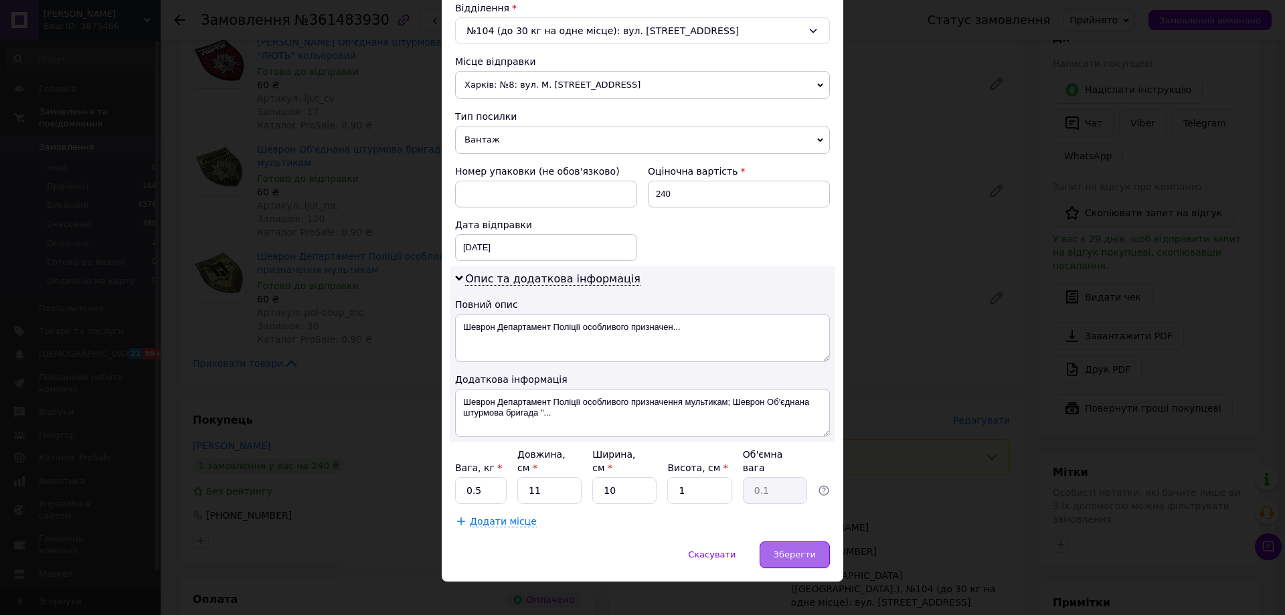
click at [816, 550] on div "Зберегти" at bounding box center [794, 554] width 70 height 27
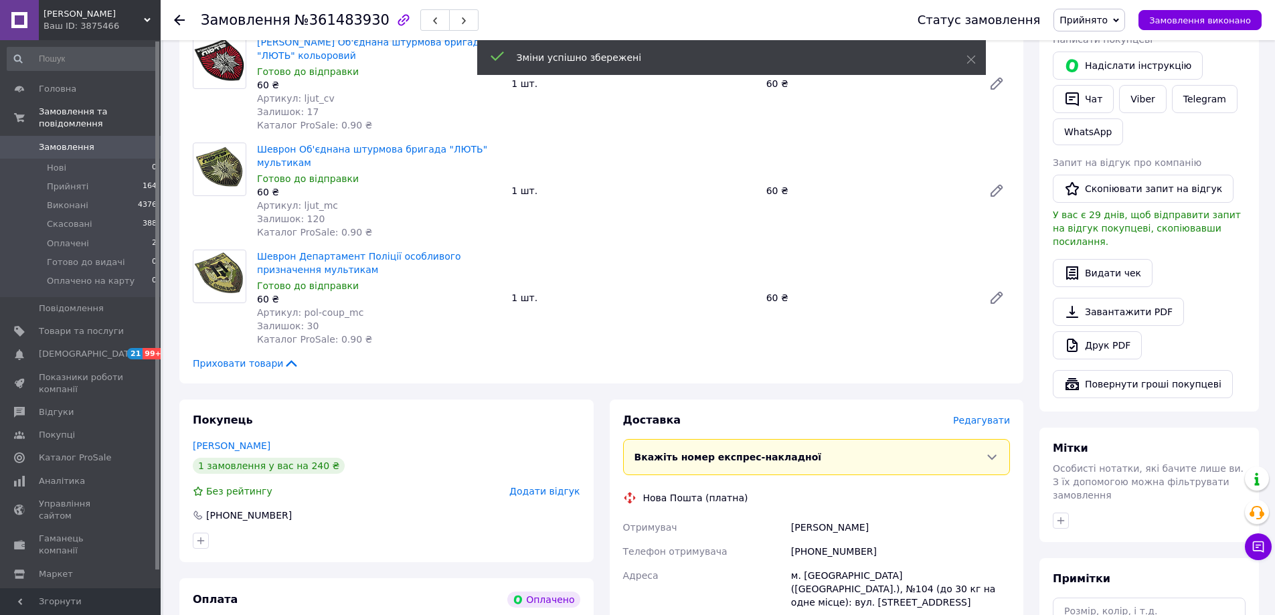
scroll to position [735, 0]
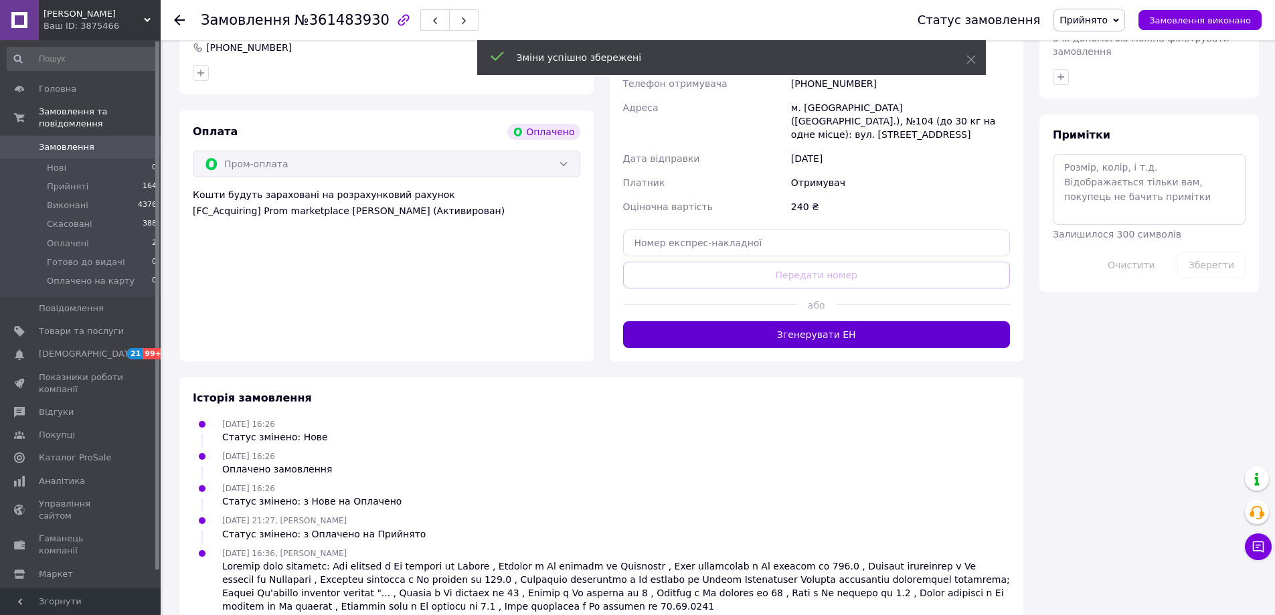
click at [716, 321] on button "Згенерувати ЕН" at bounding box center [816, 334] width 387 height 27
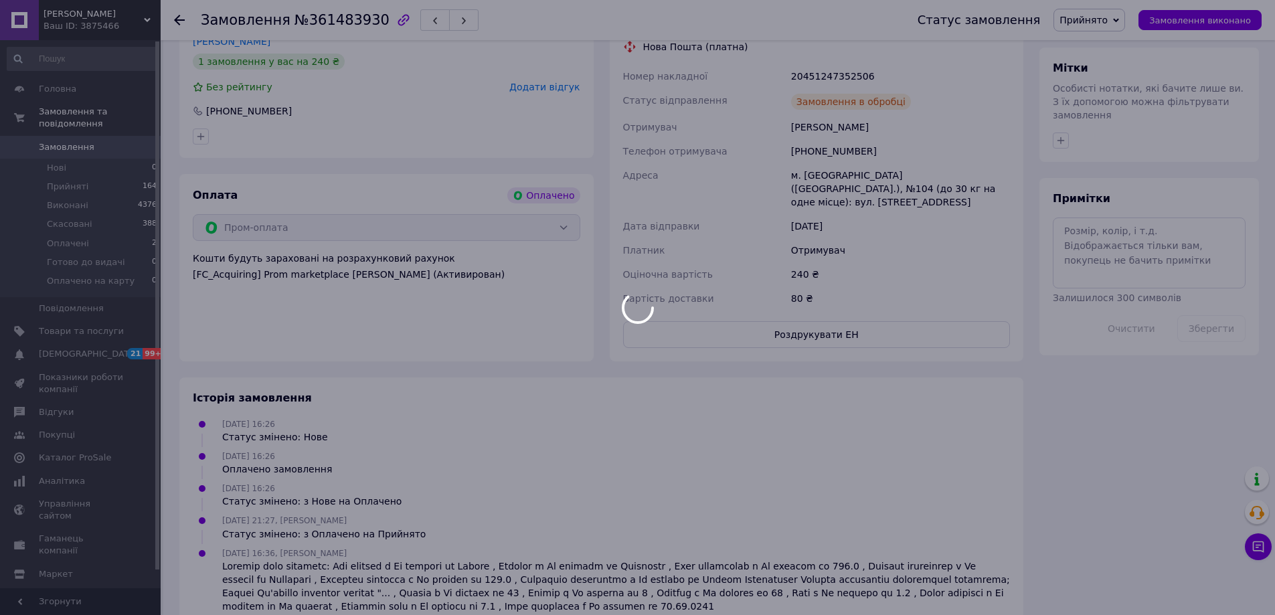
scroll to position [538, 0]
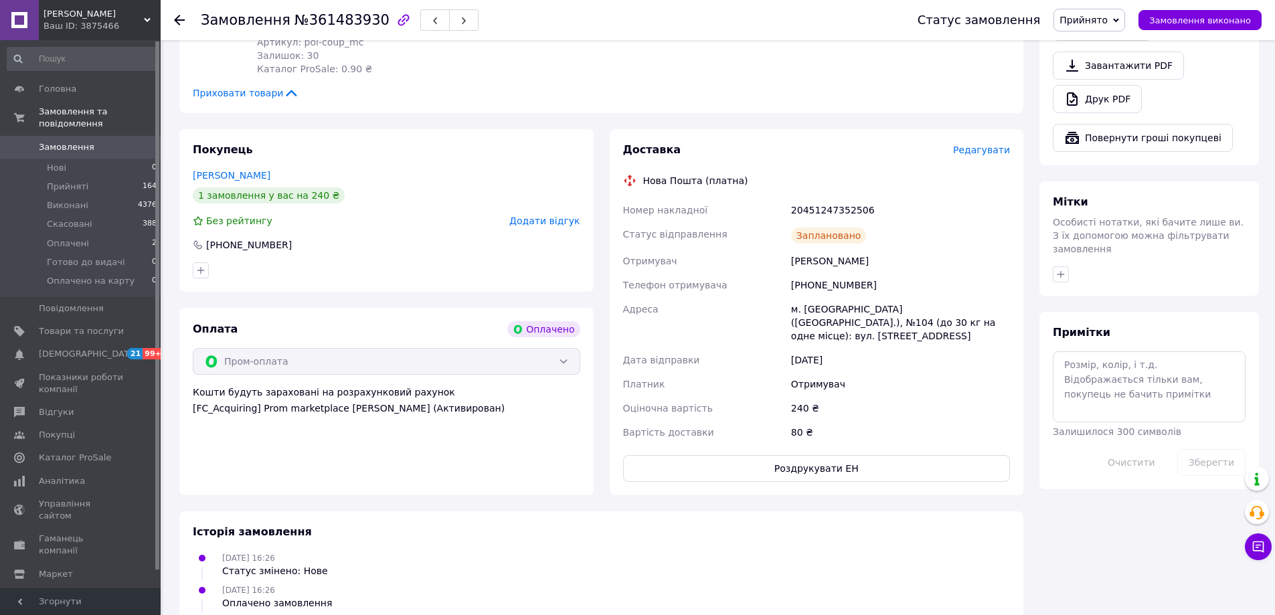
click at [179, 17] on icon at bounding box center [179, 20] width 11 height 11
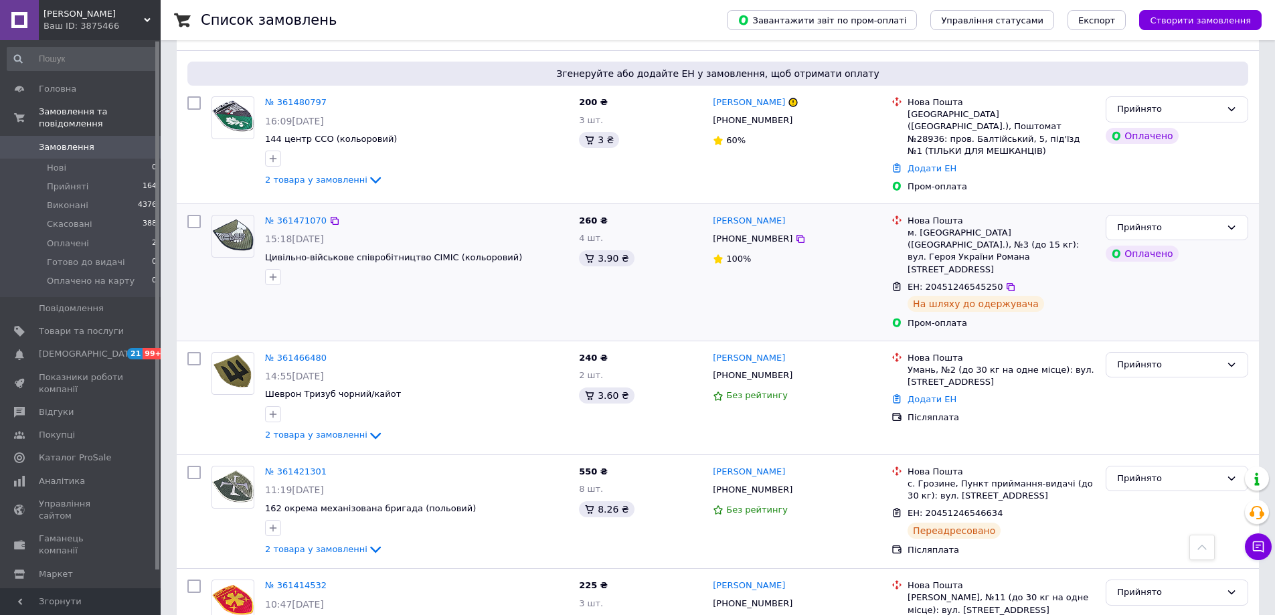
scroll to position [1271, 0]
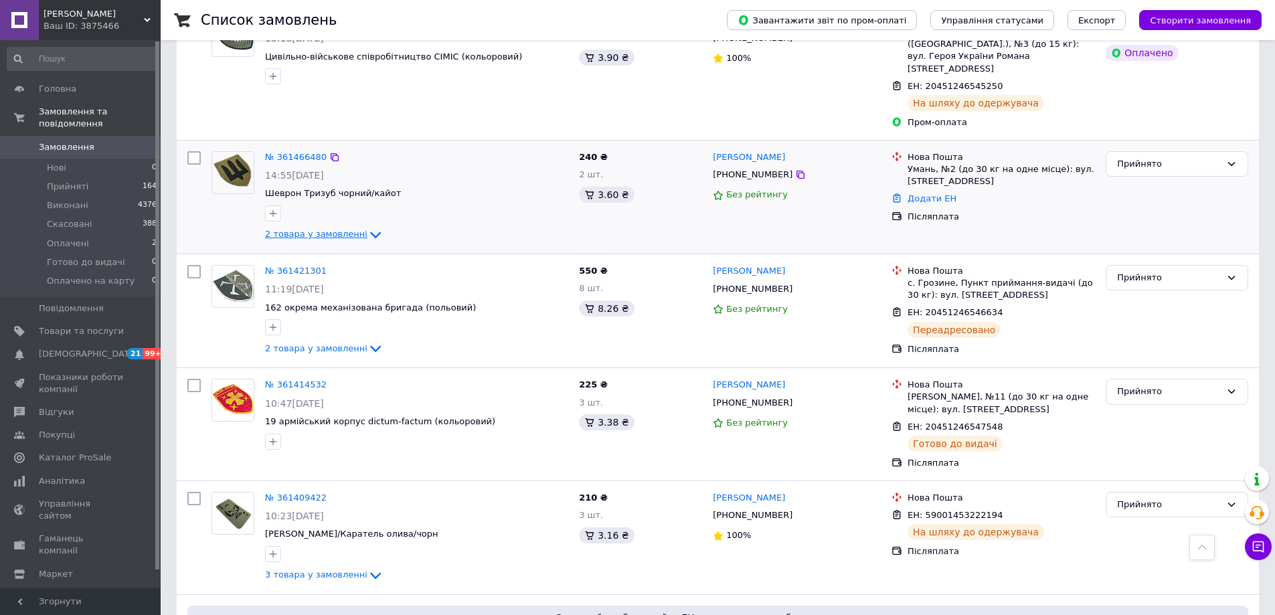
click at [367, 227] on icon at bounding box center [375, 235] width 16 height 16
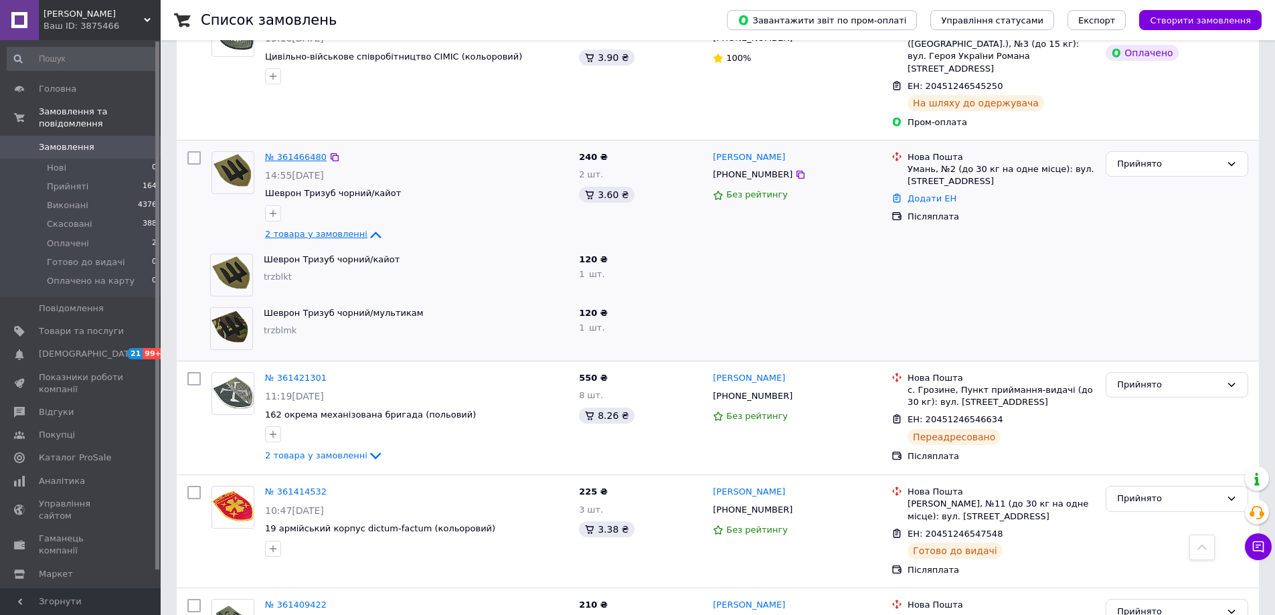
click at [298, 152] on link "№ 361466480" at bounding box center [296, 157] width 62 height 10
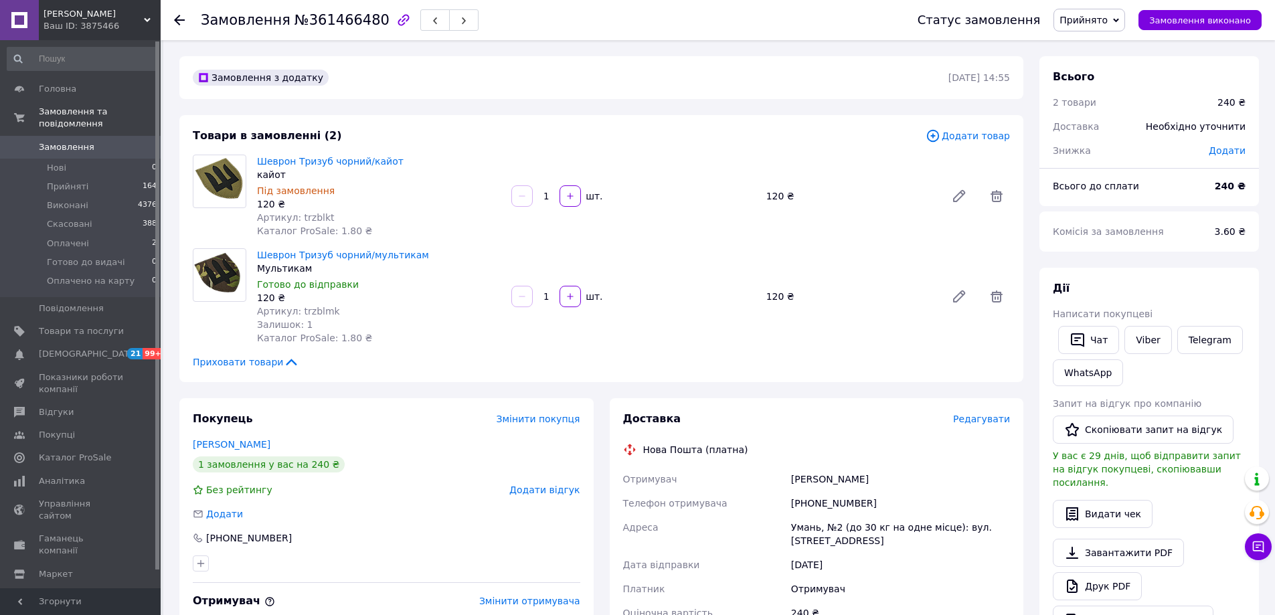
click at [988, 422] on span "Редагувати" at bounding box center [981, 418] width 57 height 11
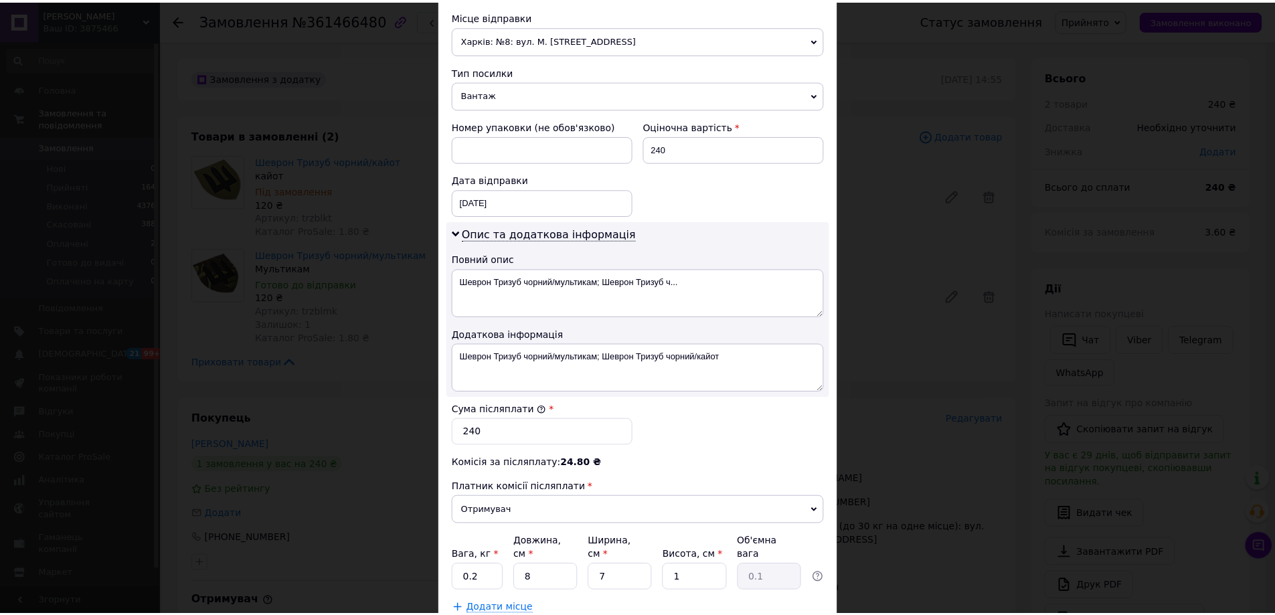
scroll to position [556, 0]
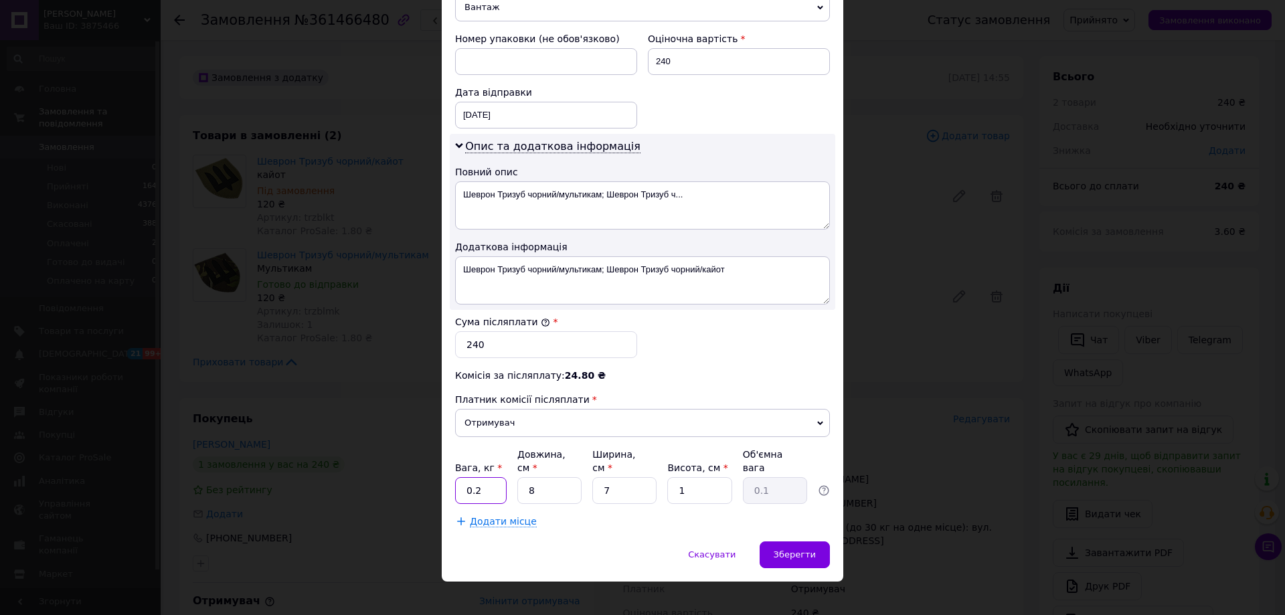
click at [490, 477] on input "0.2" at bounding box center [481, 490] width 52 height 27
type input "0.5"
click at [788, 549] on span "Зберегти" at bounding box center [794, 554] width 42 height 10
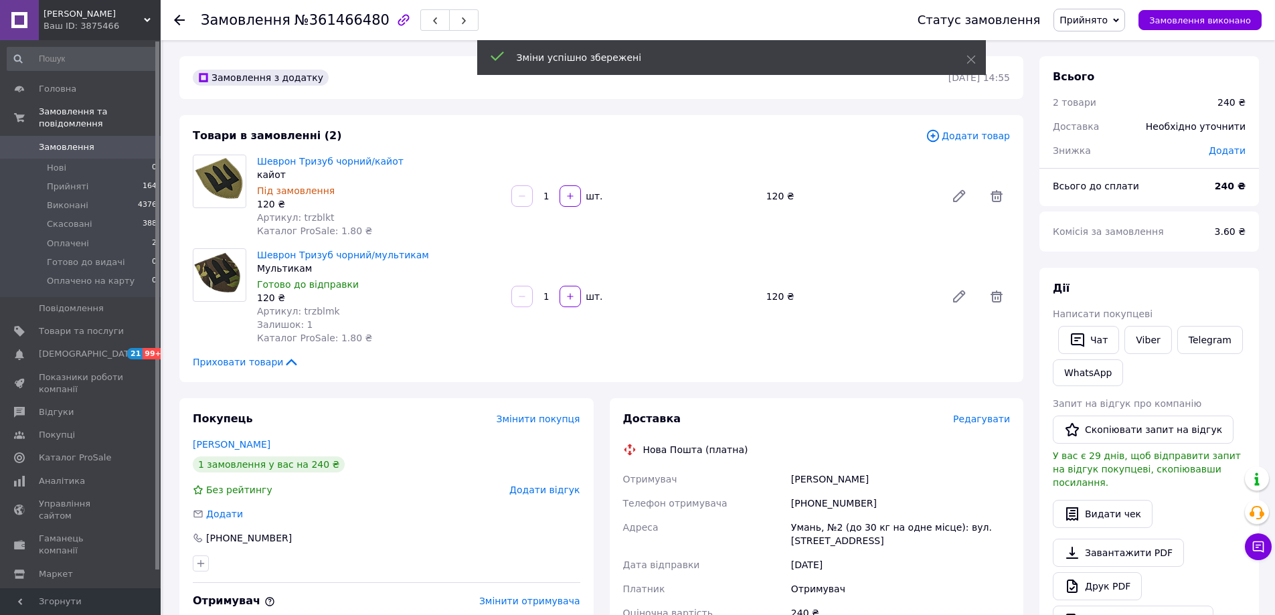
scroll to position [335, 0]
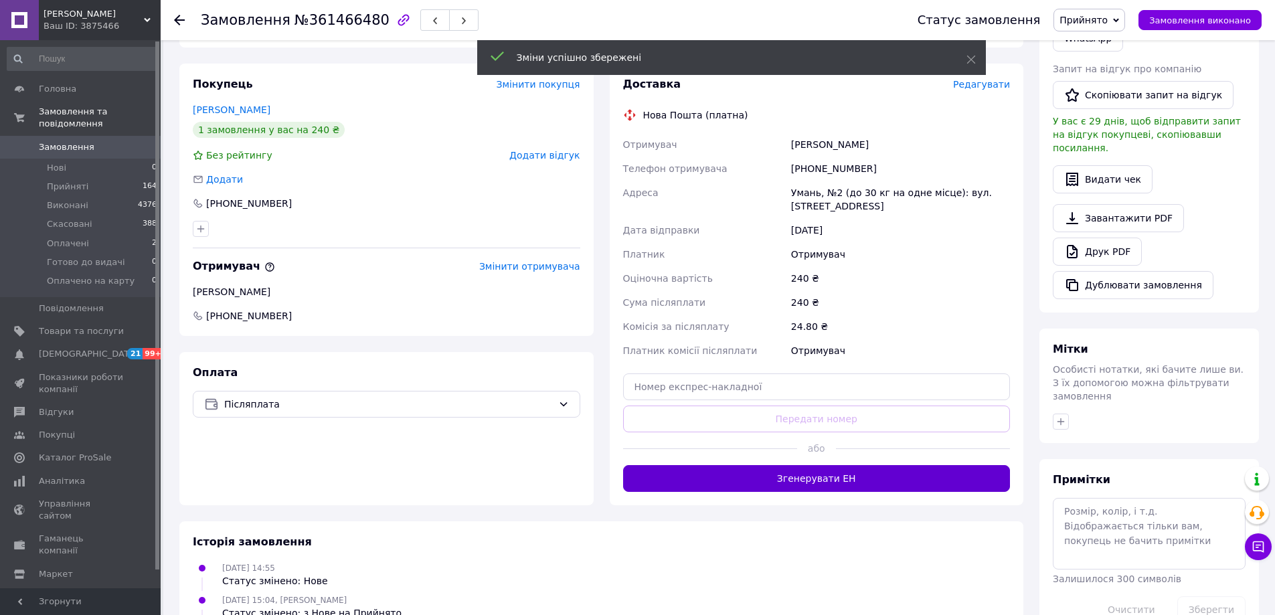
click at [876, 468] on button "Згенерувати ЕН" at bounding box center [816, 478] width 387 height 27
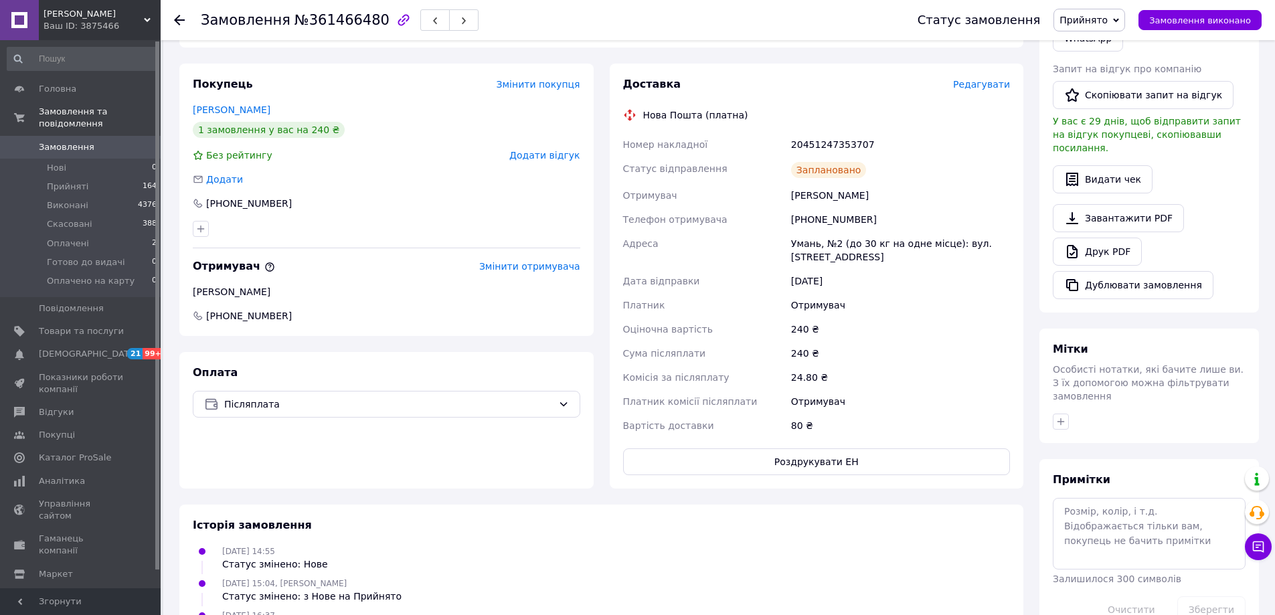
click at [179, 23] on use at bounding box center [179, 20] width 11 height 11
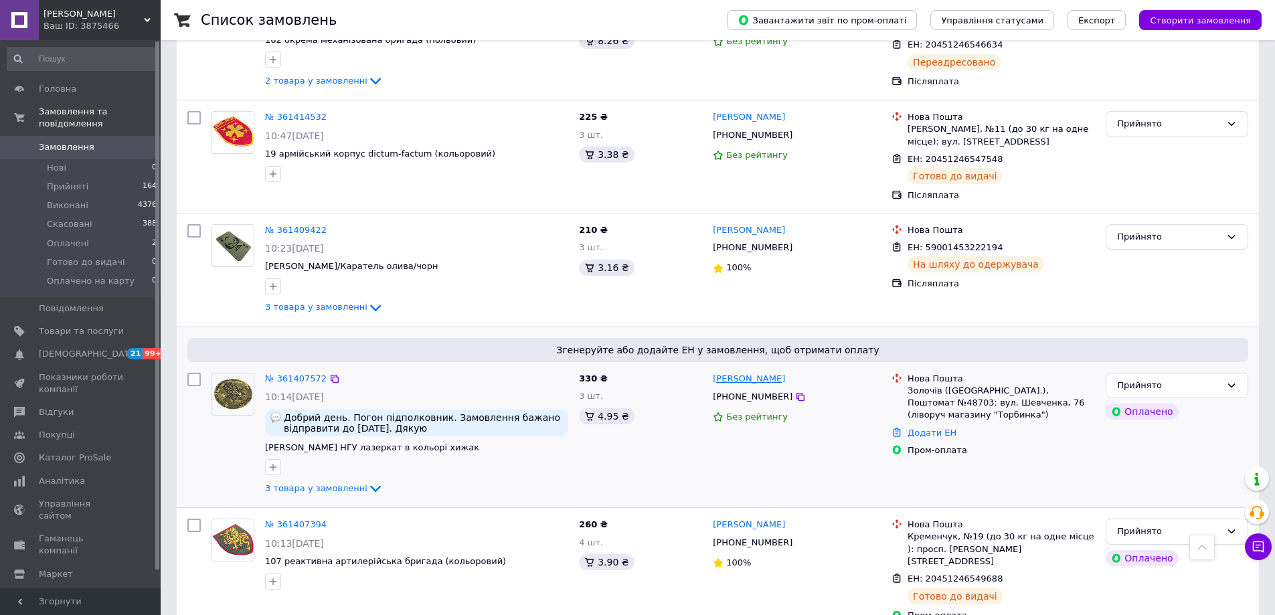
scroll to position [1606, 0]
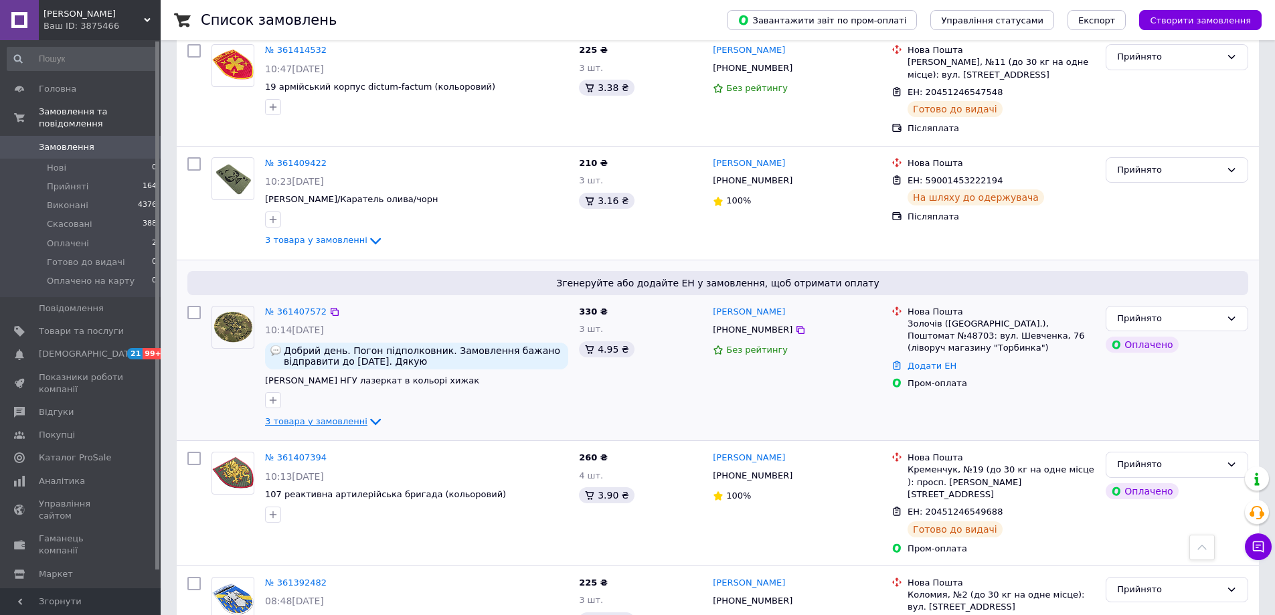
click at [367, 413] on icon at bounding box center [375, 421] width 16 height 16
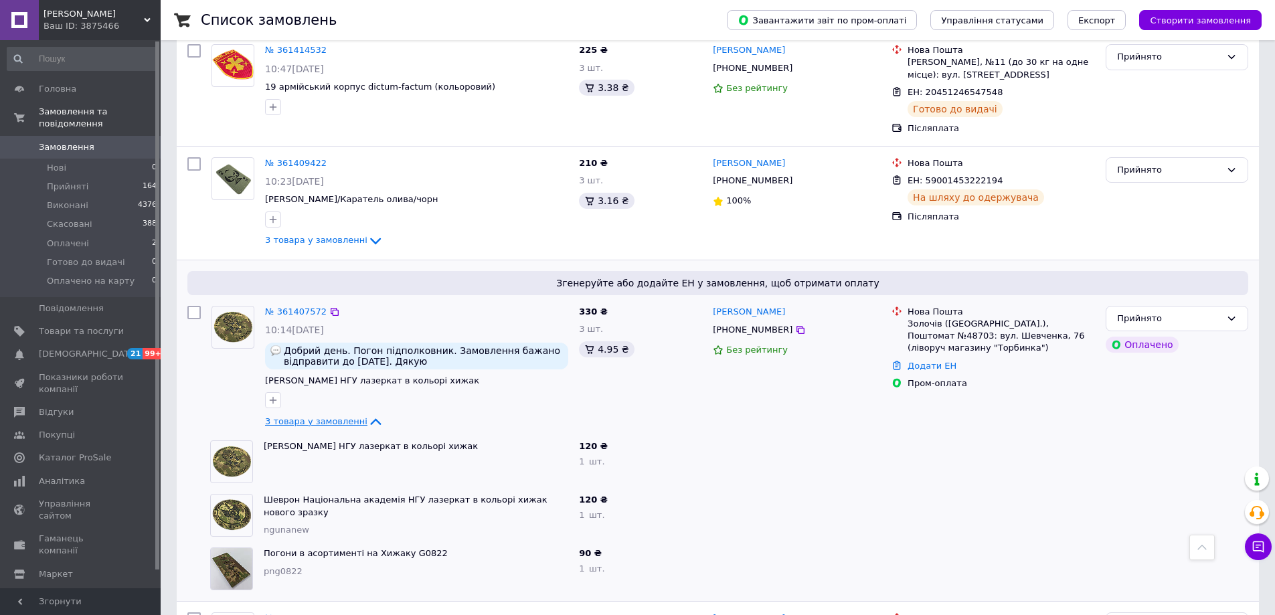
click at [370, 418] on icon at bounding box center [375, 421] width 11 height 7
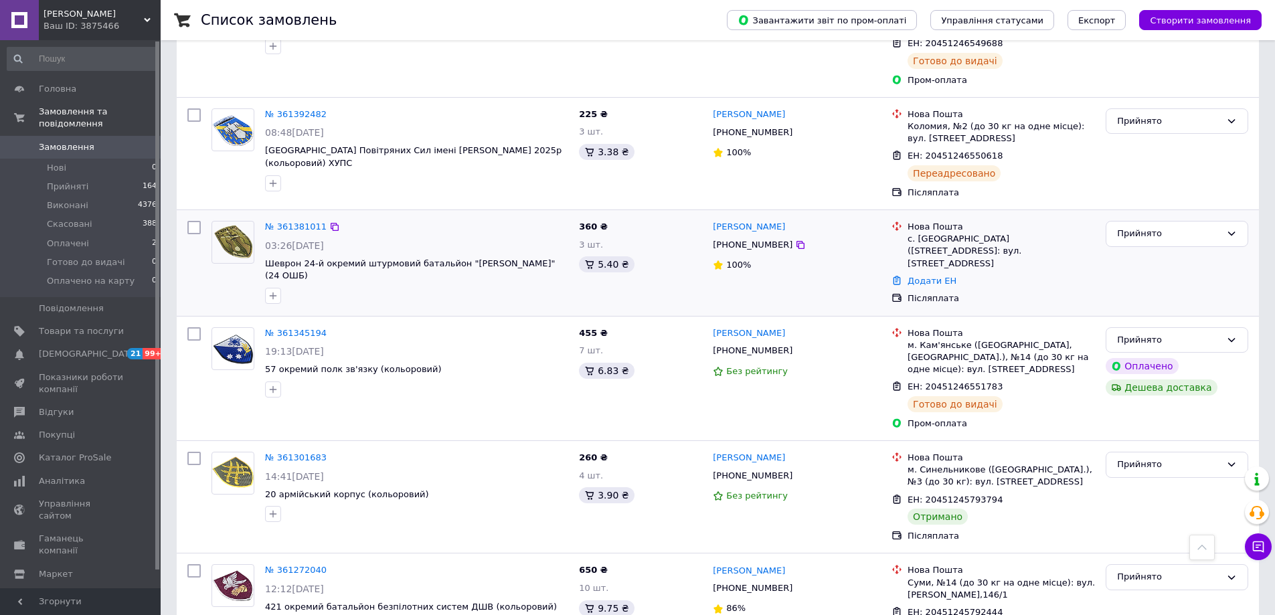
scroll to position [2094, 0]
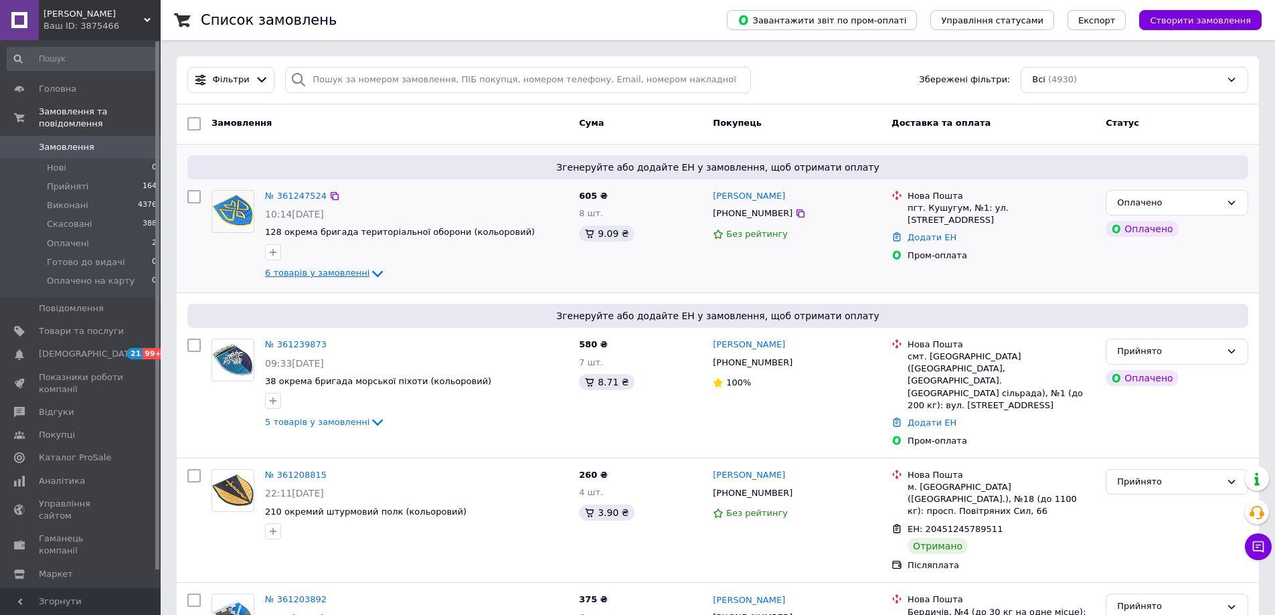
click at [369, 274] on icon at bounding box center [377, 274] width 16 height 16
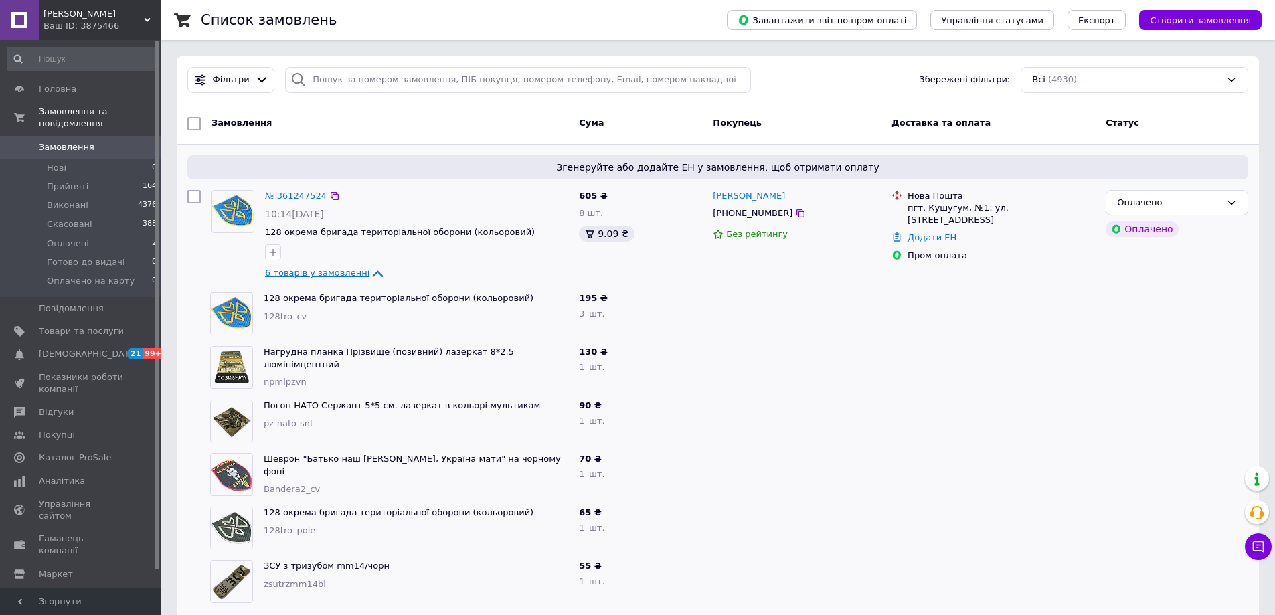
click at [373, 273] on icon at bounding box center [378, 273] width 11 height 7
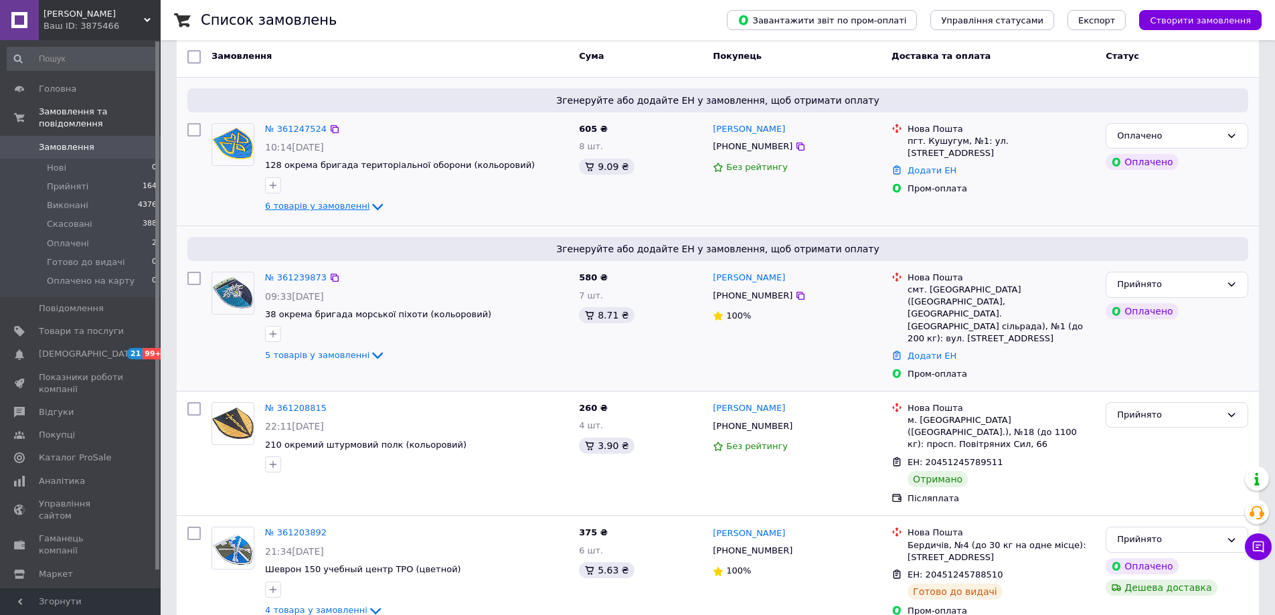
scroll to position [134, 0]
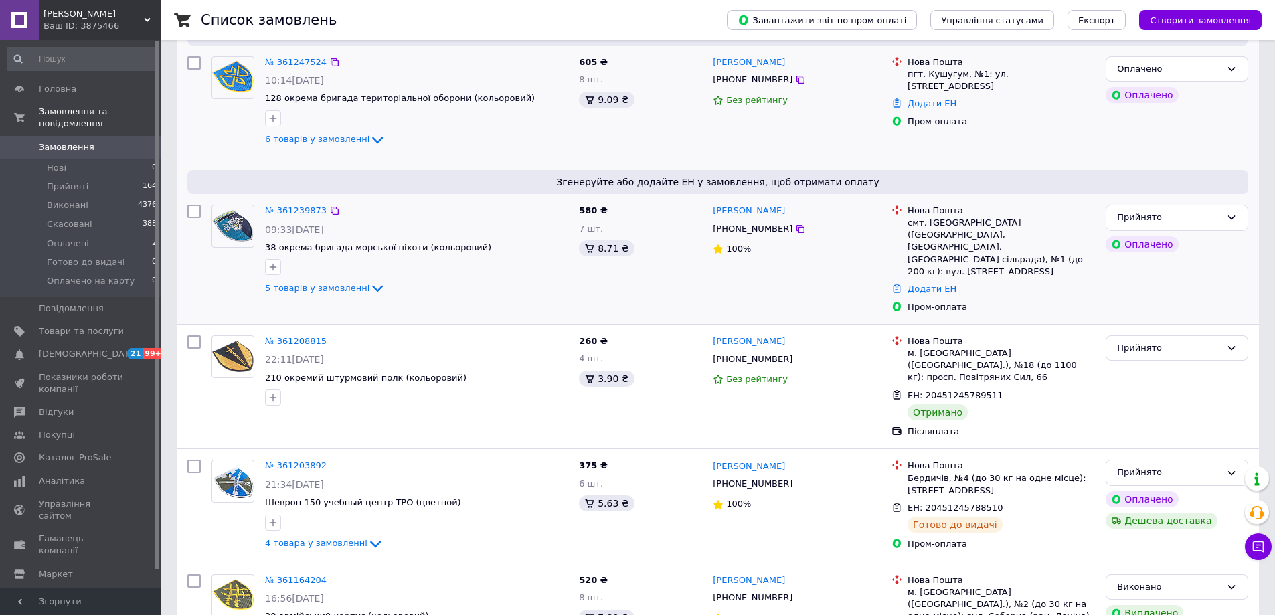
click at [369, 288] on icon at bounding box center [377, 288] width 16 height 16
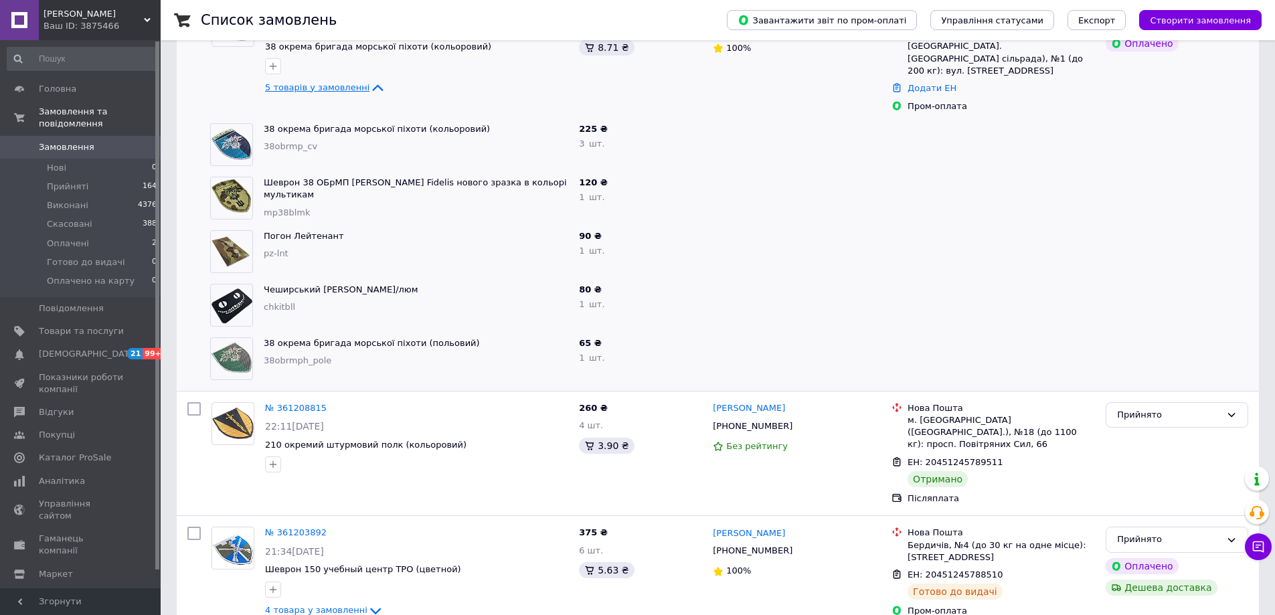
scroll to position [201, 0]
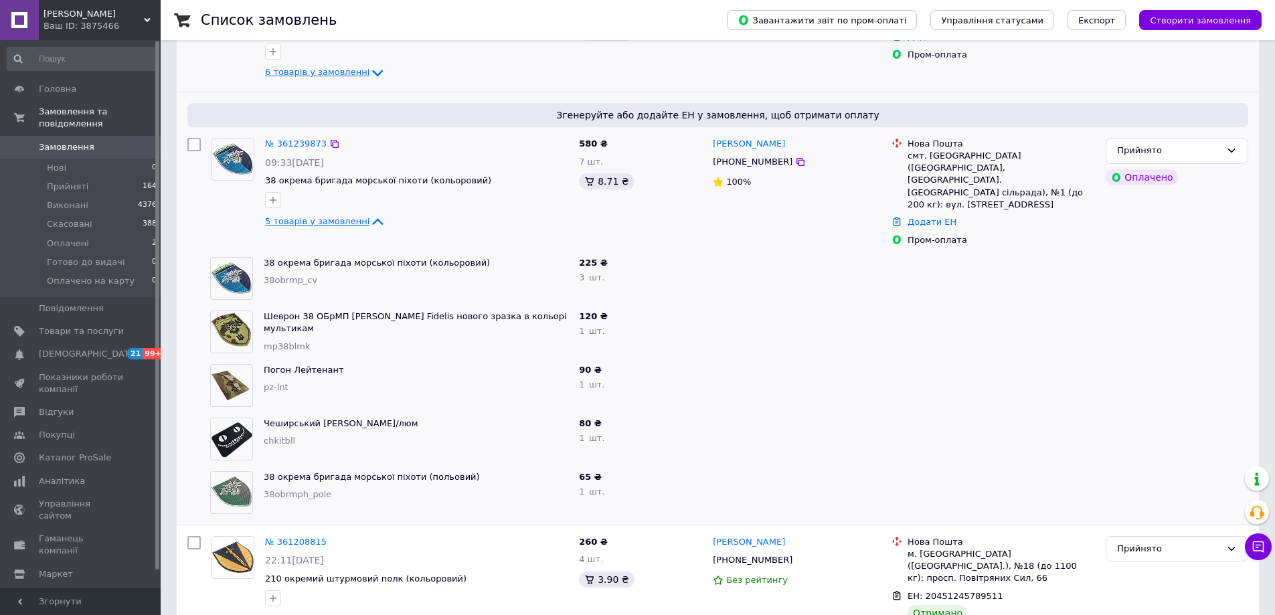
click at [373, 219] on icon at bounding box center [378, 221] width 11 height 7
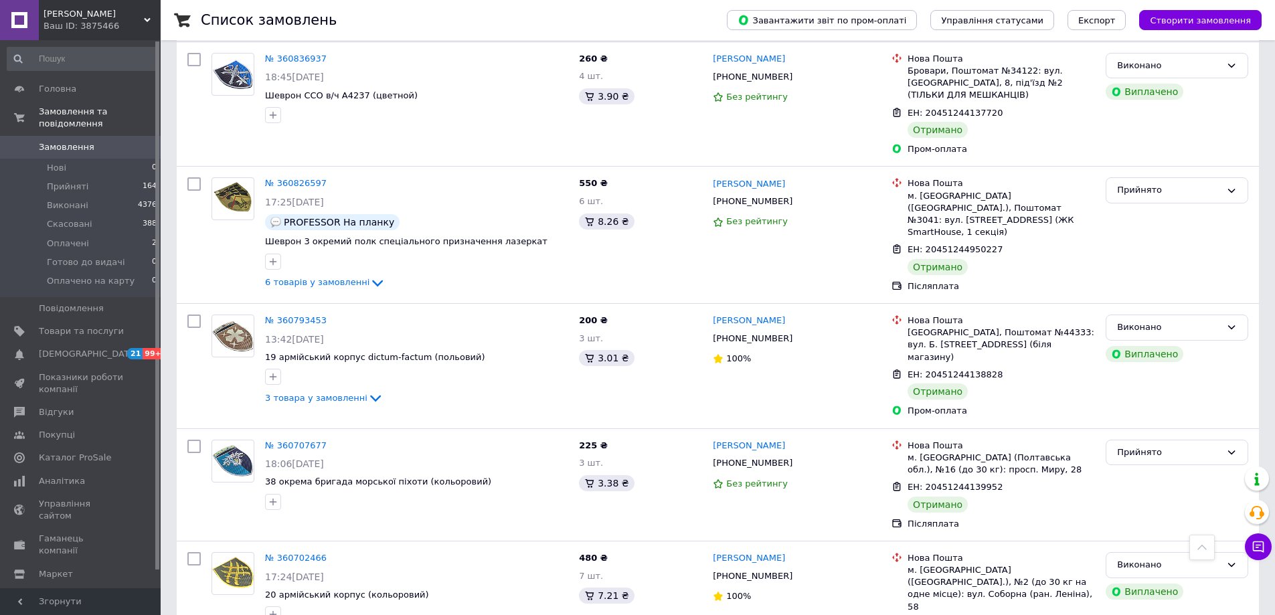
scroll to position [1980, 0]
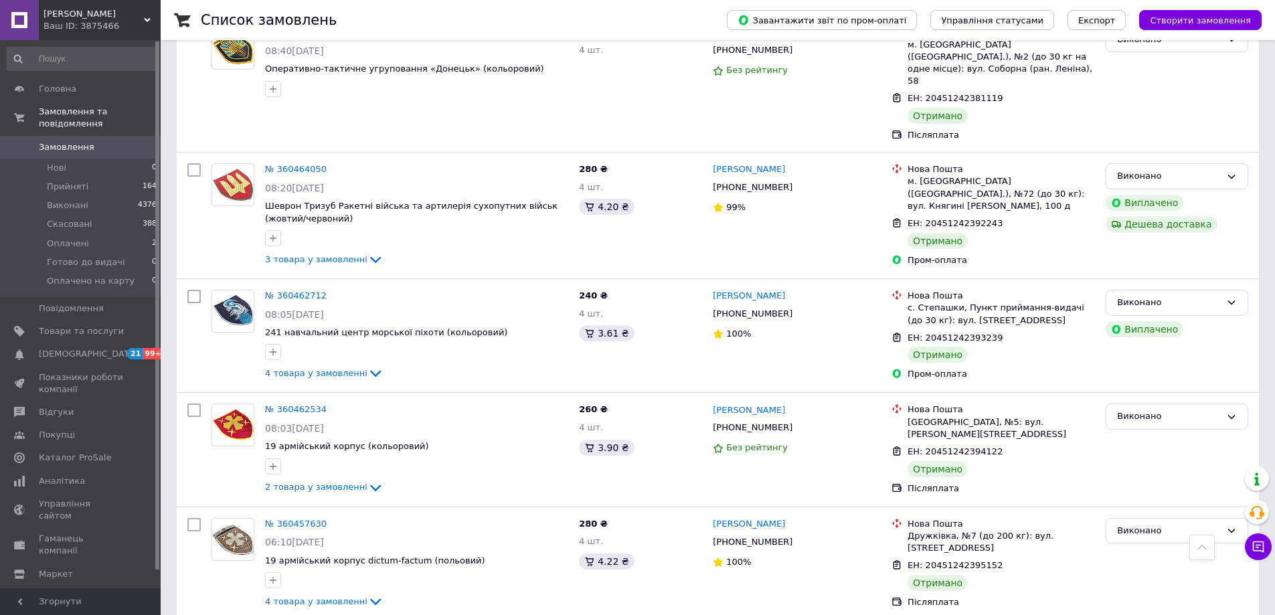
scroll to position [1941, 0]
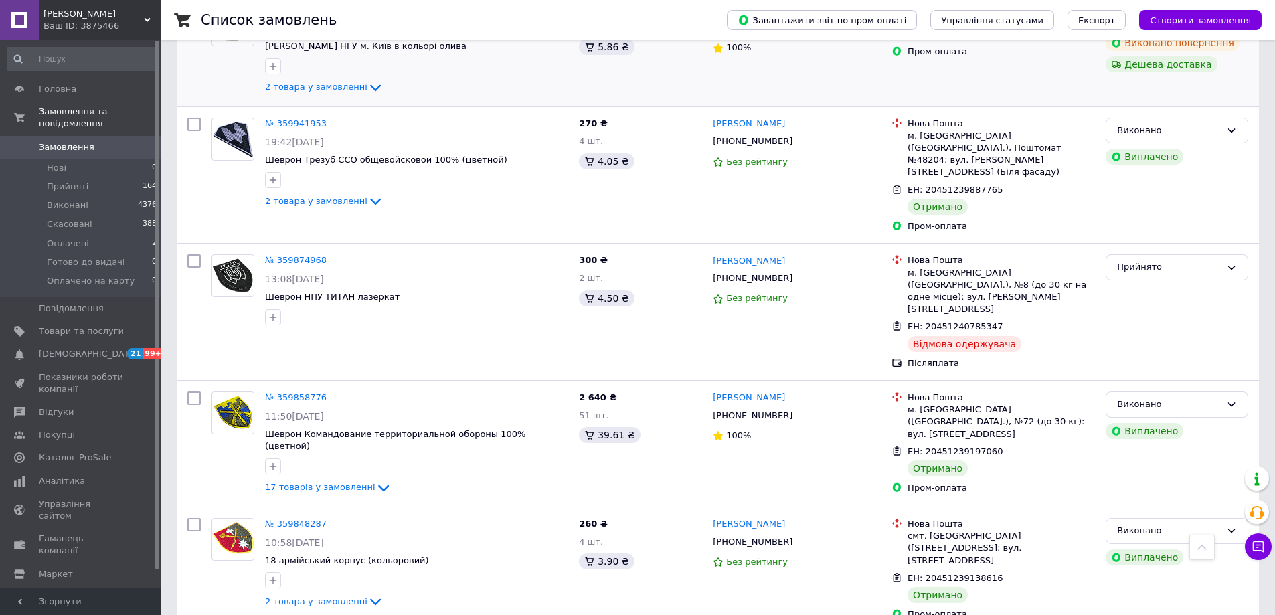
scroll to position [1986, 0]
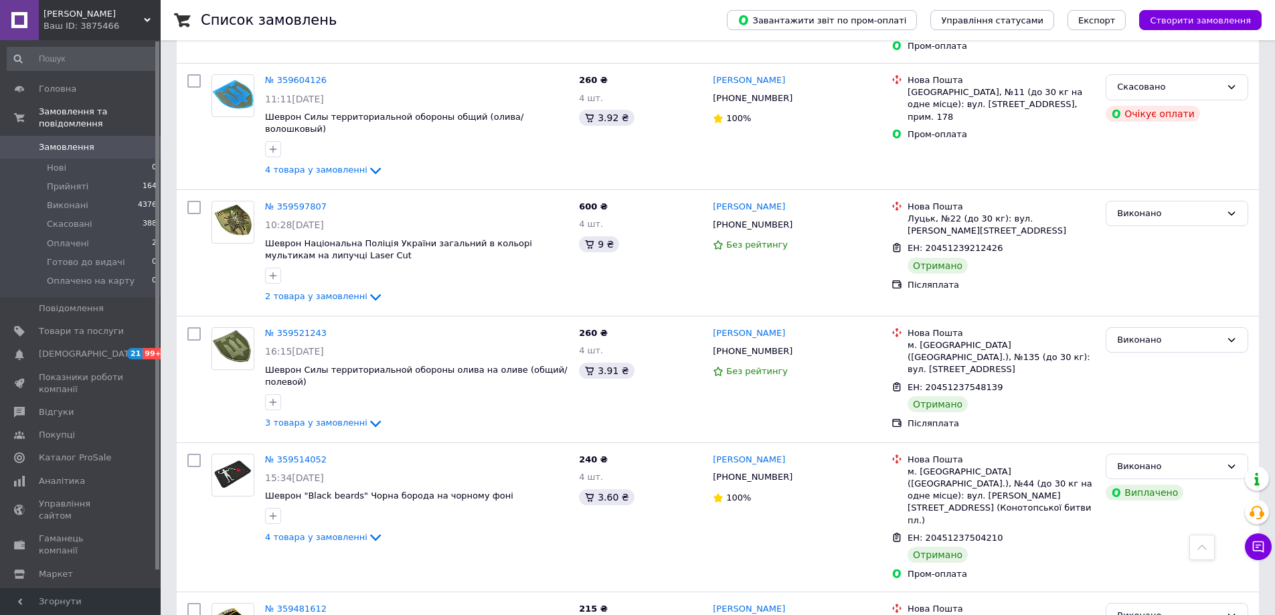
scroll to position [1955, 0]
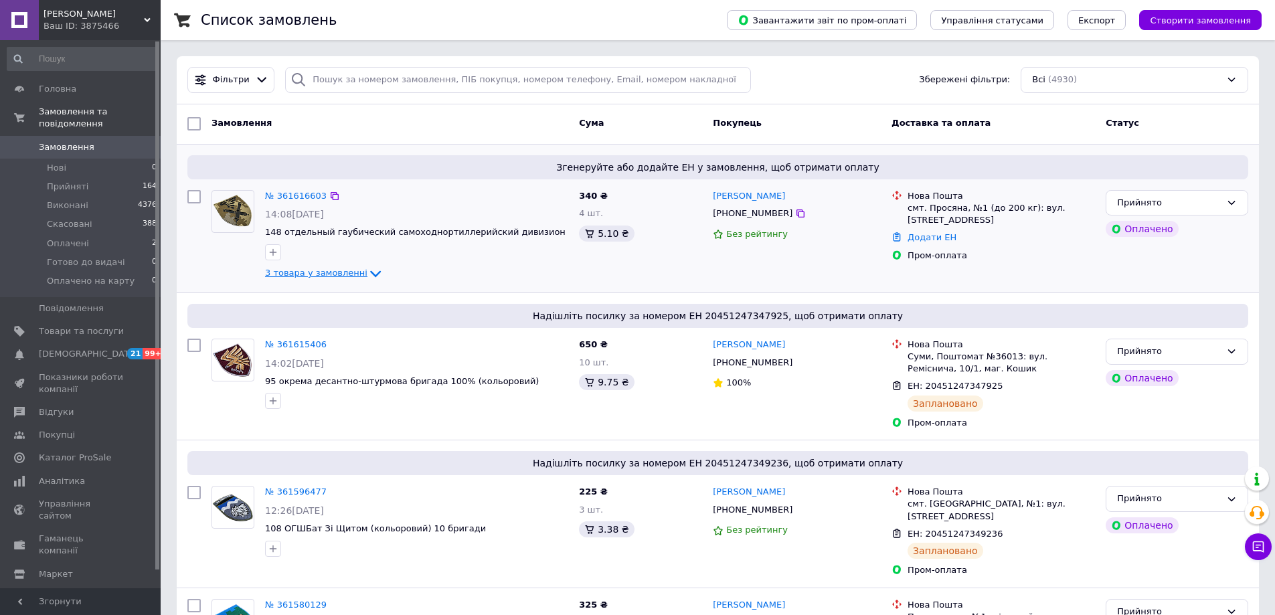
click at [367, 273] on icon at bounding box center [375, 274] width 16 height 16
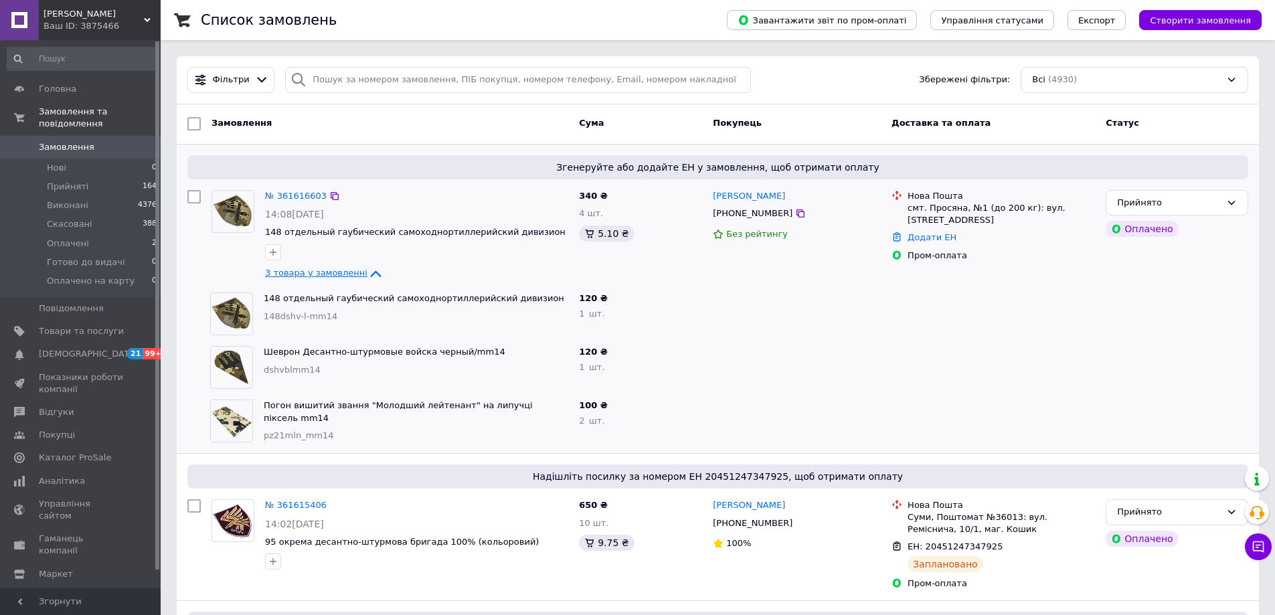
click at [367, 271] on icon at bounding box center [375, 274] width 16 height 16
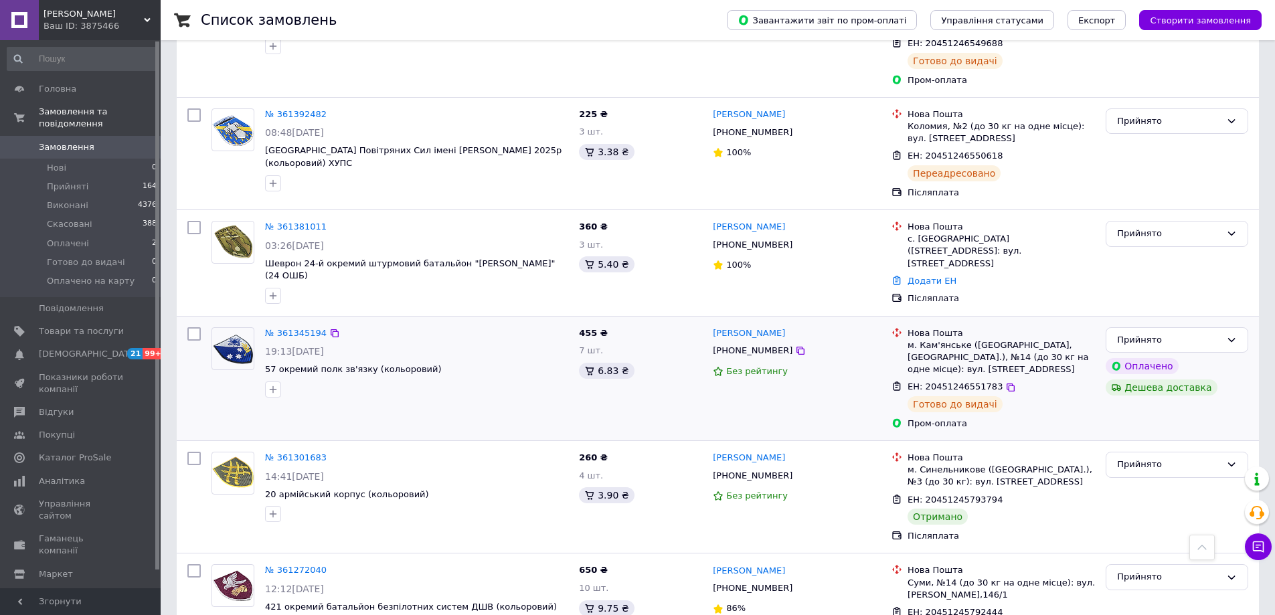
scroll to position [2094, 0]
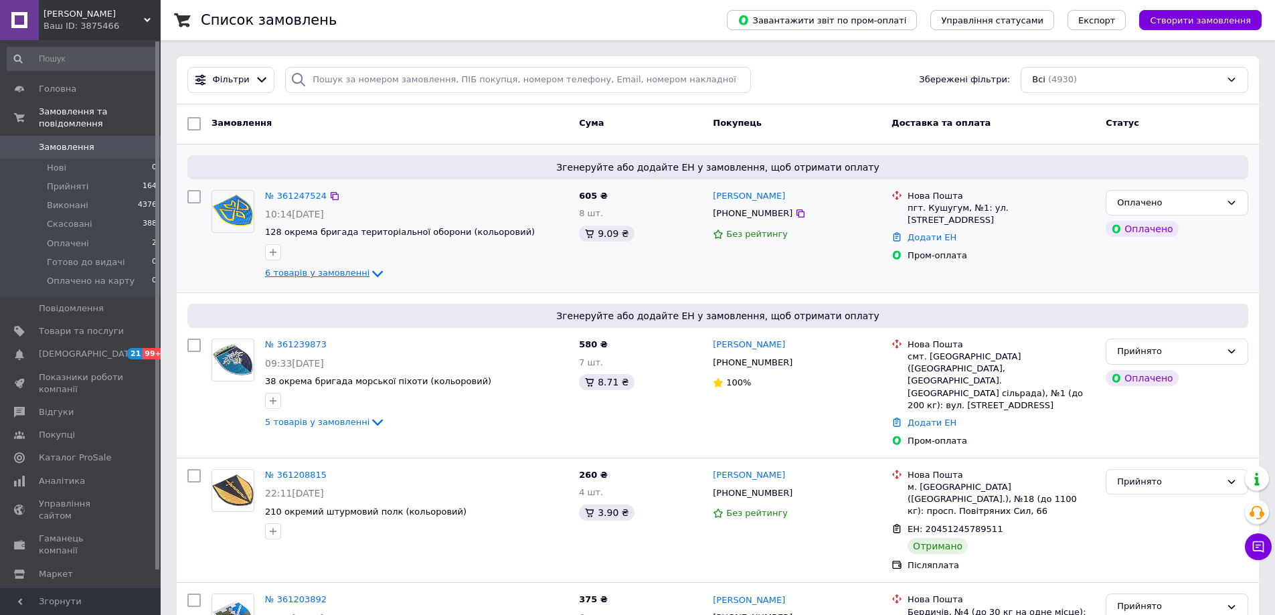
click at [369, 273] on icon at bounding box center [377, 274] width 16 height 16
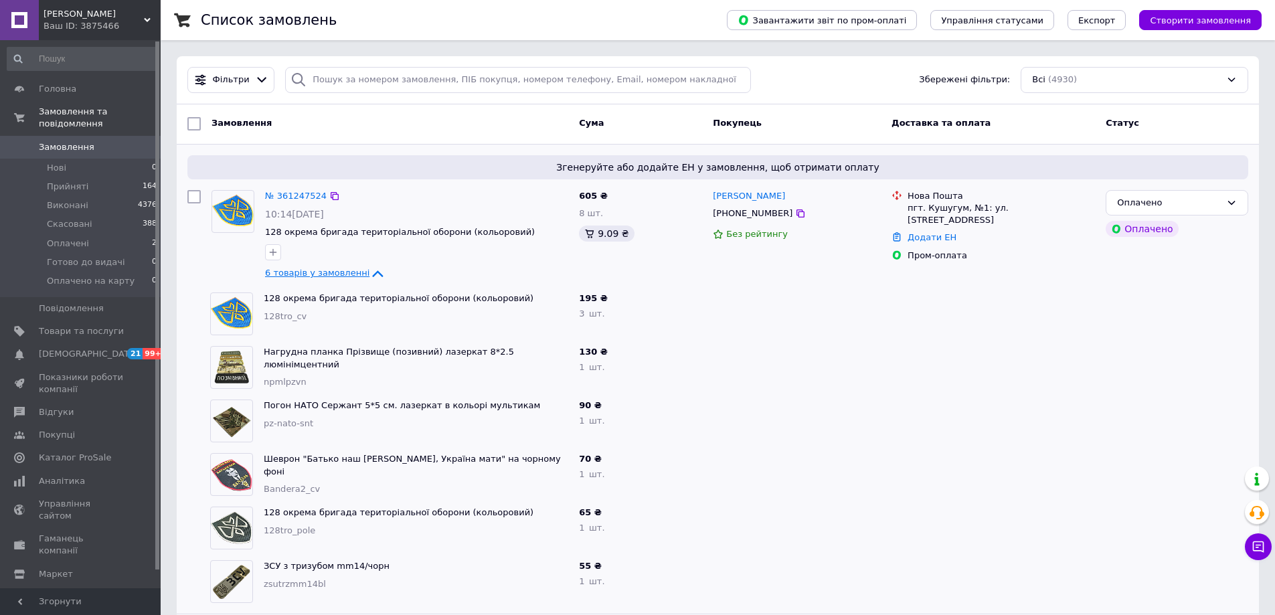
click at [369, 273] on icon at bounding box center [377, 274] width 16 height 16
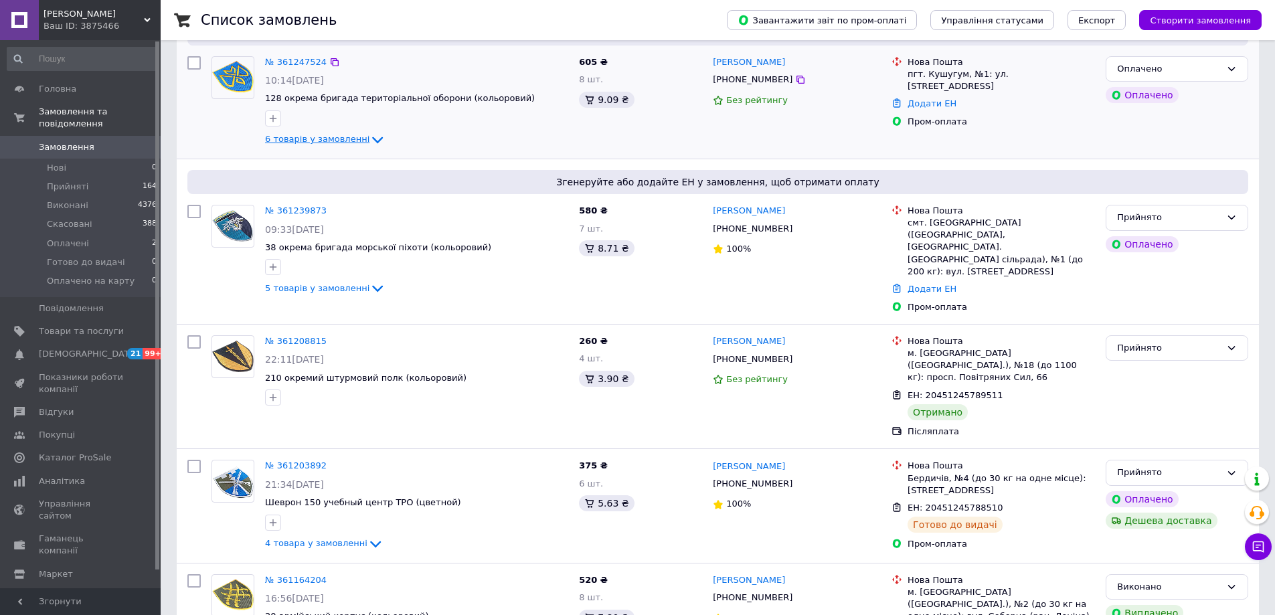
scroll to position [201, 0]
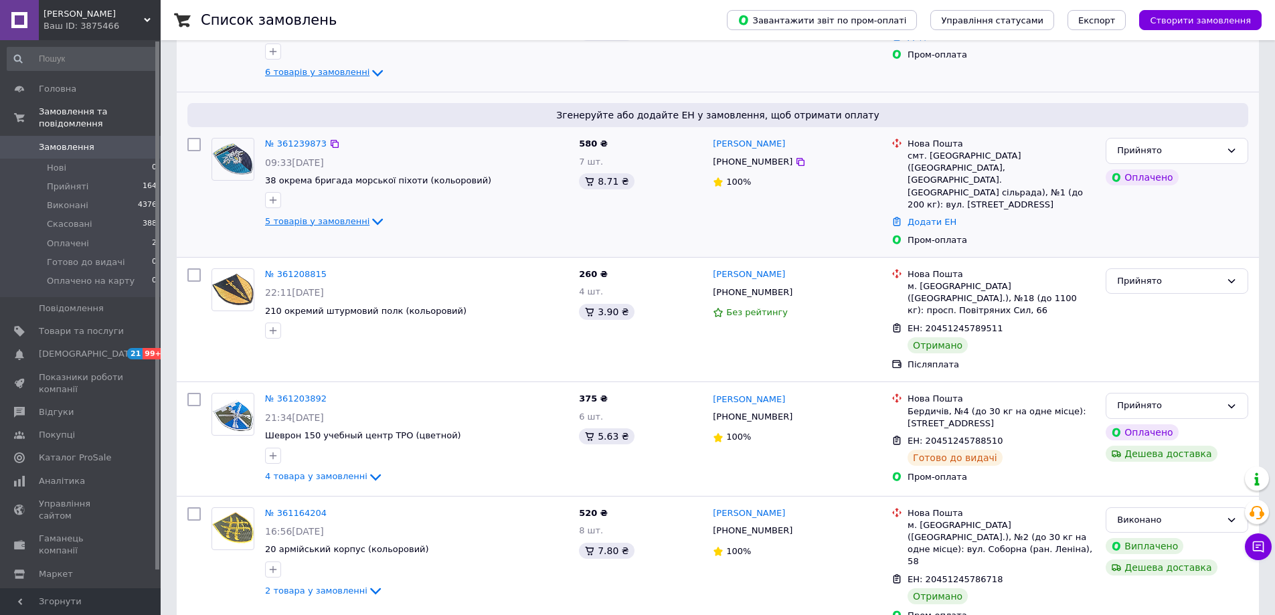
click at [369, 225] on icon at bounding box center [377, 221] width 16 height 16
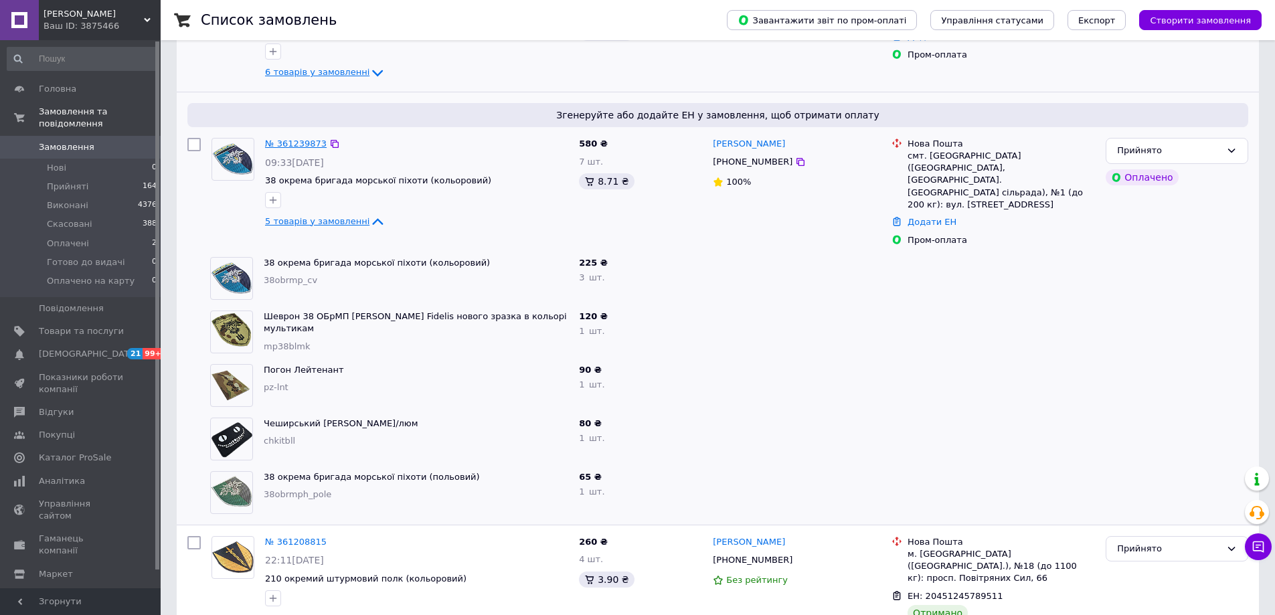
click at [294, 142] on link "№ 361239873" at bounding box center [296, 143] width 62 height 10
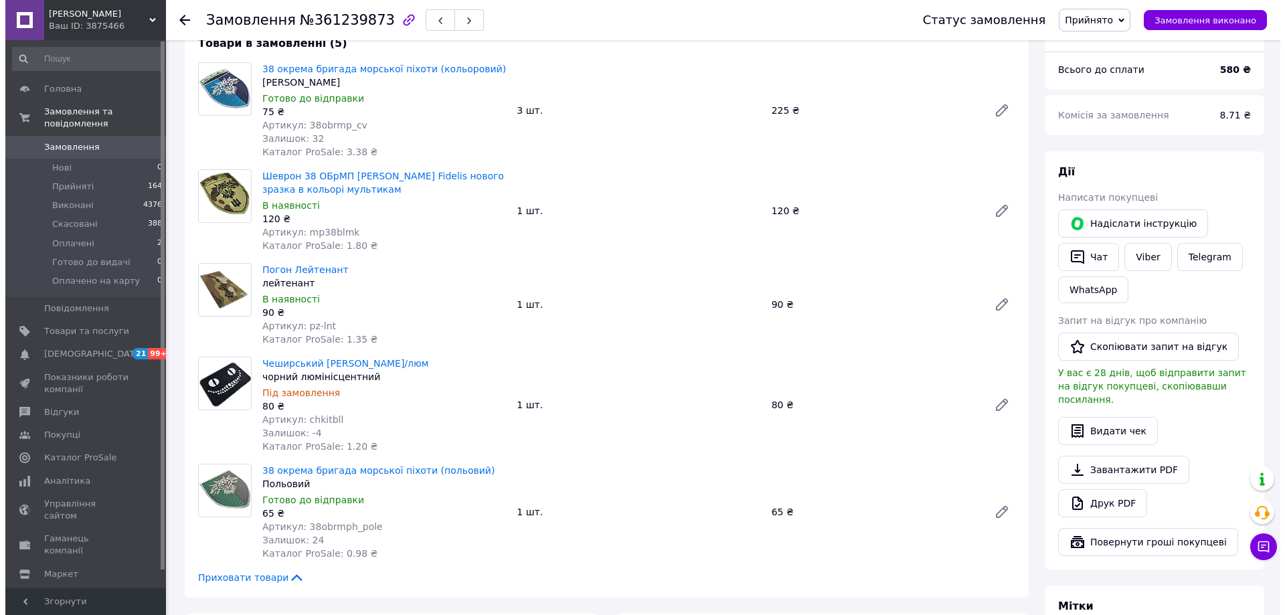
scroll to position [401, 0]
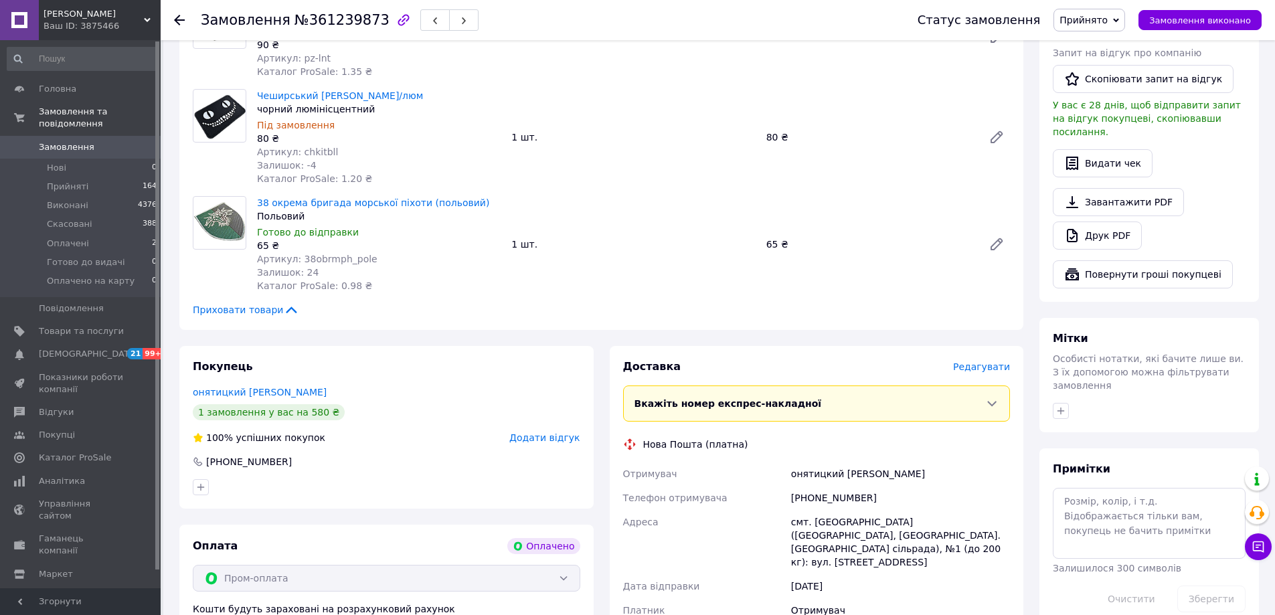
click at [995, 364] on span "Редагувати" at bounding box center [981, 366] width 57 height 11
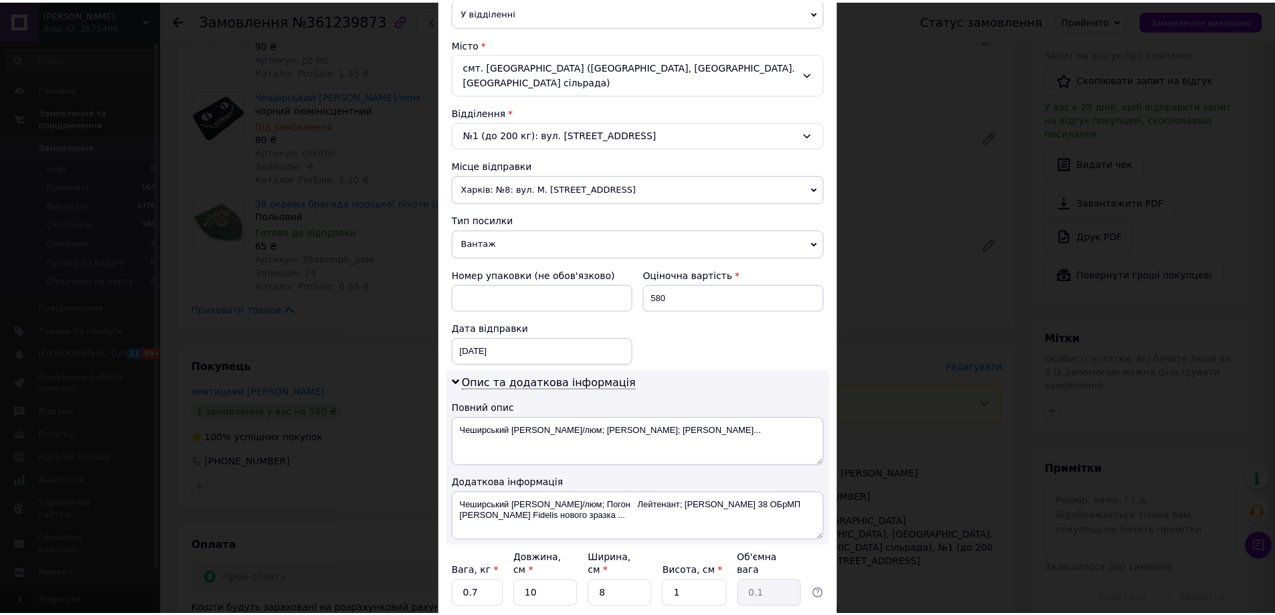
scroll to position [438, 0]
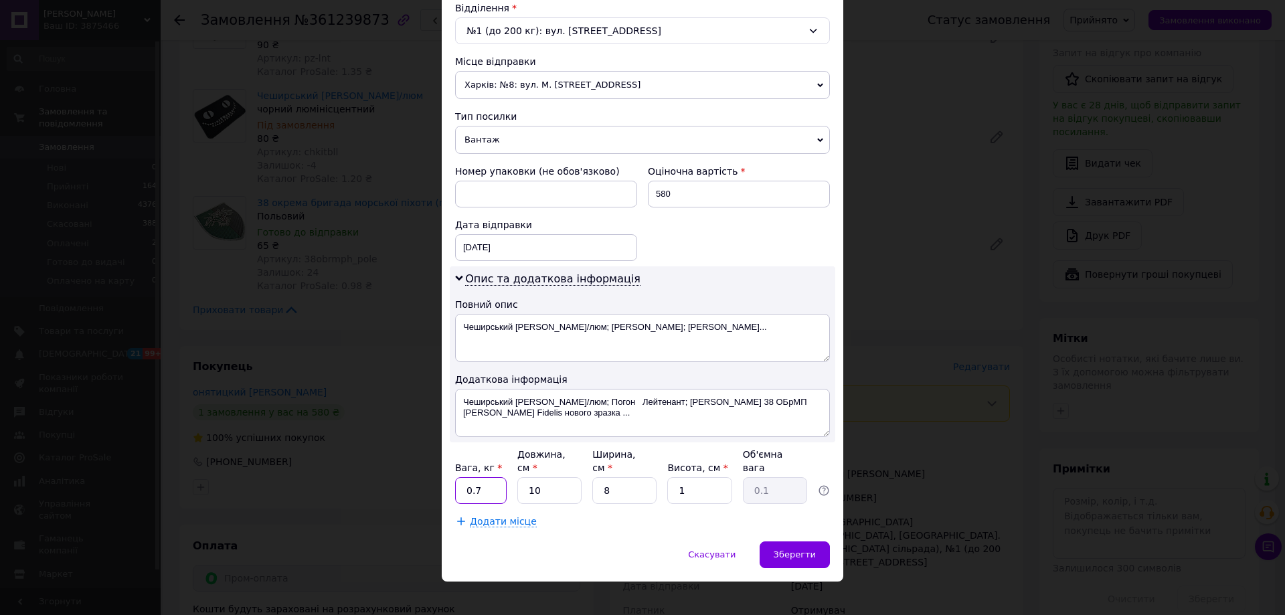
click at [486, 477] on input "0.7" at bounding box center [481, 490] width 52 height 27
type input "0.5"
click at [798, 549] on span "Зберегти" at bounding box center [794, 554] width 42 height 10
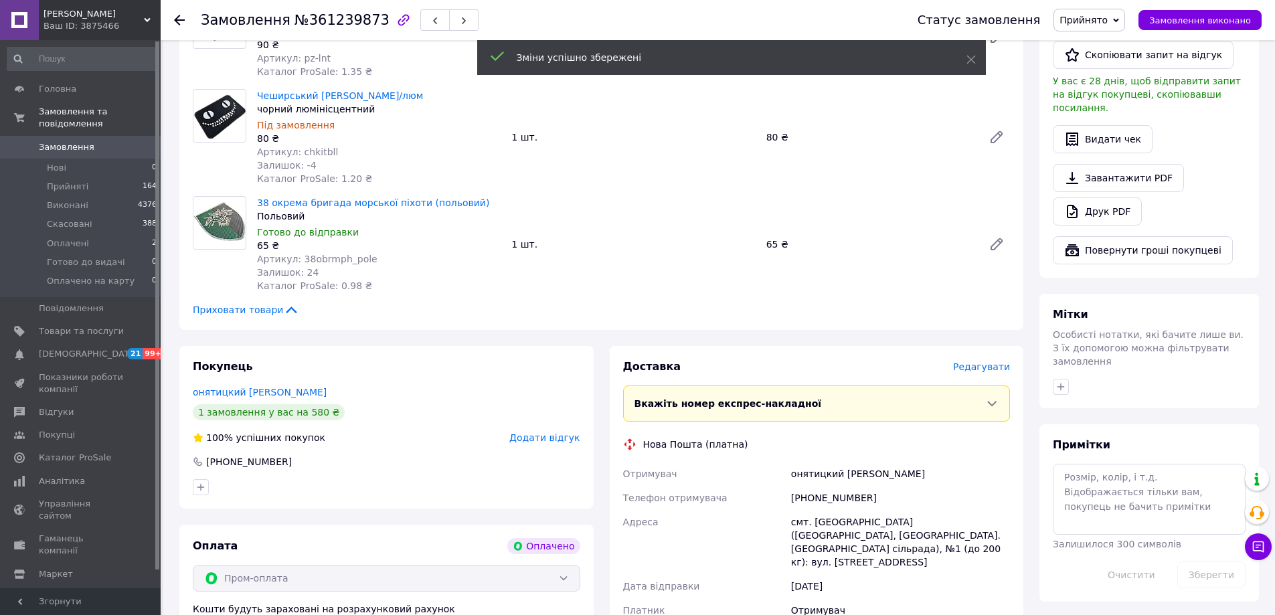
scroll to position [803, 0]
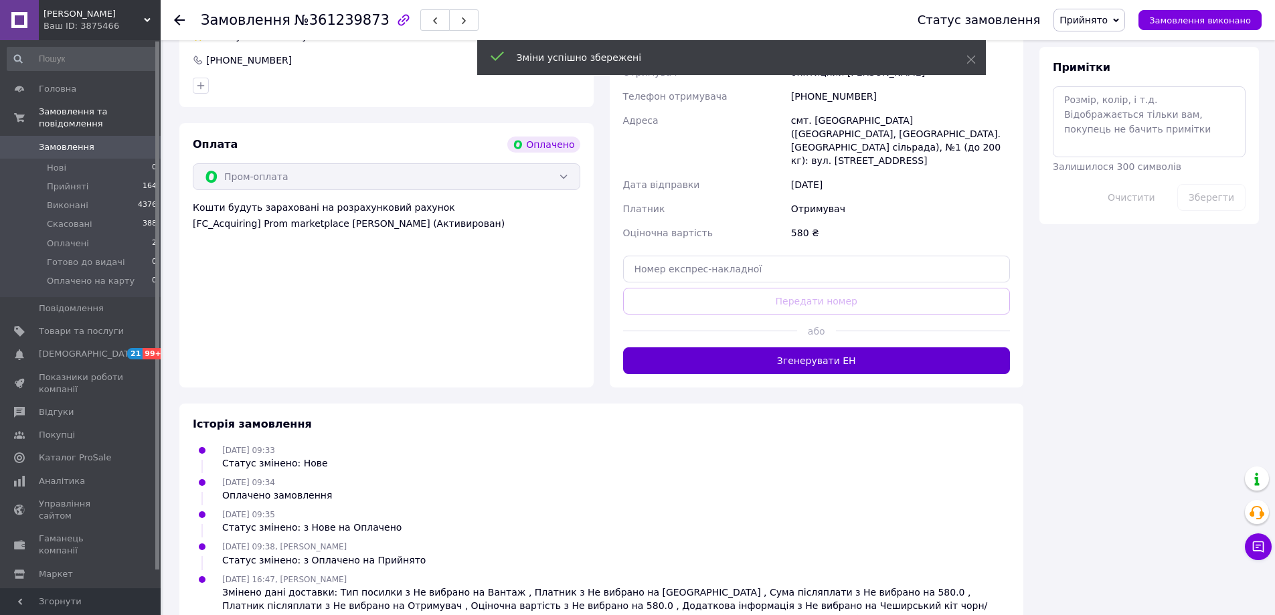
click at [727, 347] on button "Згенерувати ЕН" at bounding box center [816, 360] width 387 height 27
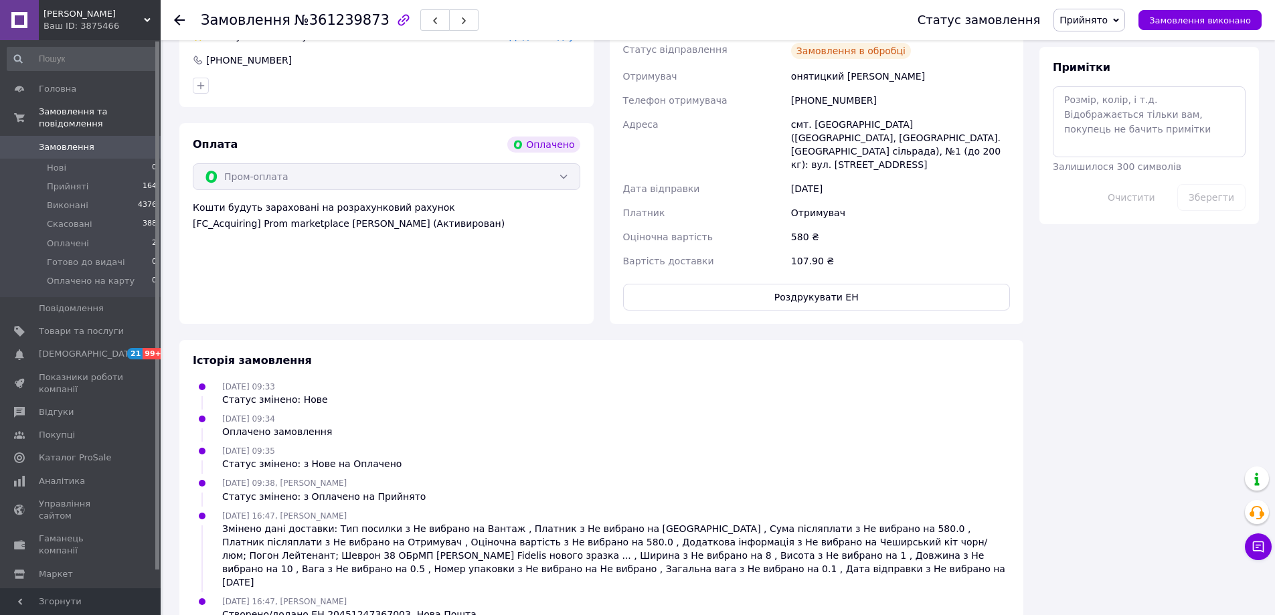
scroll to position [811, 0]
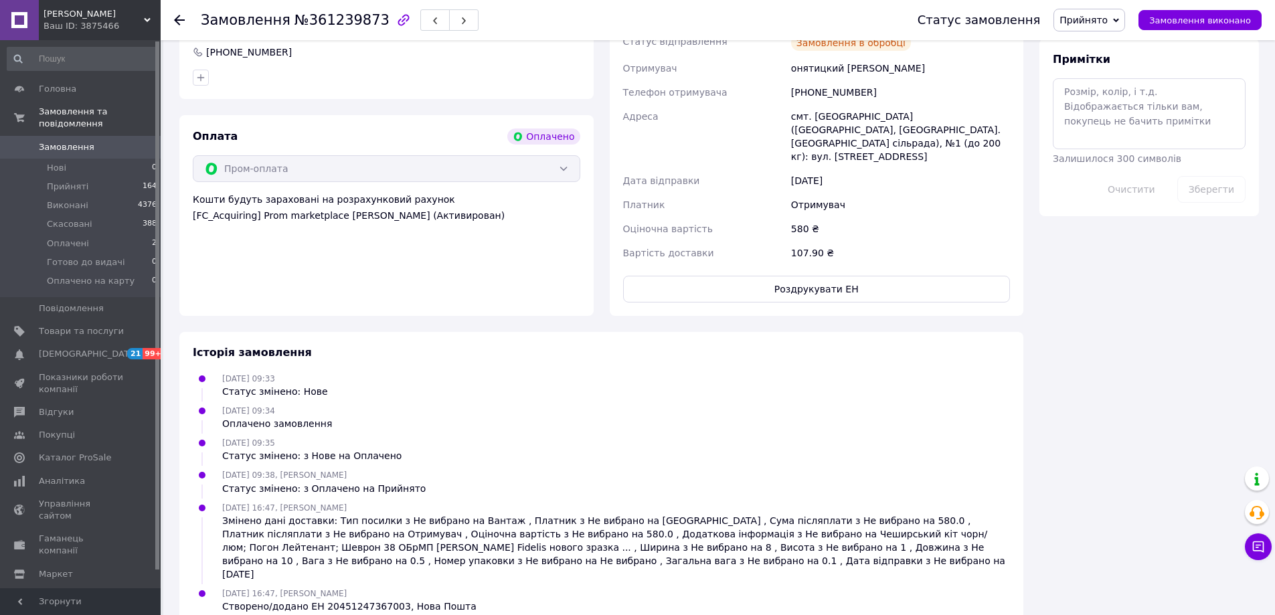
drag, startPoint x: 836, startPoint y: 503, endPoint x: 1284, endPoint y: 641, distance: 469.0
click at [605, 379] on div "[DATE] 09:33 Статус змінено: Нове" at bounding box center [601, 384] width 828 height 27
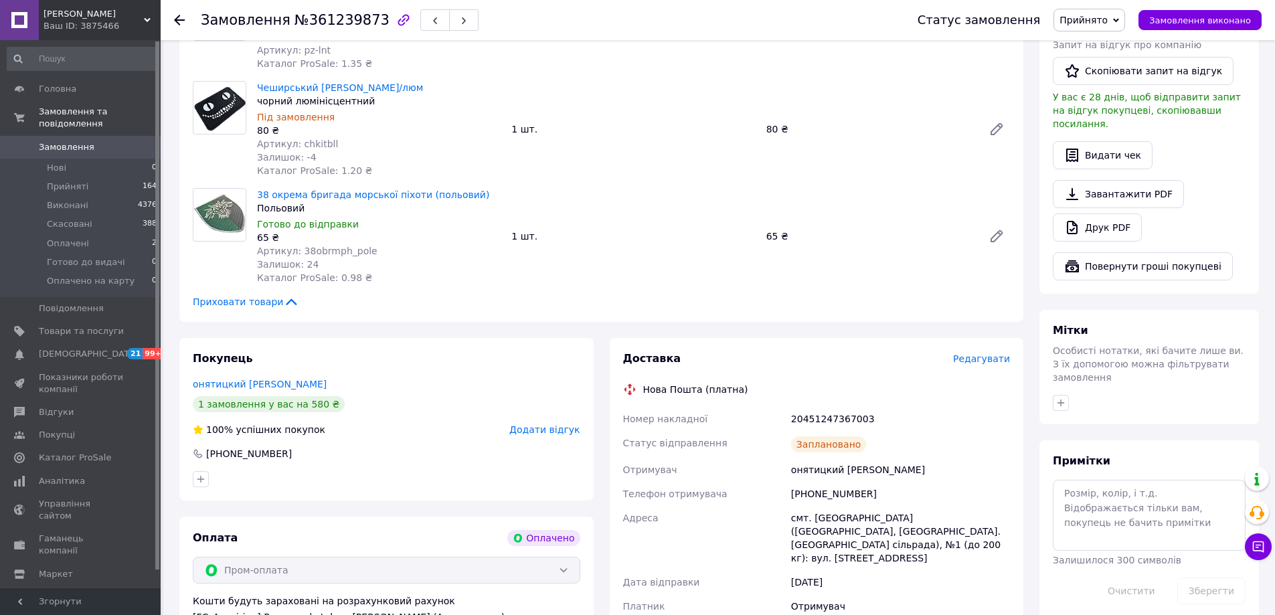
scroll to position [343, 0]
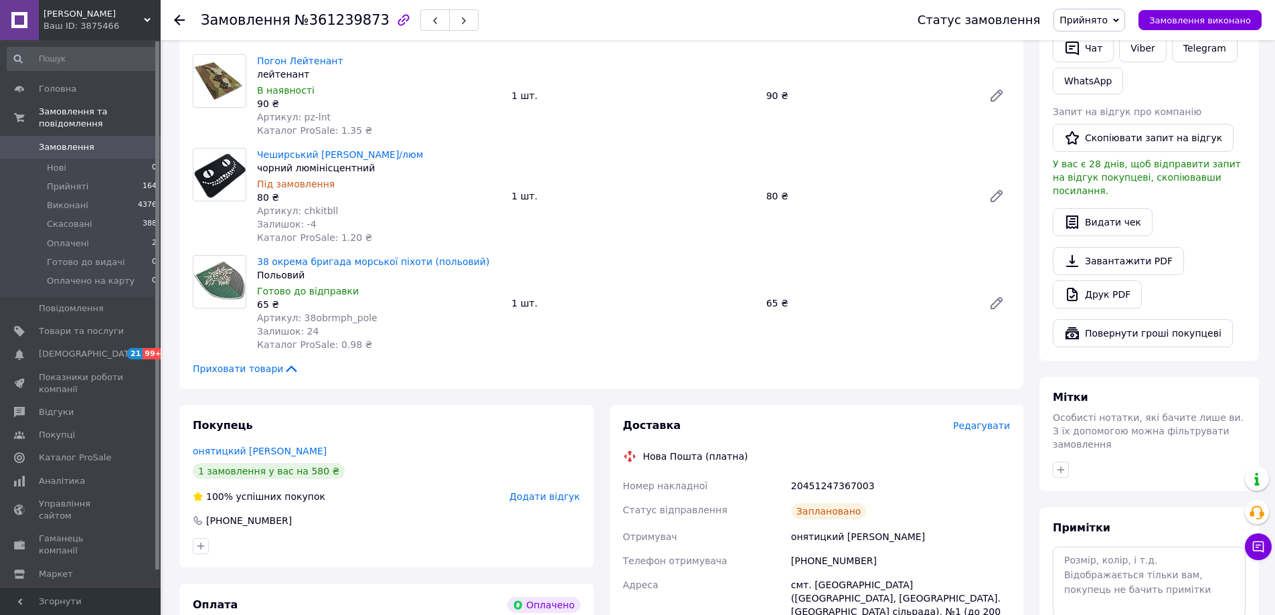
click at [178, 21] on icon at bounding box center [179, 20] width 11 height 11
